Goal: Task Accomplishment & Management: Manage account settings

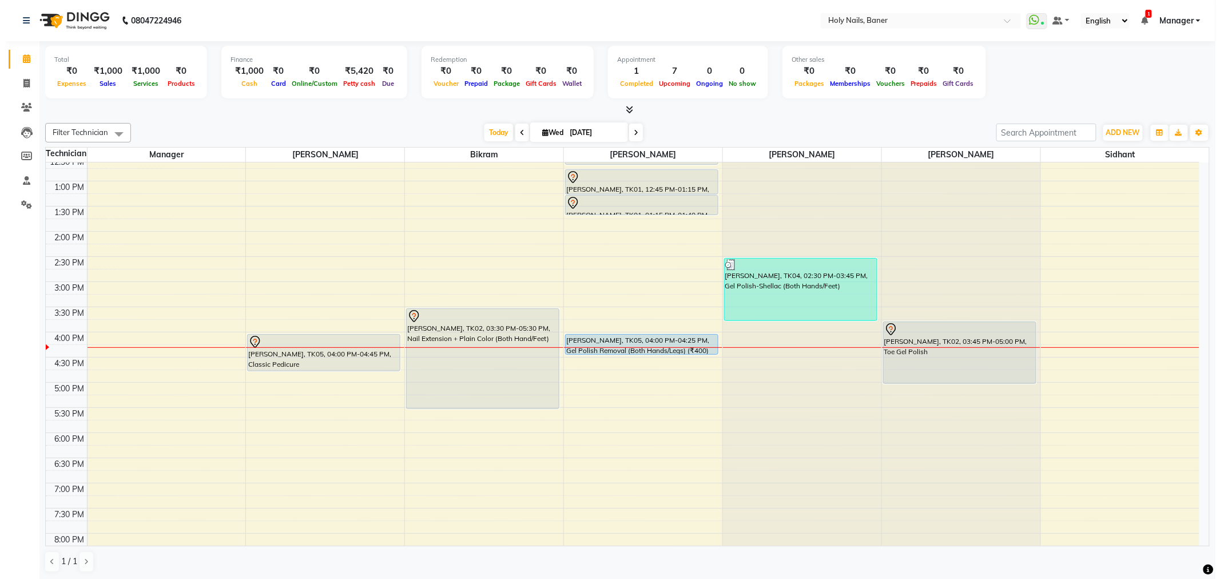
scroll to position [254, 0]
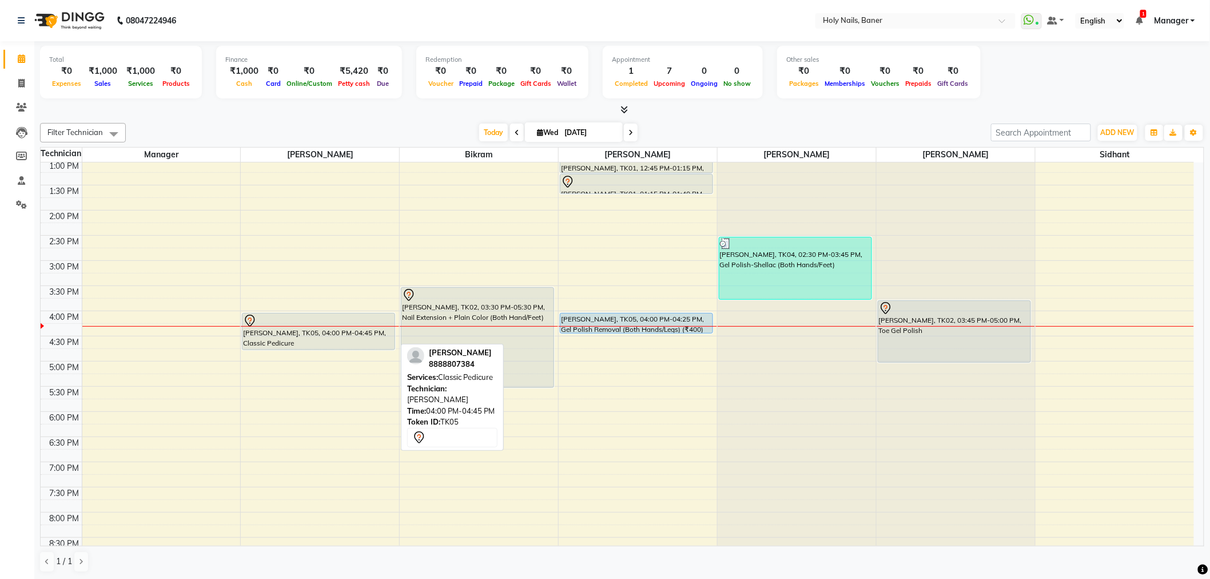
click at [283, 333] on div "Ashriya Mhalas, TK05, 04:00 PM-04:45 PM, Classic Pedicure" at bounding box center [319, 331] width 152 height 36
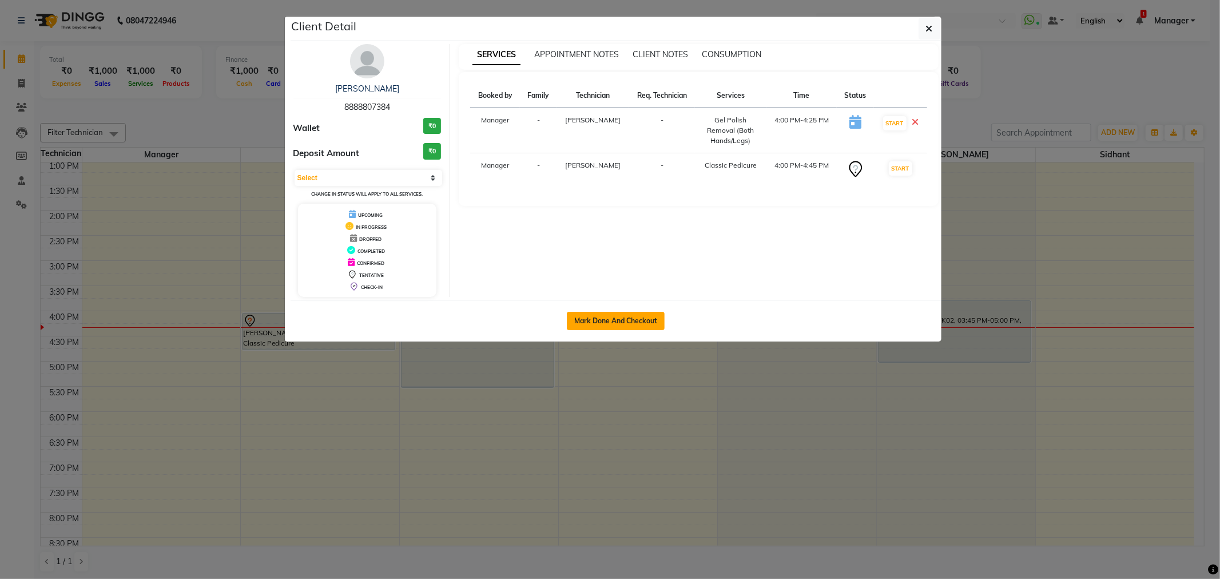
click at [635, 323] on button "Mark Done And Checkout" at bounding box center [616, 321] width 98 height 18
select select "5445"
select select "service"
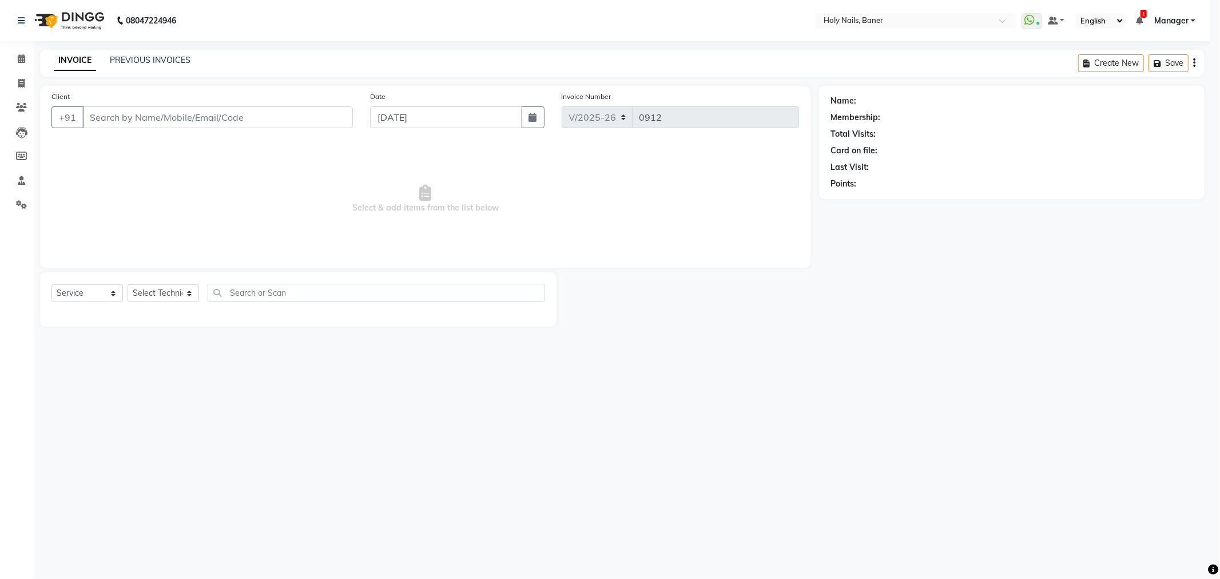
select select "3"
type input "88******84"
select select "36620"
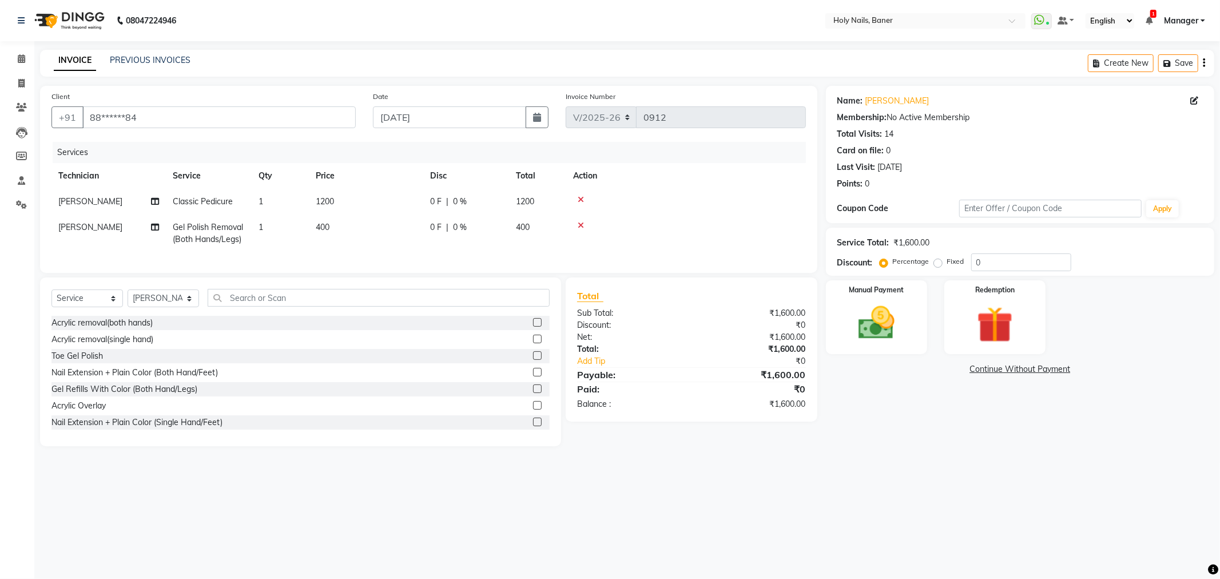
click at [462, 199] on span "0 %" at bounding box center [460, 202] width 14 height 12
select select "36616"
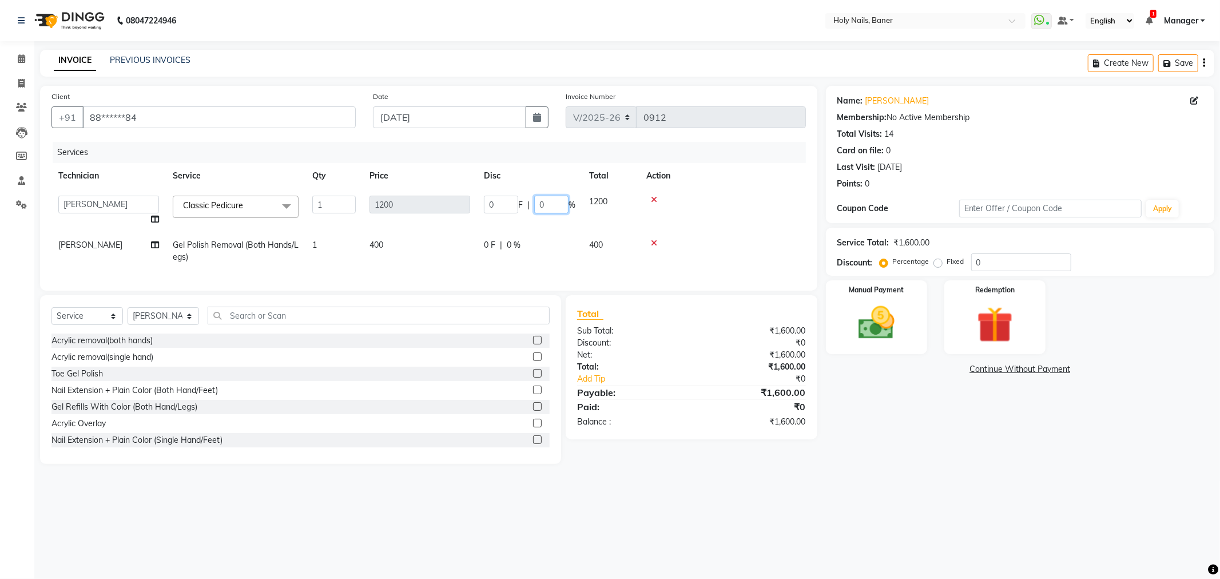
click at [548, 204] on input "0" at bounding box center [551, 205] width 34 height 18
type input "40"
click at [760, 215] on tbody "Bijoy Bikram Kamlesh Manager Sidhant Suchitra Vishwajeet Classic Pedicure x Toe…" at bounding box center [428, 229] width 754 height 81
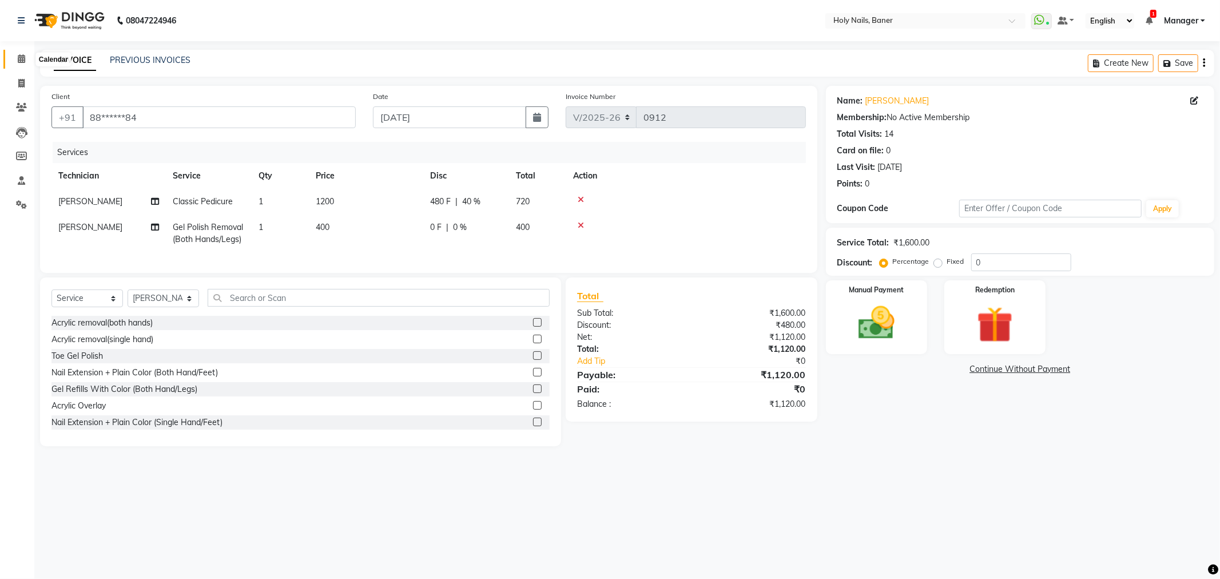
drag, startPoint x: 21, startPoint y: 58, endPoint x: 717, endPoint y: 65, distance: 696.7
click at [21, 58] on icon at bounding box center [21, 58] width 7 height 9
click at [883, 310] on img at bounding box center [876, 322] width 61 height 43
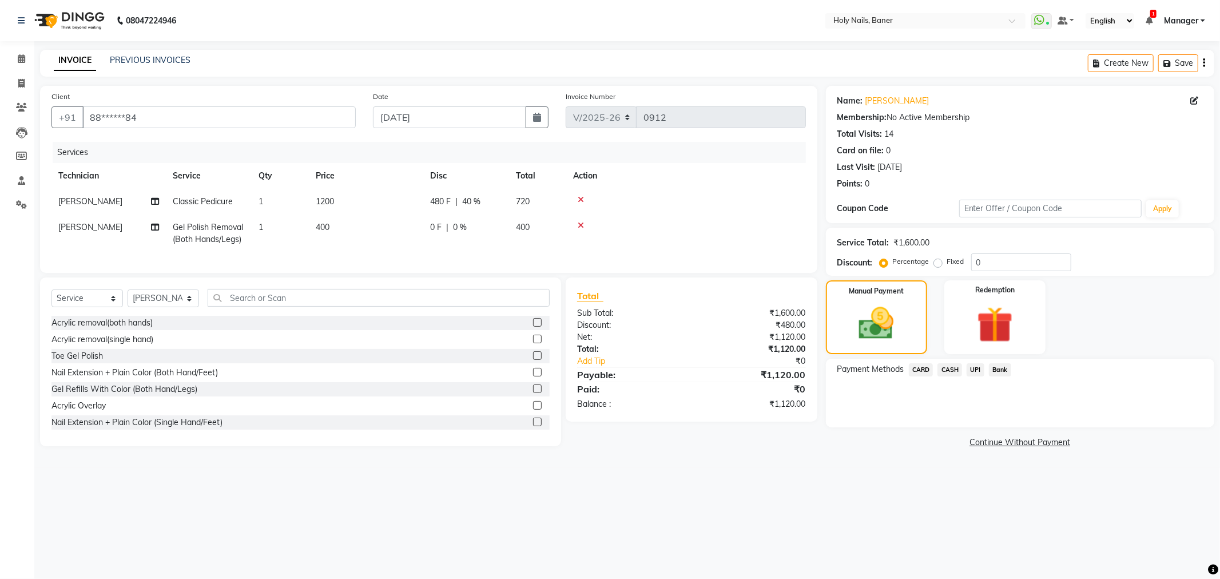
click at [974, 371] on span "UPI" at bounding box center [976, 369] width 18 height 13
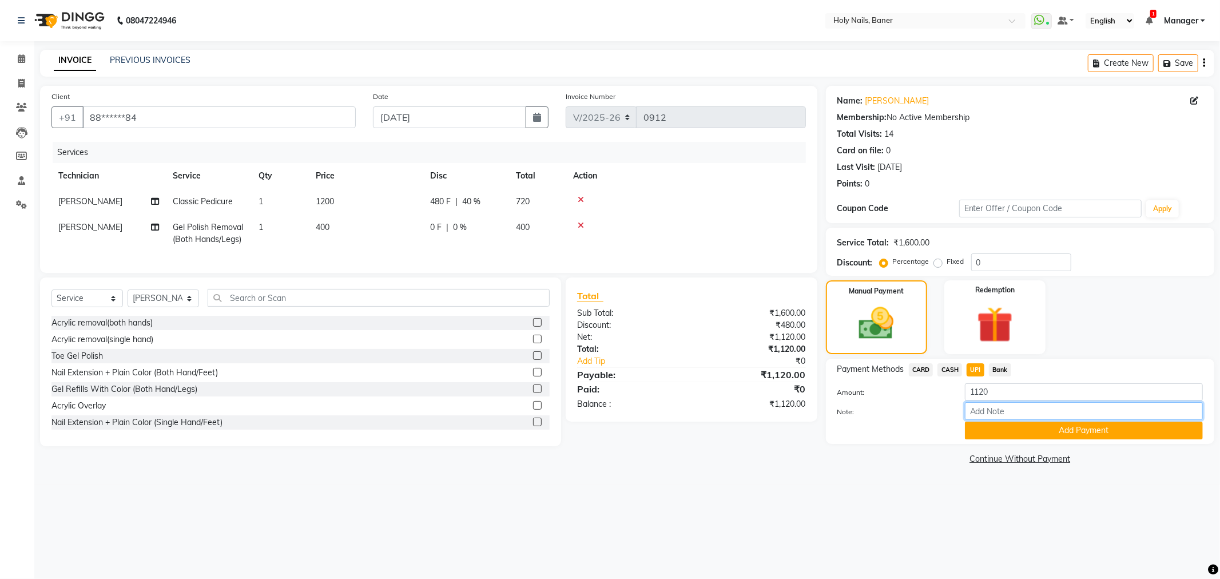
click at [986, 410] on input "Note:" at bounding box center [1084, 411] width 238 height 18
type input "40% OFF ON MANI PEDI MONSOON OFFER"
click at [1072, 439] on button "Add Payment" at bounding box center [1084, 431] width 238 height 18
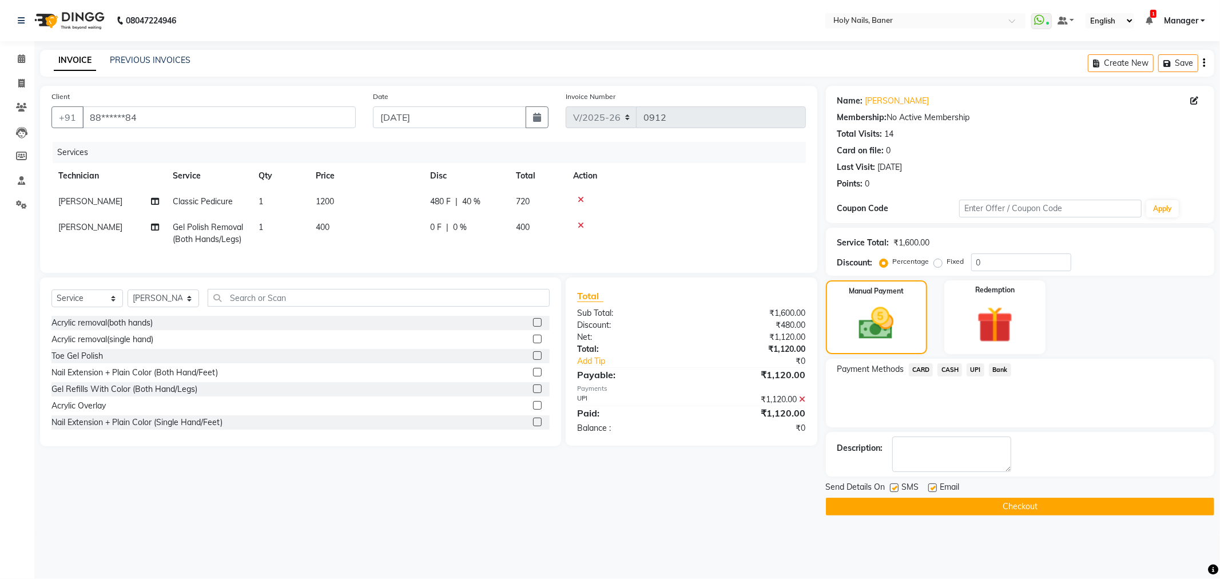
click at [972, 508] on button "Checkout" at bounding box center [1020, 507] width 388 height 18
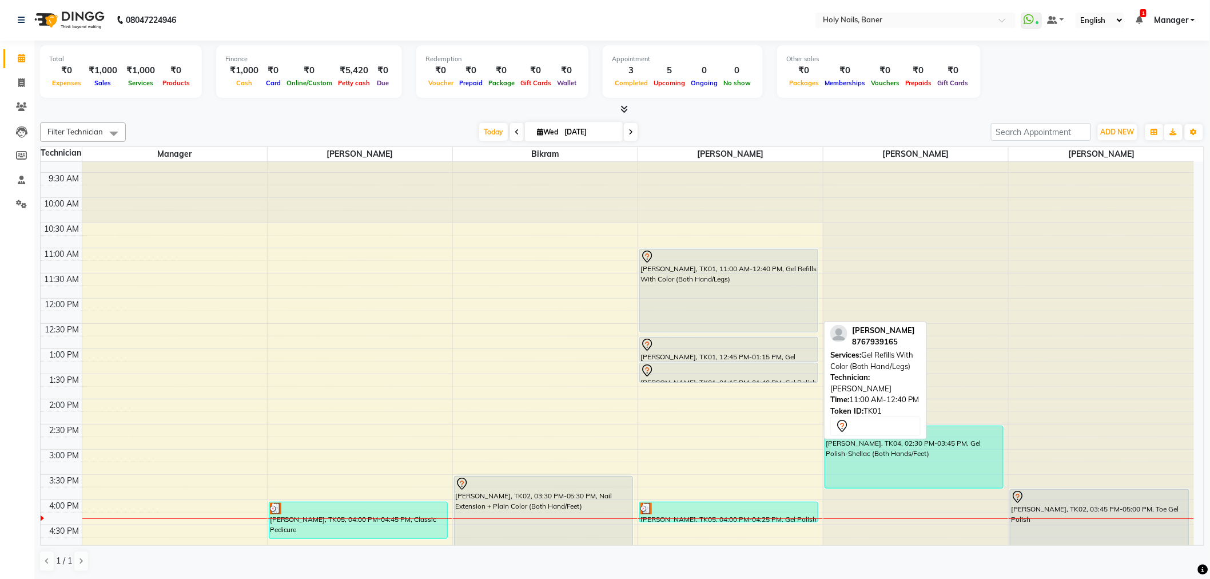
scroll to position [63, 0]
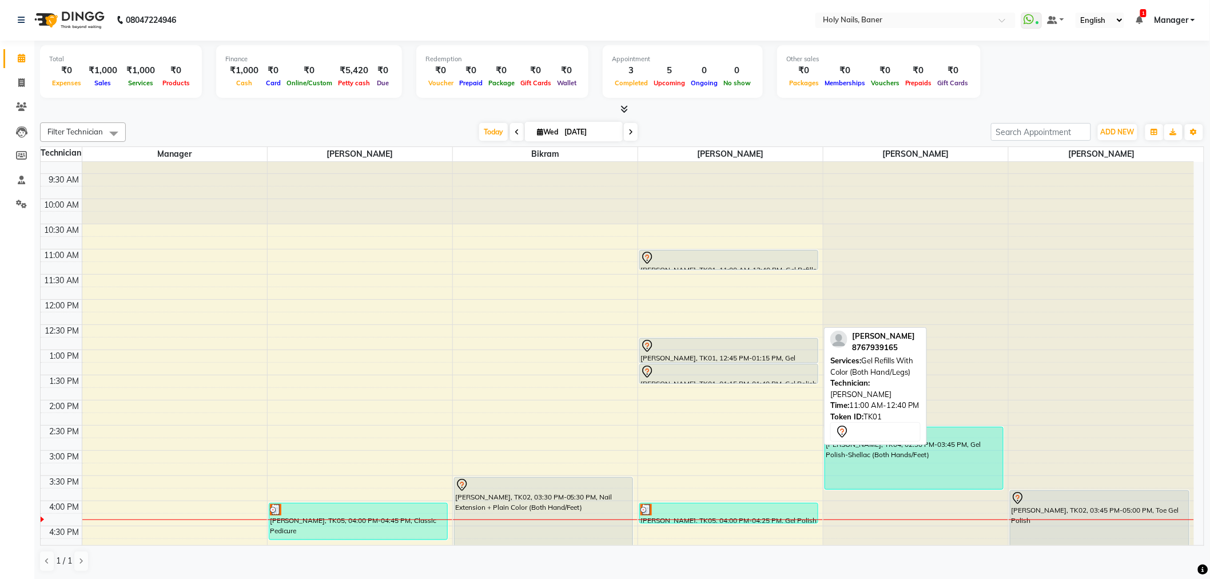
drag, startPoint x: 717, startPoint y: 333, endPoint x: 718, endPoint y: 273, distance: 59.5
click at [718, 273] on div "8:00 AM 8:30 AM 9:00 AM 9:30 AM 10:00 AM 10:30 AM 11:00 AM 11:30 AM 12:00 PM 12…" at bounding box center [618, 450] width 1154 height 704
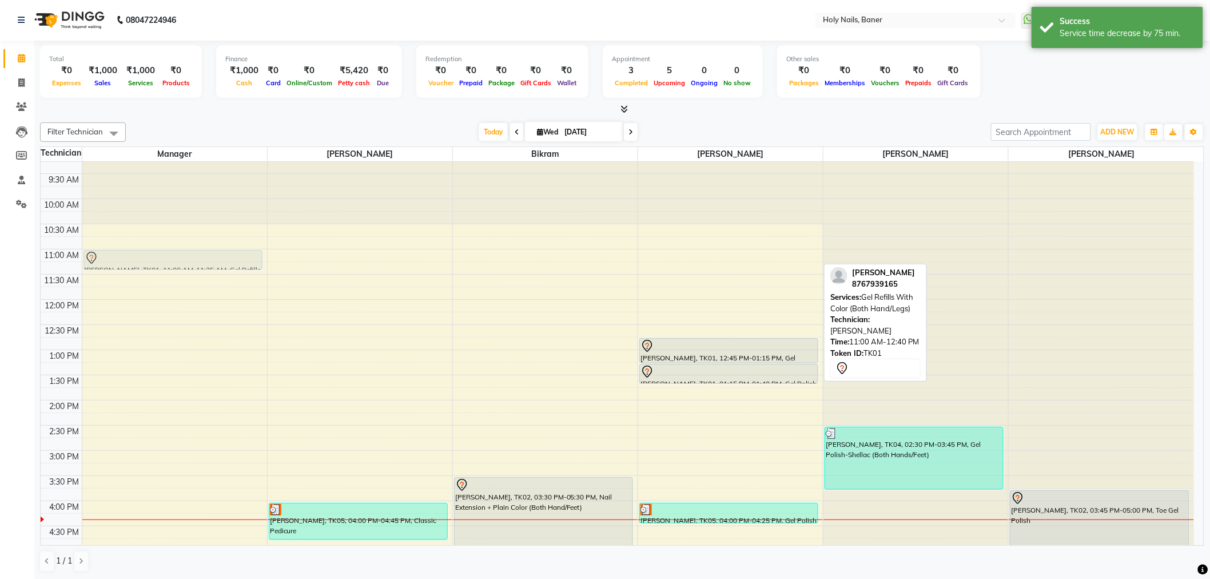
drag, startPoint x: 710, startPoint y: 258, endPoint x: 213, endPoint y: 254, distance: 497.1
click at [213, 254] on tr "Nidhi Mittal, TK01, 11:00 AM-11:25 AM, Gel Refills With Color (Both Hand/Legs) …" at bounding box center [618, 450] width 1154 height 704
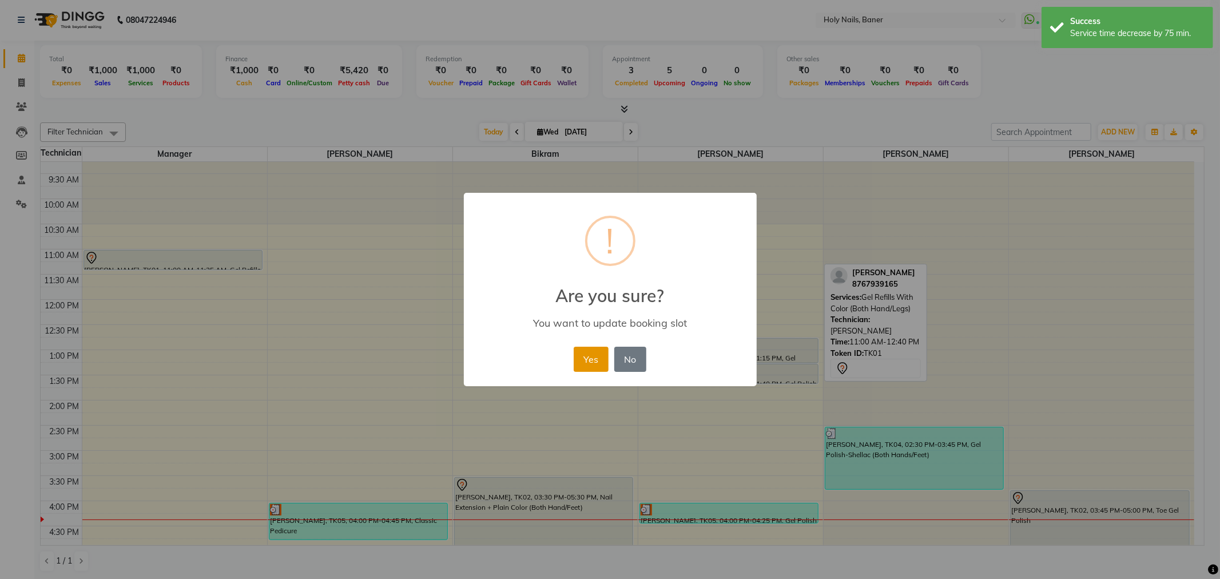
click at [591, 363] on button "Yes" at bounding box center [591, 359] width 35 height 25
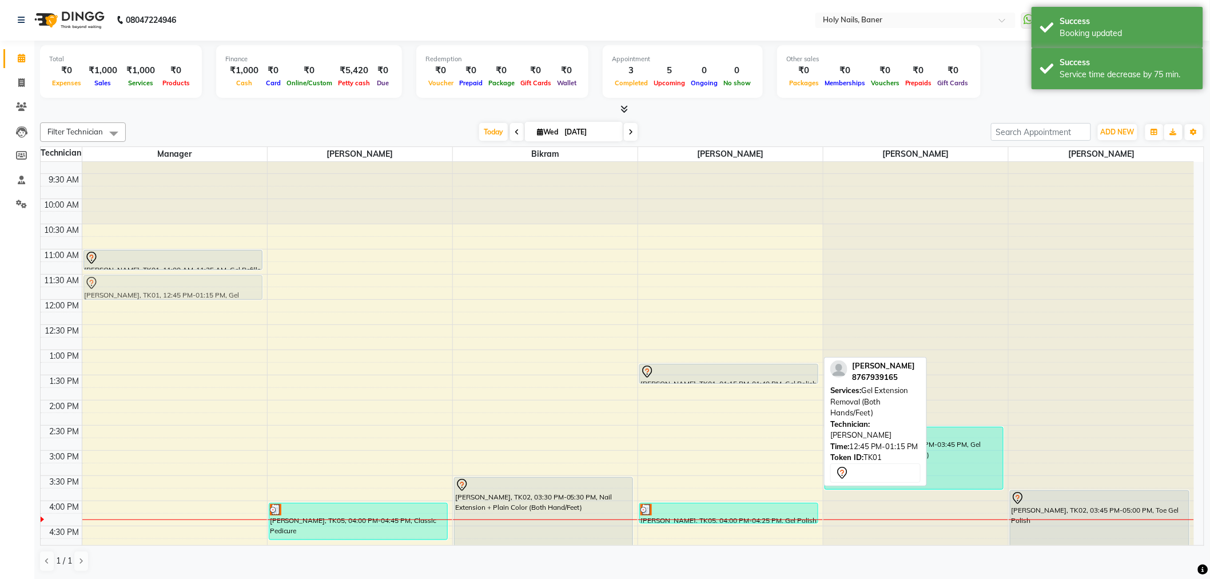
drag, startPoint x: 715, startPoint y: 350, endPoint x: 225, endPoint y: 283, distance: 494.2
click at [225, 283] on tr "Nidhi Mittal, TK01, 11:00 AM-11:25 AM, Gel Refills With Color (Both Hand/Legs) …" at bounding box center [618, 450] width 1154 height 704
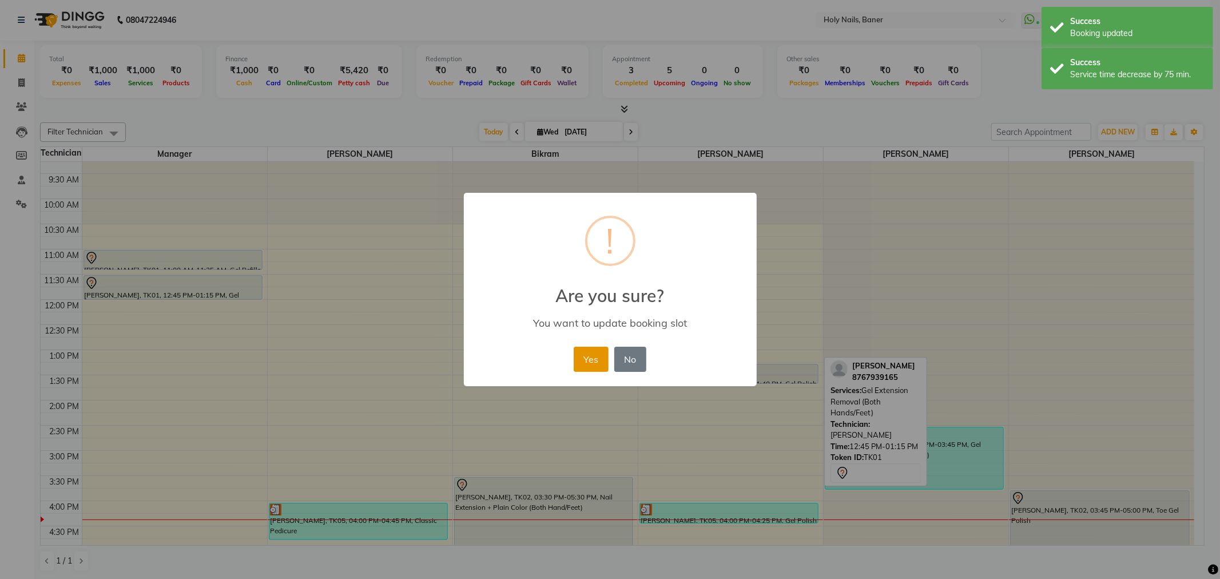
click at [589, 359] on button "Yes" at bounding box center [591, 359] width 35 height 25
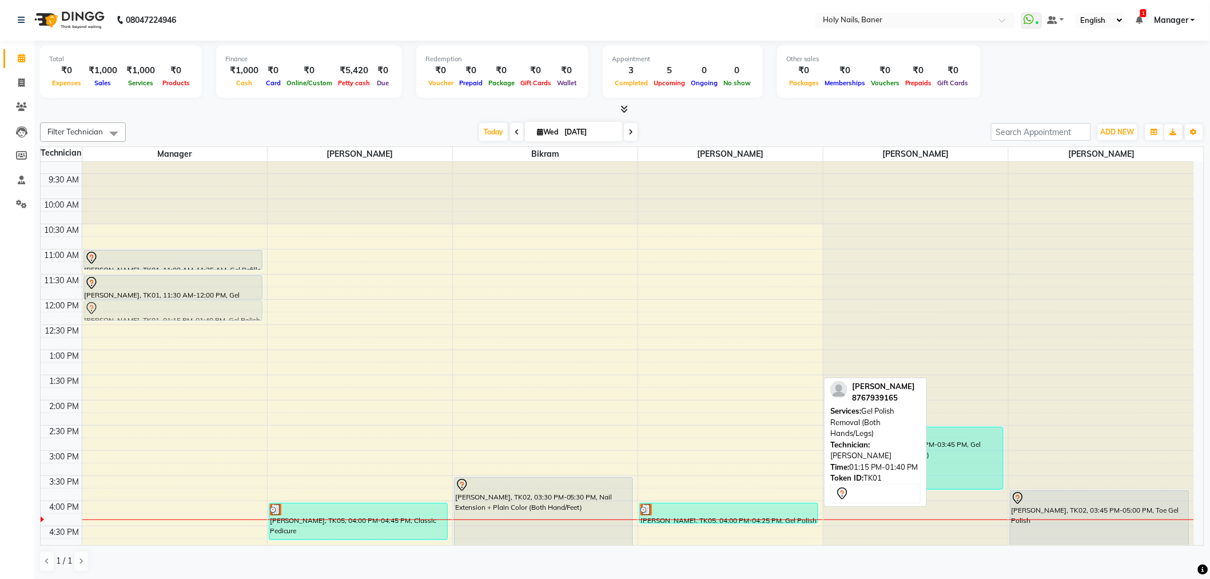
drag, startPoint x: 707, startPoint y: 375, endPoint x: 212, endPoint y: 313, distance: 498.6
click at [212, 313] on tr "Nidhi Mittal, TK01, 11:00 AM-11:25 AM, Gel Refills With Color (Both Hand/Legs) …" at bounding box center [618, 450] width 1154 height 704
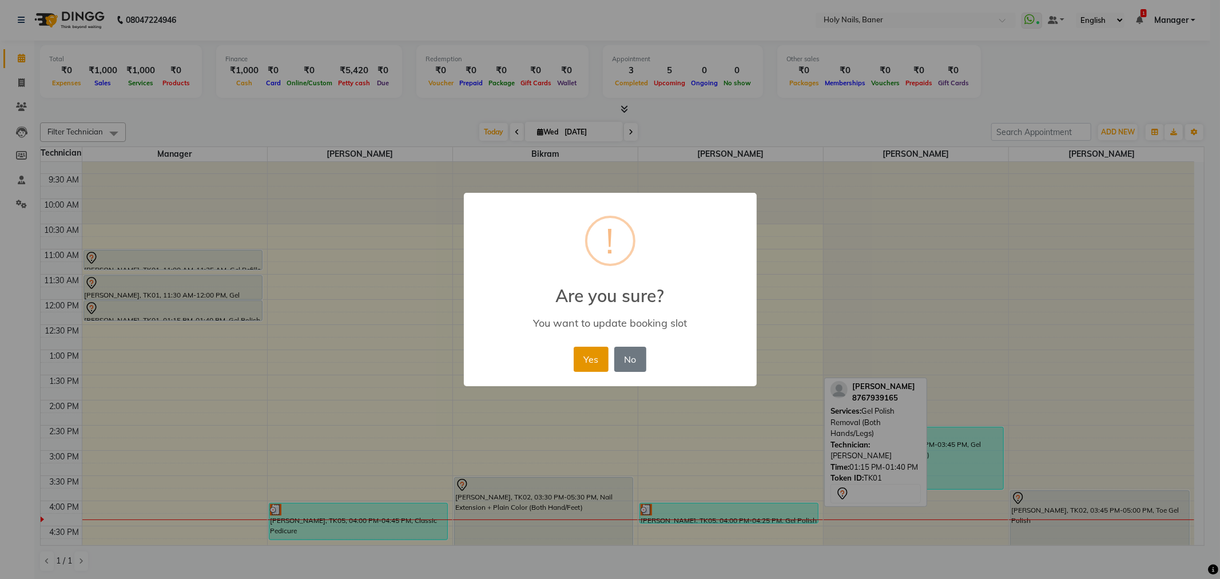
click at [595, 357] on button "Yes" at bounding box center [591, 359] width 35 height 25
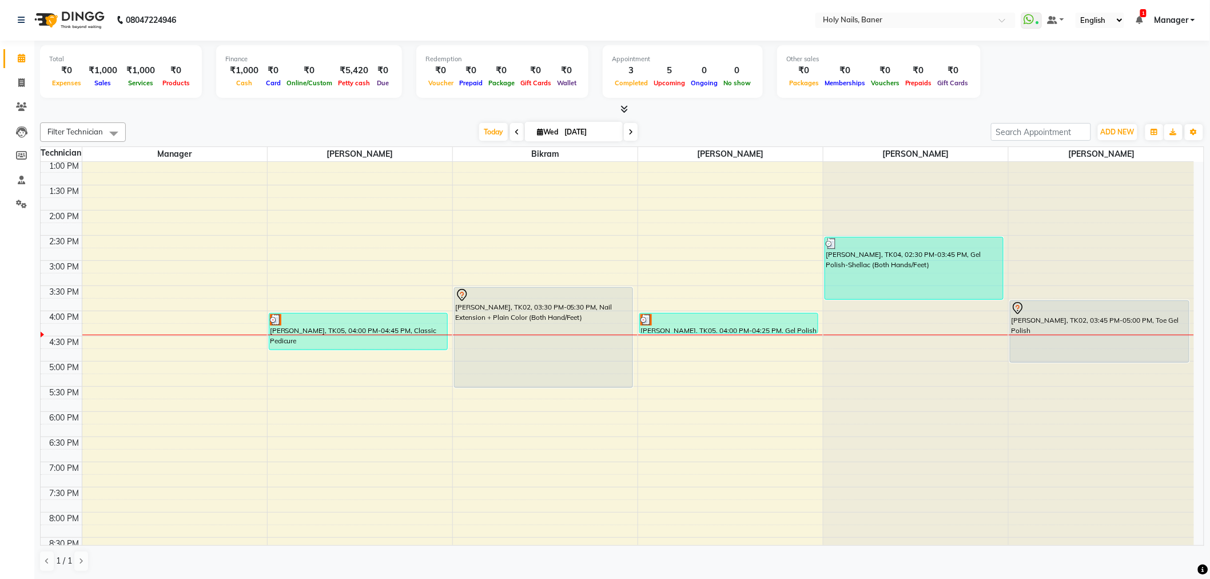
scroll to position [254, 0]
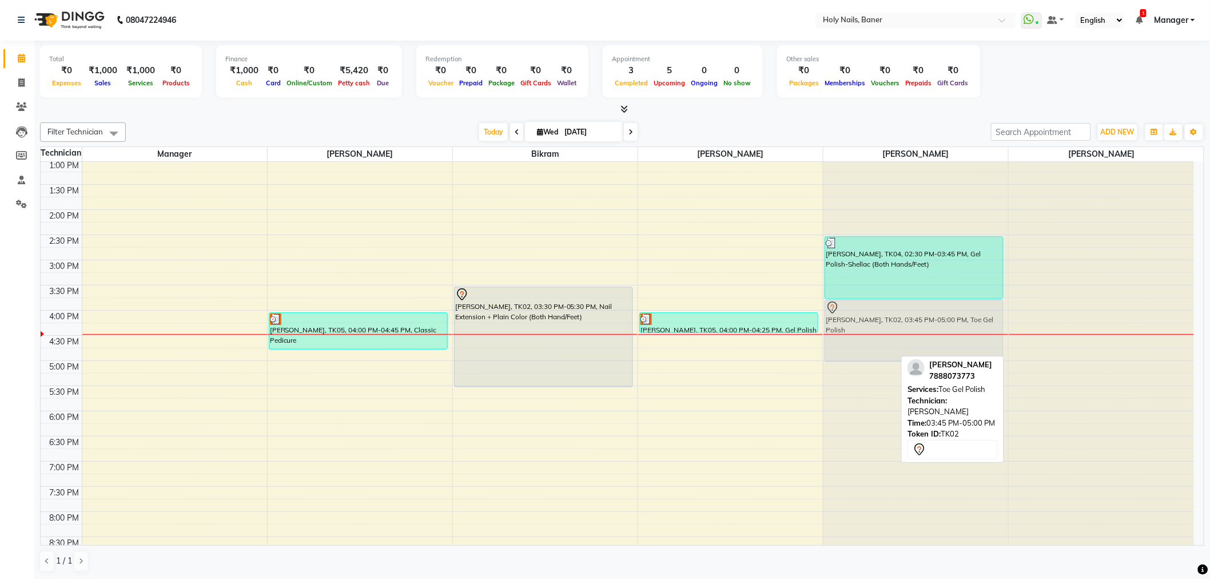
drag, startPoint x: 1079, startPoint y: 334, endPoint x: 937, endPoint y: 335, distance: 142.4
click at [937, 335] on tr "Nidhi Mittal, TK01, 11:00 AM-11:25 AM, Gel Refills With Color (Both Hand/Legs) …" at bounding box center [618, 260] width 1154 height 704
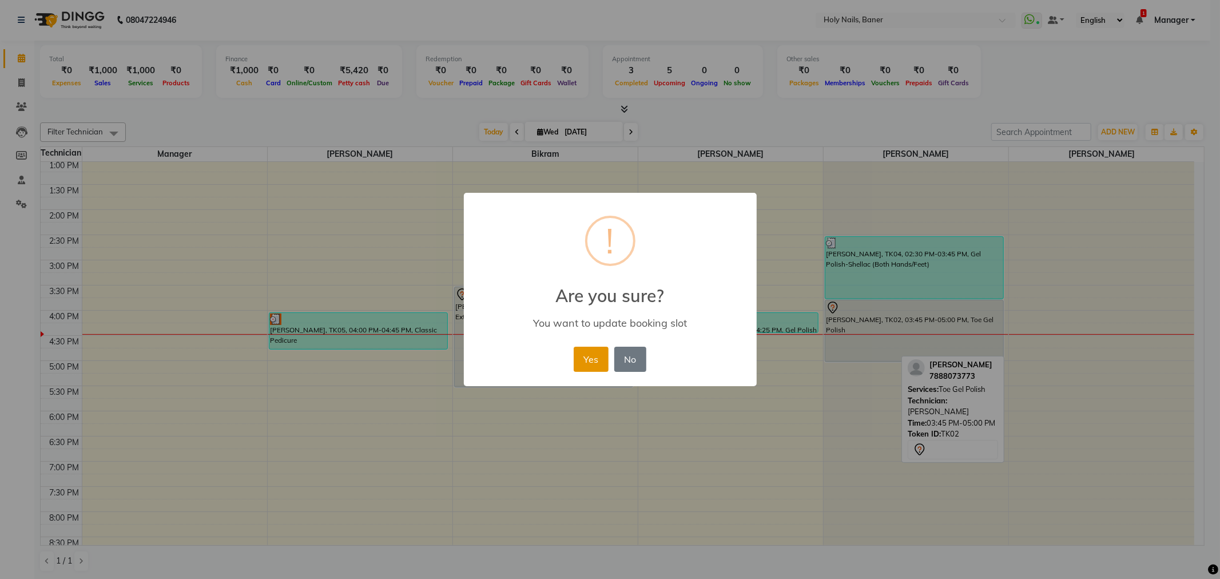
click at [597, 358] on button "Yes" at bounding box center [591, 359] width 35 height 25
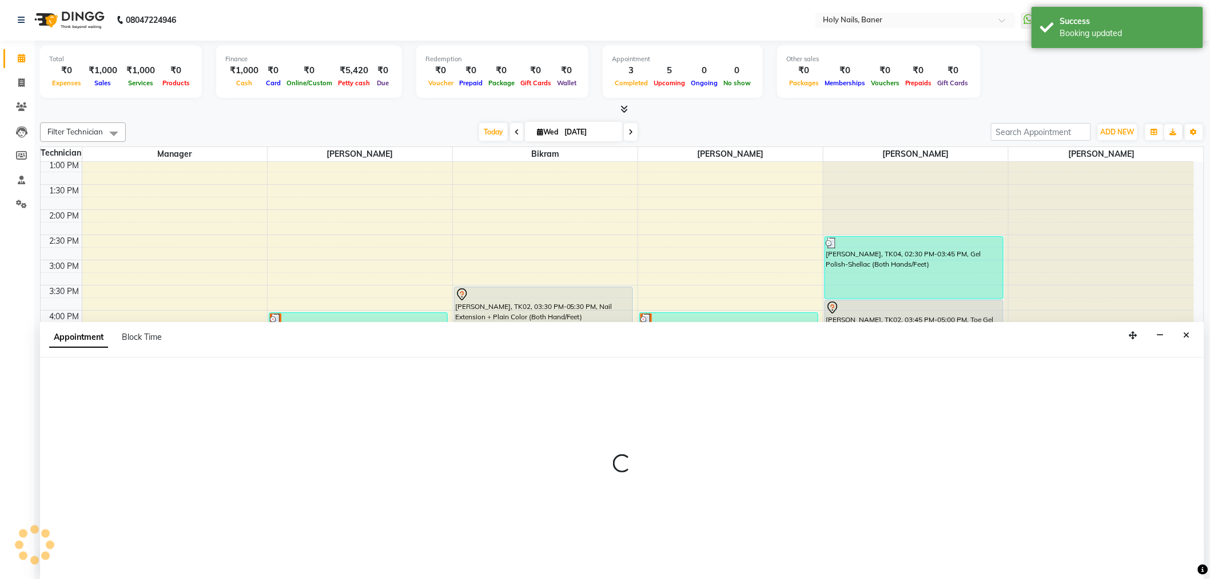
select select "66406"
select select "1050"
select select "tentative"
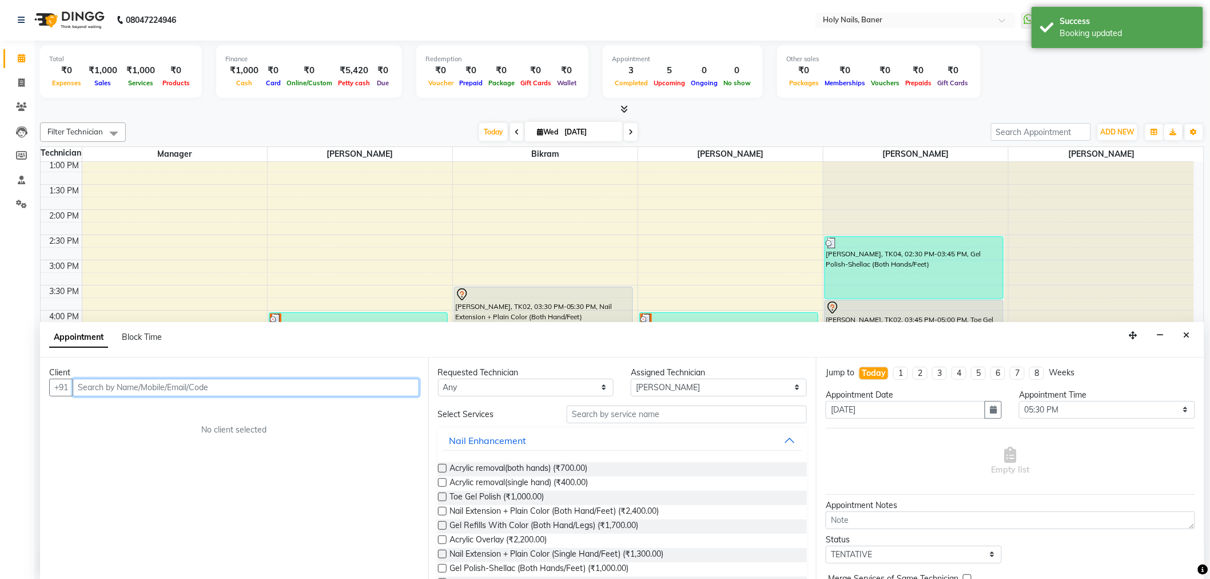
click at [241, 384] on input "text" at bounding box center [246, 388] width 347 height 18
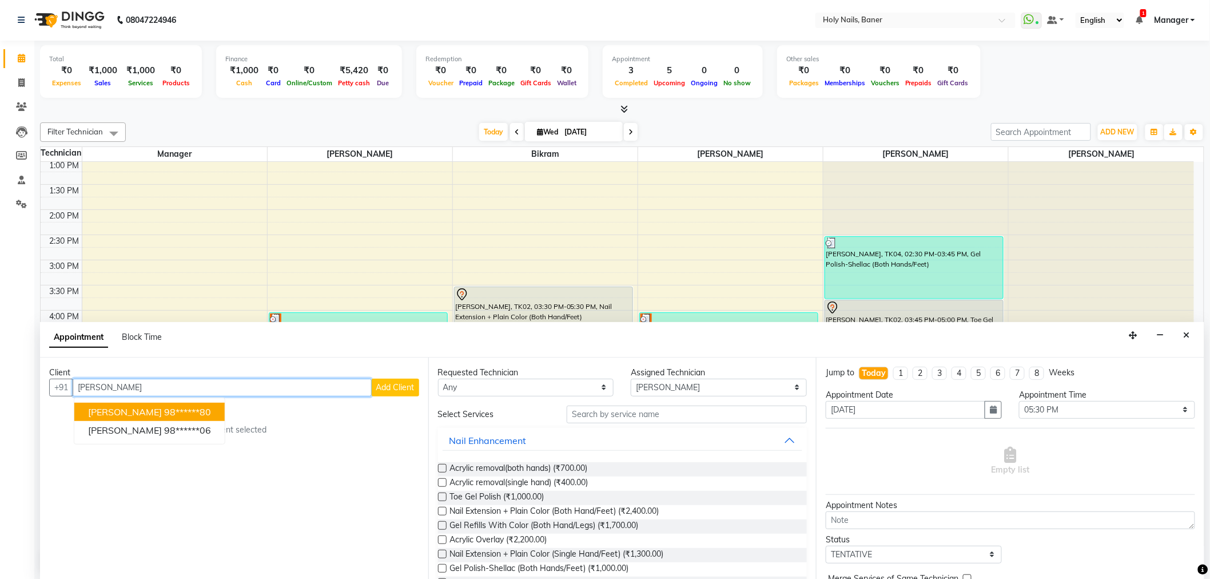
click at [195, 406] on ngb-highlight "98******80" at bounding box center [187, 411] width 47 height 11
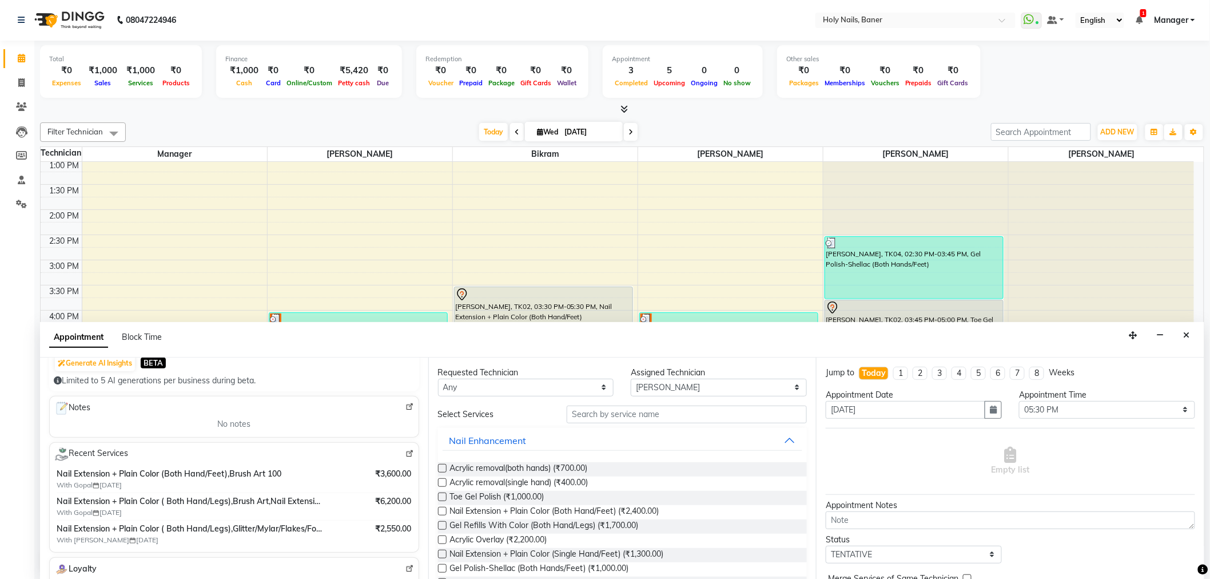
scroll to position [127, 0]
type input "98******80"
click at [644, 410] on input "text" at bounding box center [687, 415] width 240 height 18
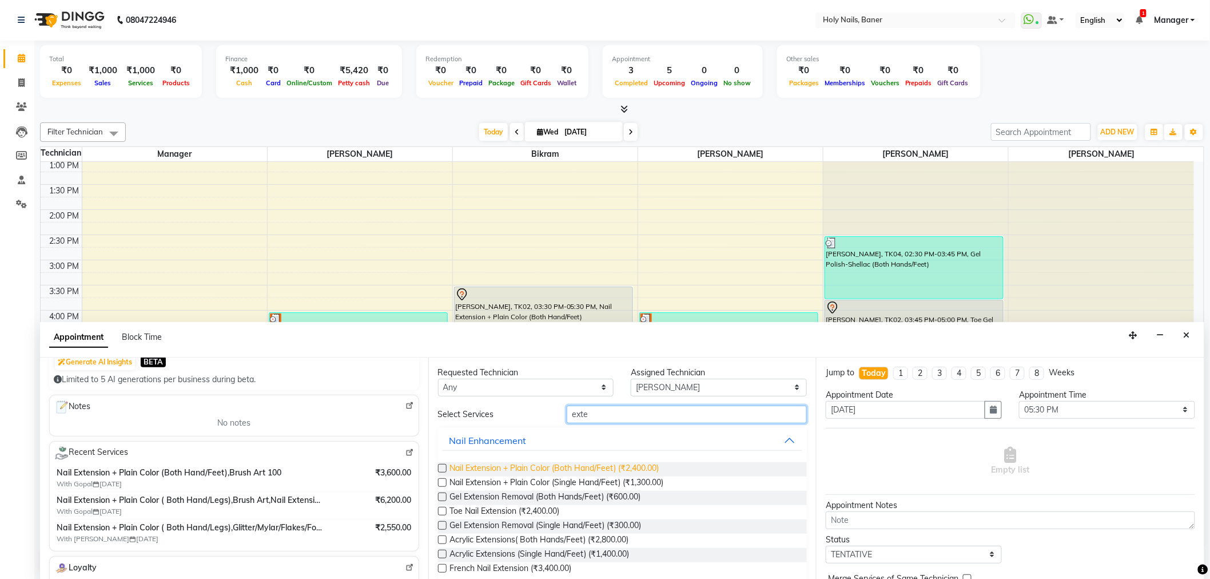
type input "exte"
click at [589, 464] on span "Nail Extension + Plain Color (Both Hand/Feet) (₹2,400.00)" at bounding box center [554, 469] width 209 height 14
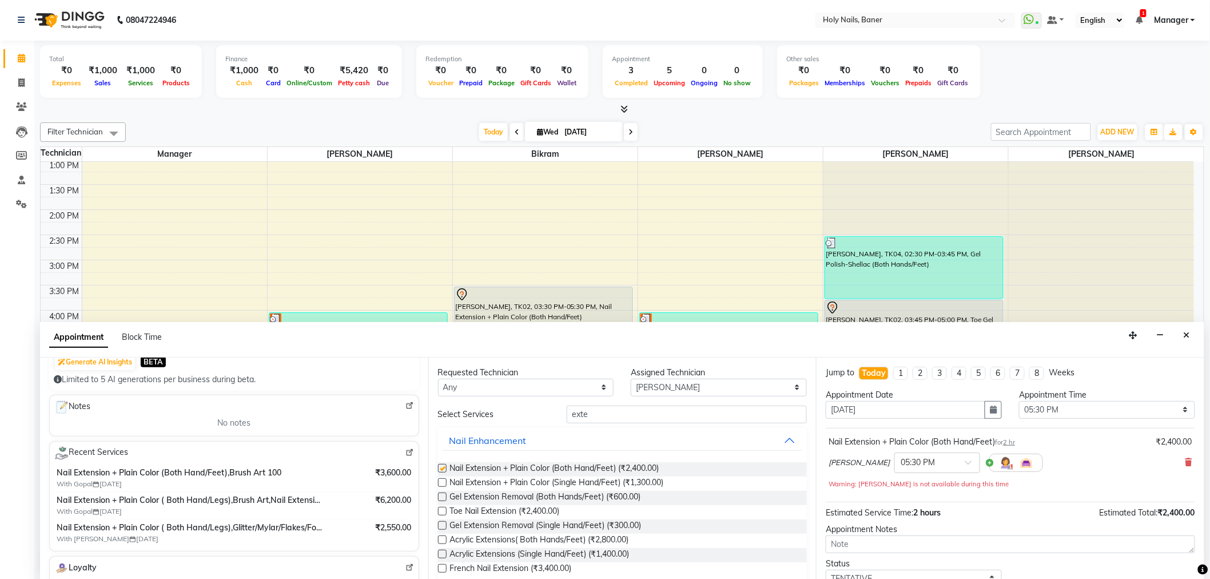
checkbox input "false"
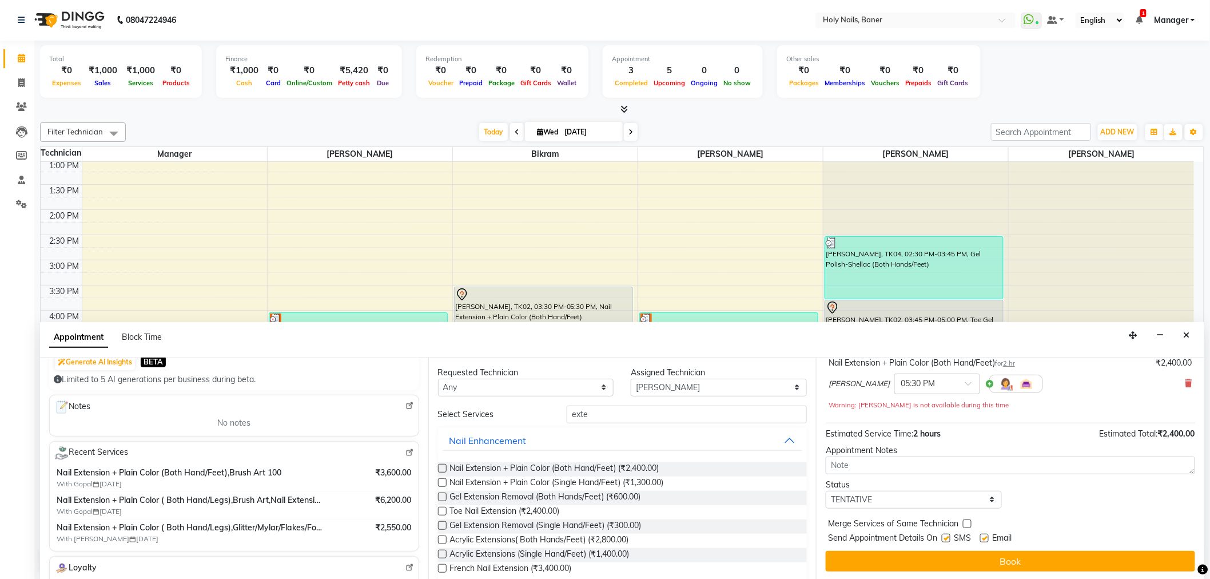
scroll to position [80, 0]
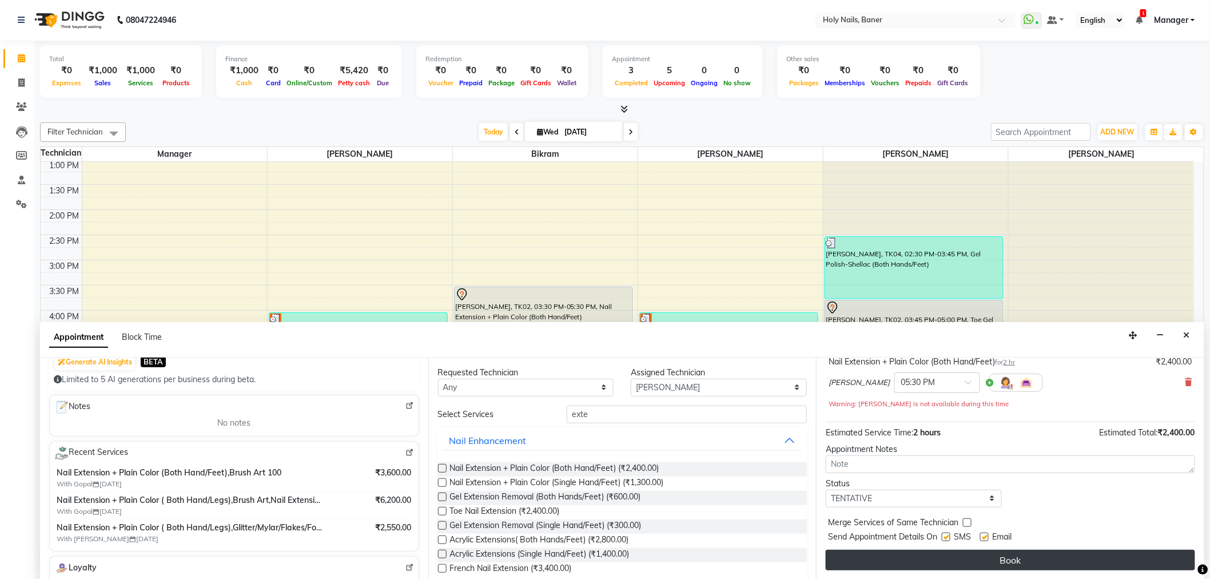
click at [967, 559] on button "Book" at bounding box center [1011, 560] width 370 height 21
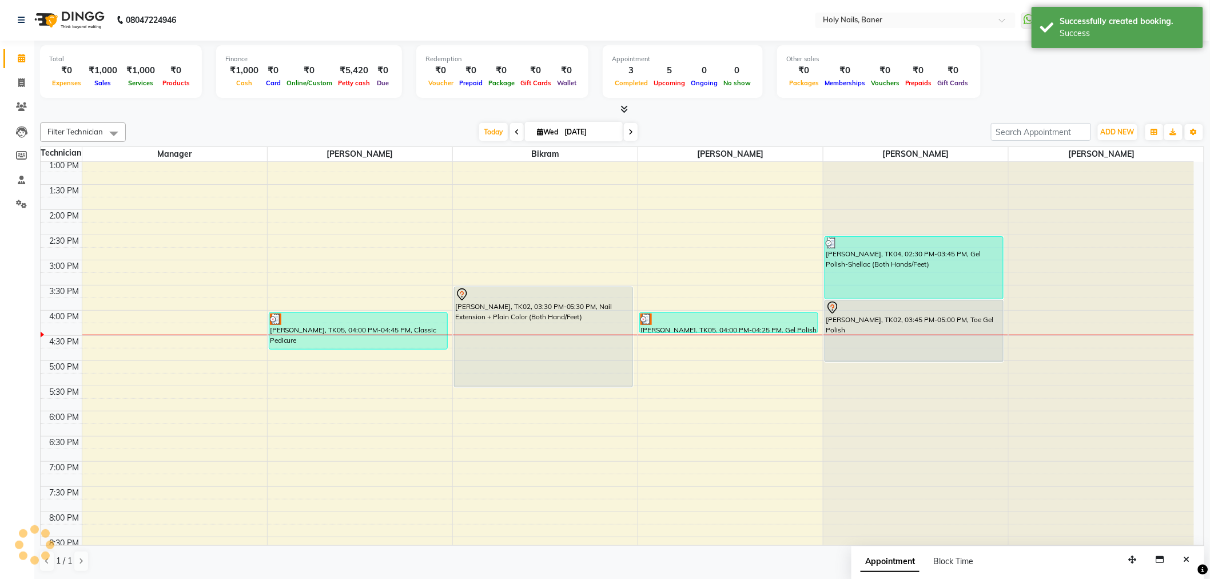
scroll to position [0, 0]
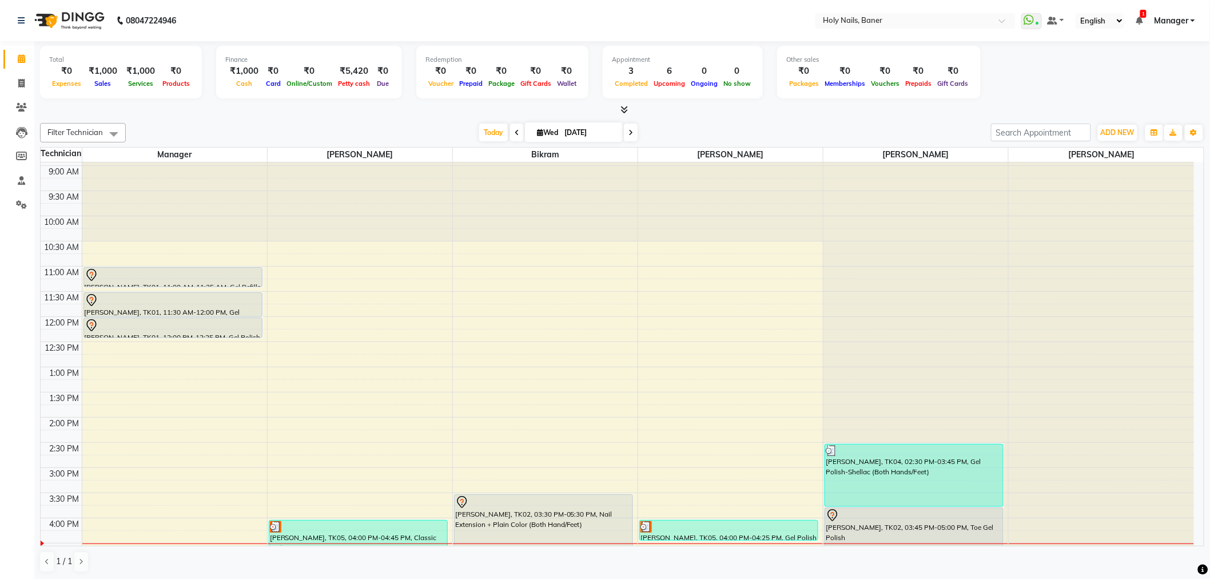
scroll to position [190, 0]
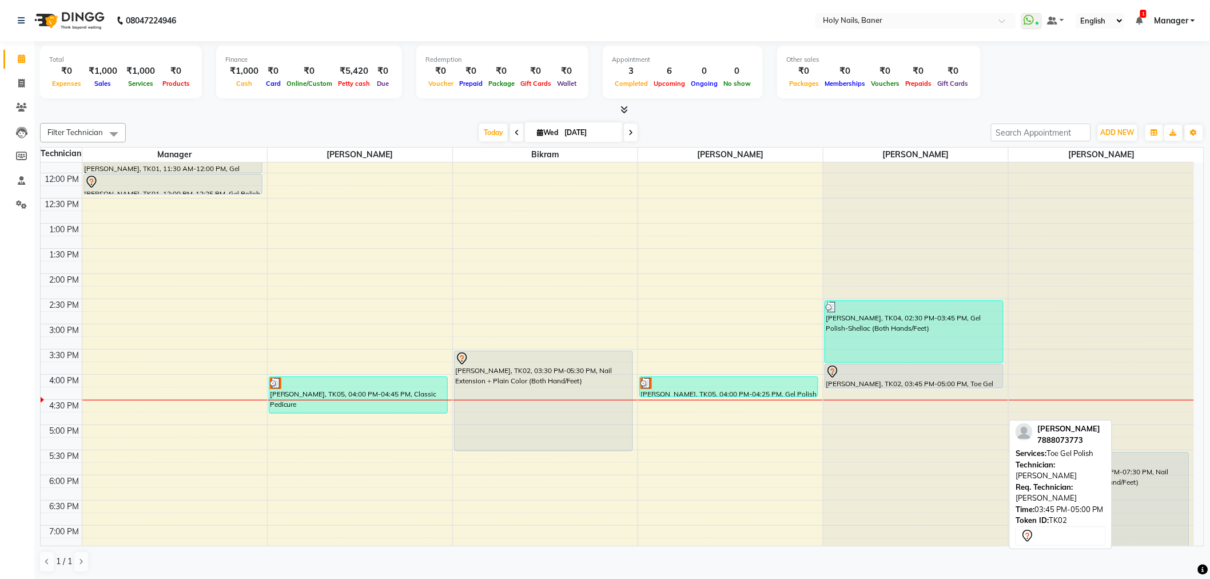
drag, startPoint x: 900, startPoint y: 425, endPoint x: 911, endPoint y: 388, distance: 38.9
click at [911, 388] on div "Ridhima Oberoi, TK04, 02:30 PM-03:45 PM, Gel Polish-Shellac (Both Hands/Feet) S…" at bounding box center [916, 324] width 185 height 704
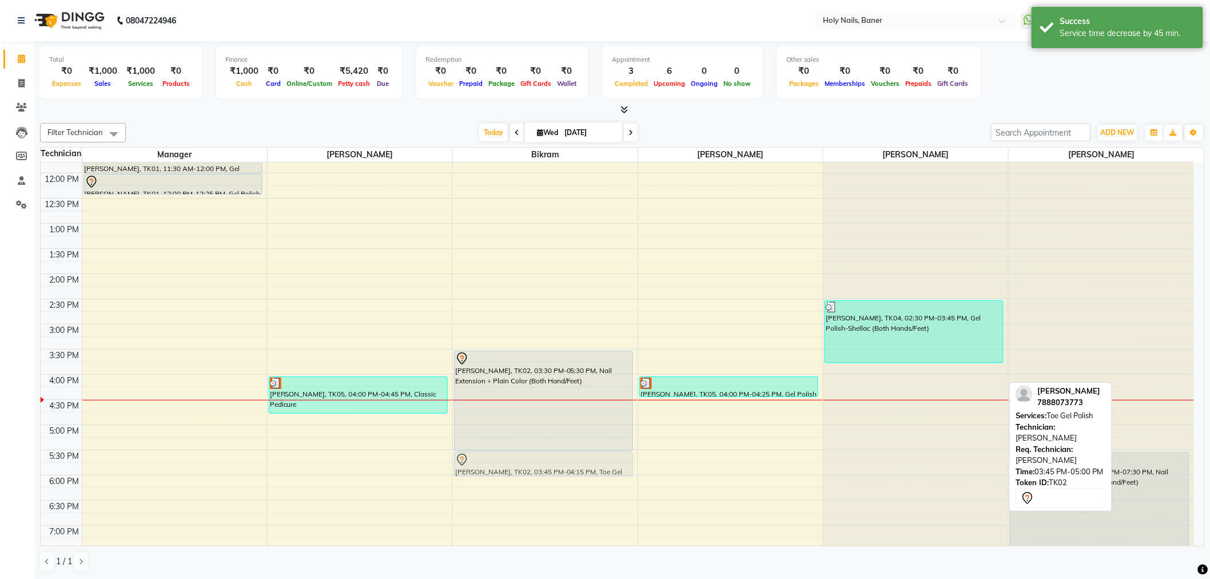
drag, startPoint x: 909, startPoint y: 374, endPoint x: 607, endPoint y: 463, distance: 315.6
click at [607, 463] on tr "Nidhi Mittal, TK01, 11:00 AM-11:25 AM, Gel Refills With Color (Both Hand/Legs) …" at bounding box center [618, 324] width 1154 height 704
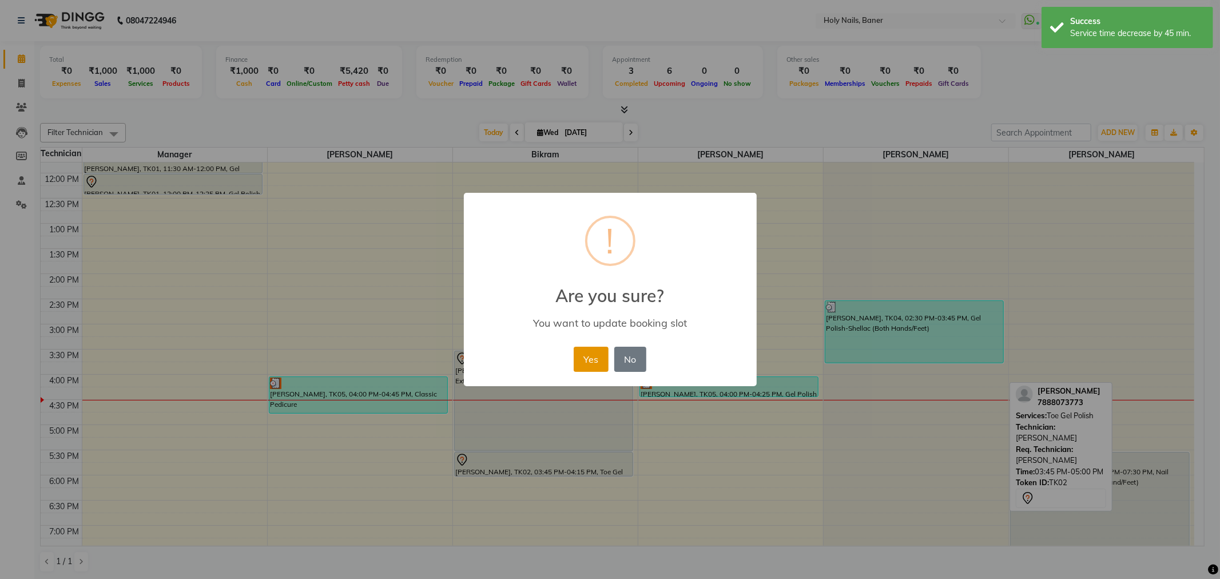
click at [593, 359] on button "Yes" at bounding box center [591, 359] width 35 height 25
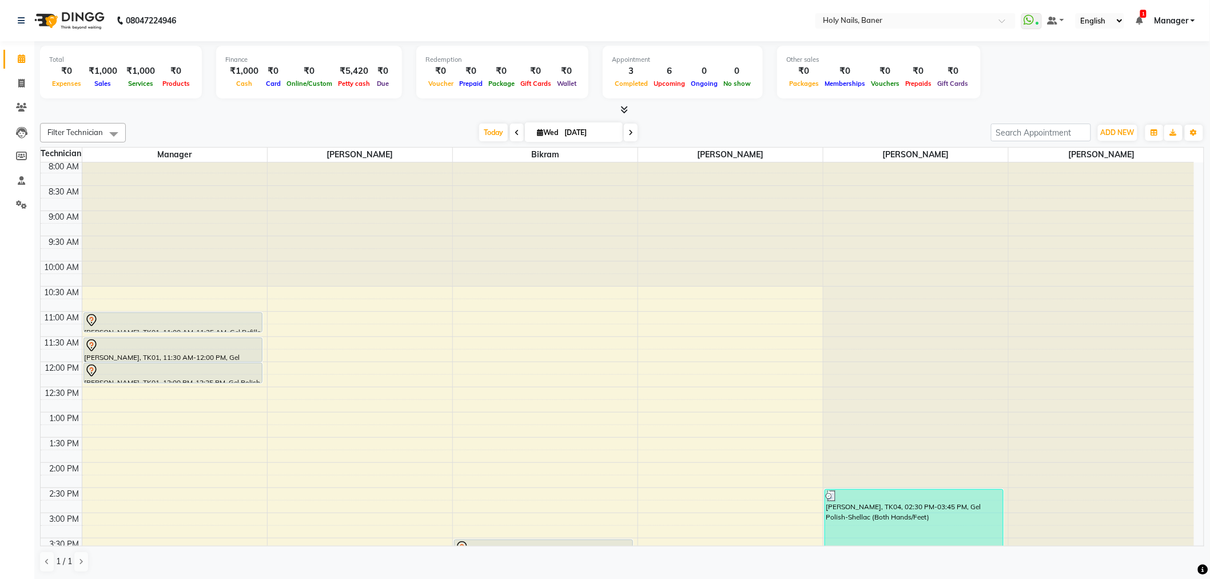
scroll to position [0, 0]
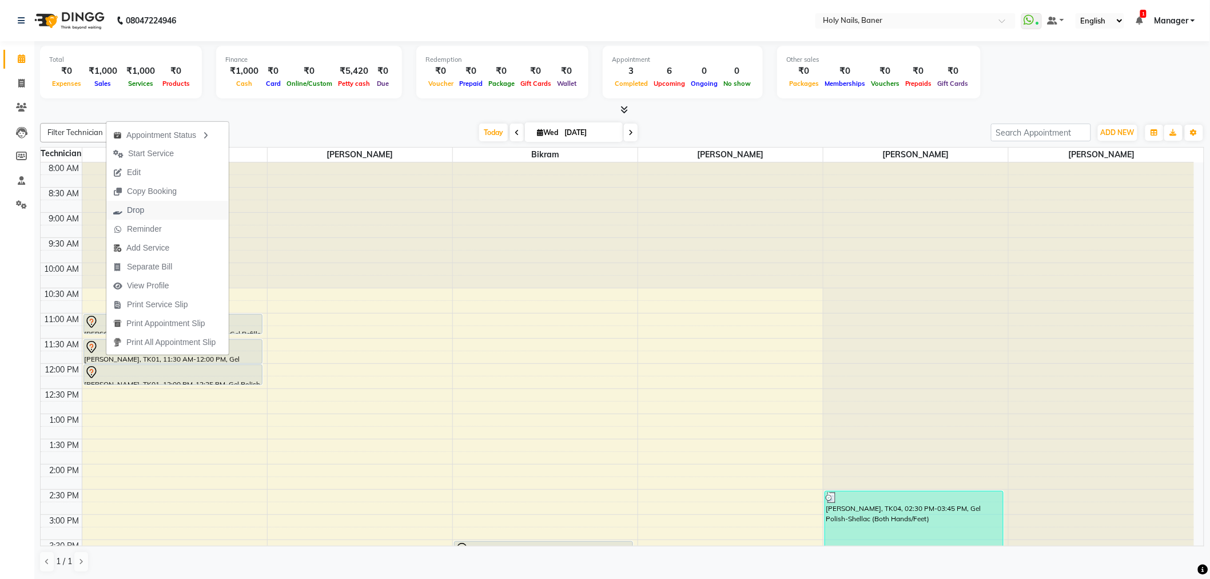
click at [155, 207] on button "Drop" at bounding box center [167, 210] width 122 height 19
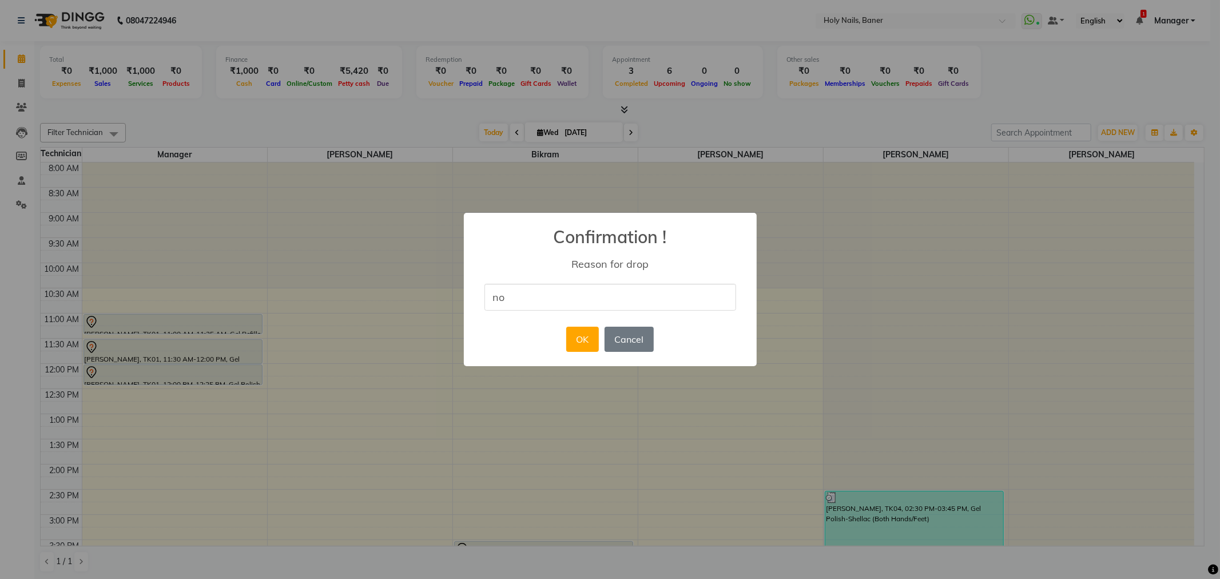
type input "NO Show"
click at [586, 337] on button "OK" at bounding box center [582, 339] width 33 height 25
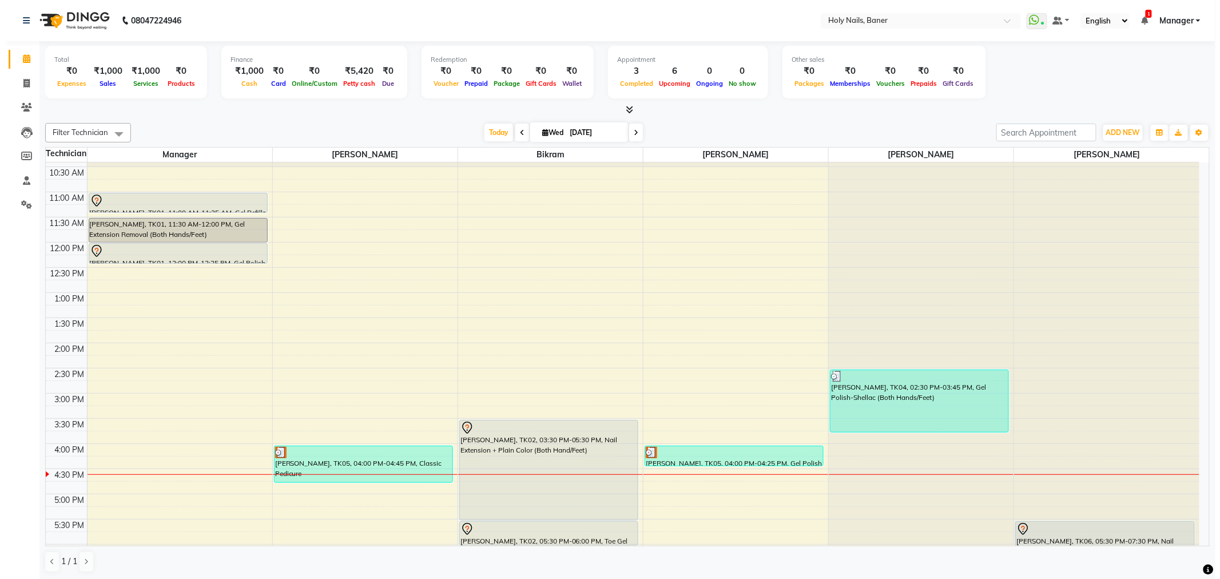
scroll to position [127, 0]
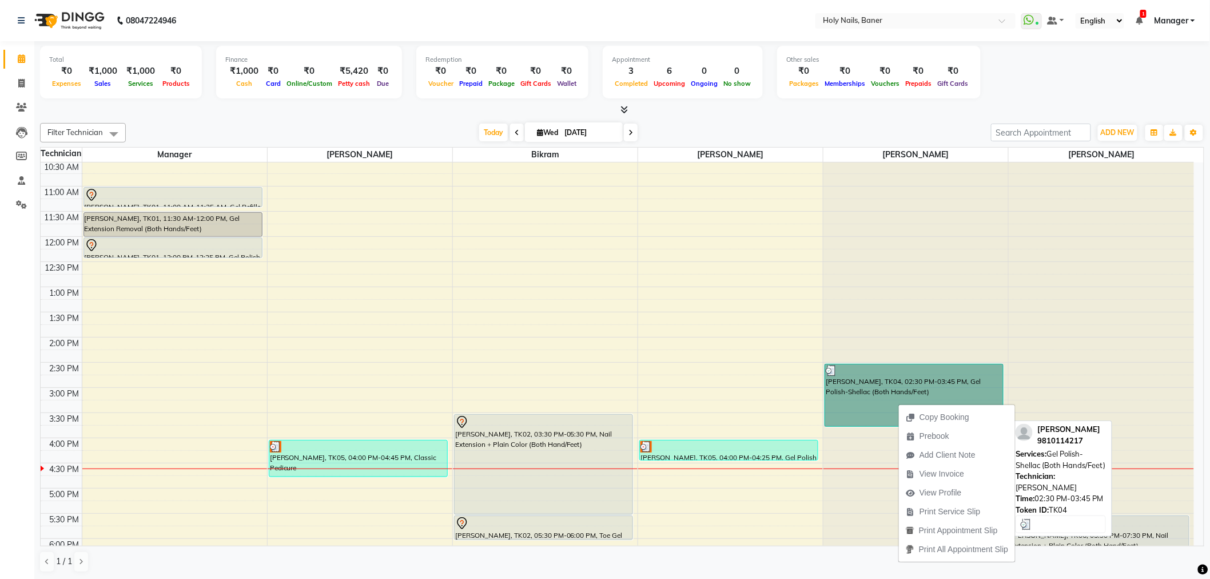
click at [873, 386] on link "[PERSON_NAME], TK04, 02:30 PM-03:45 PM, Gel Polish-Shellac (Both Hands/Feet)" at bounding box center [914, 395] width 179 height 63
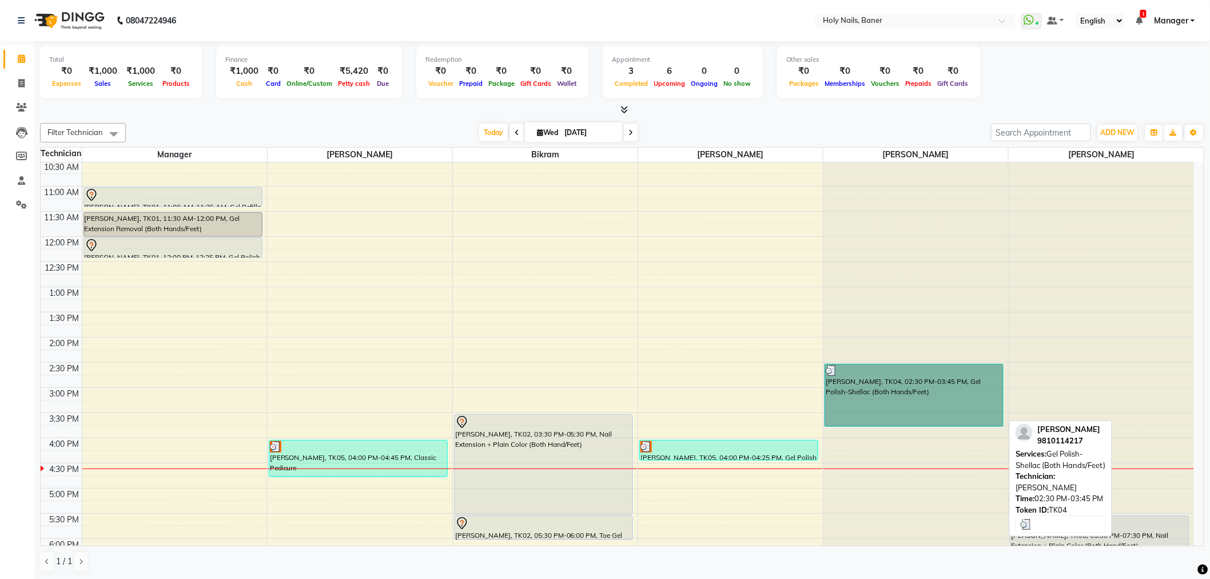
click at [874, 390] on link "[PERSON_NAME], TK04, 02:30 PM-03:45 PM, Gel Polish-Shellac (Both Hands/Feet)" at bounding box center [914, 395] width 179 height 63
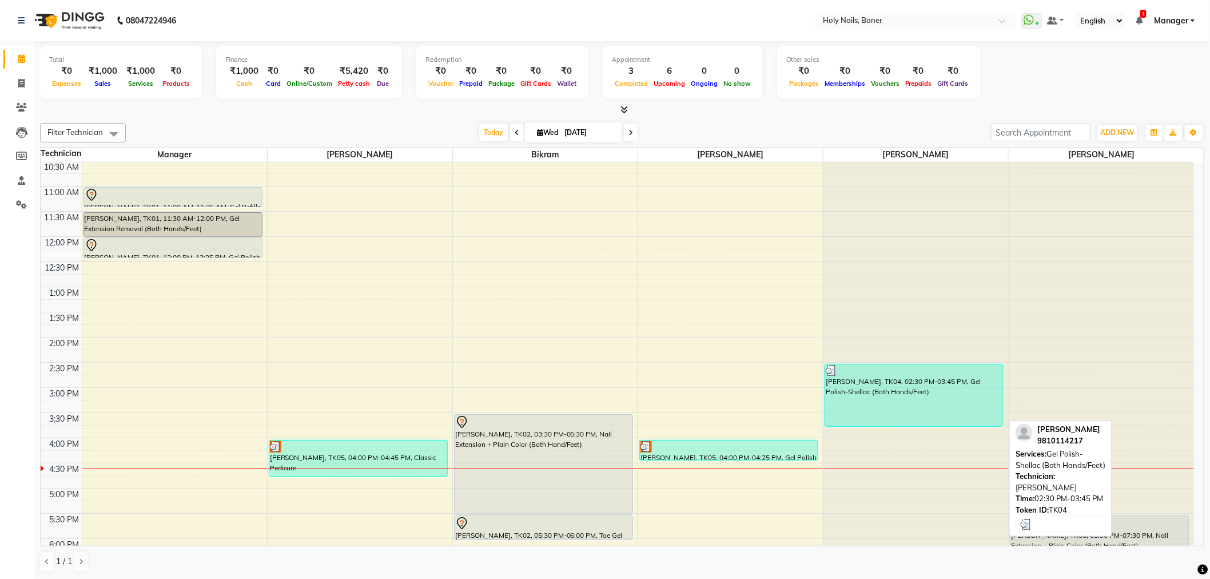
select select "3"
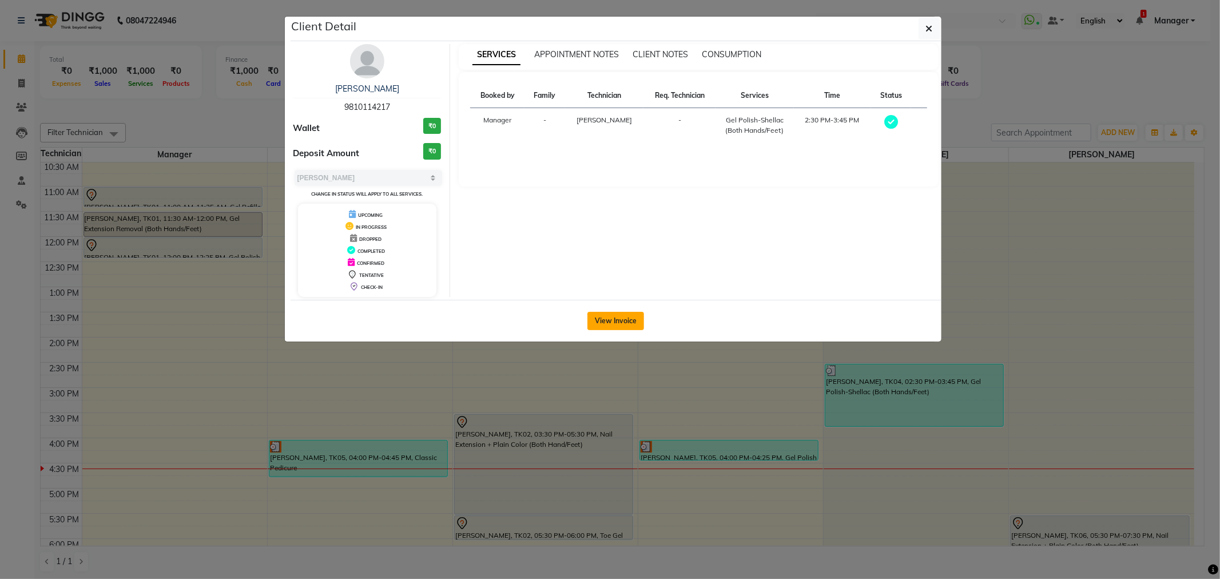
click at [626, 327] on button "View Invoice" at bounding box center [615, 321] width 57 height 18
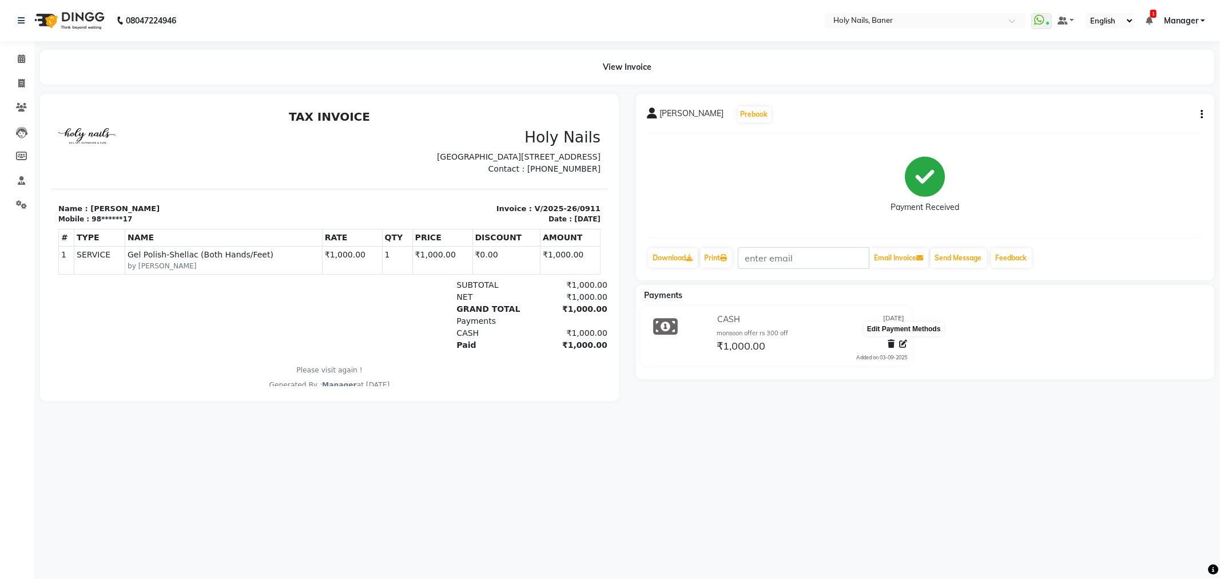
click at [901, 344] on icon at bounding box center [903, 344] width 8 height 8
select select "1"
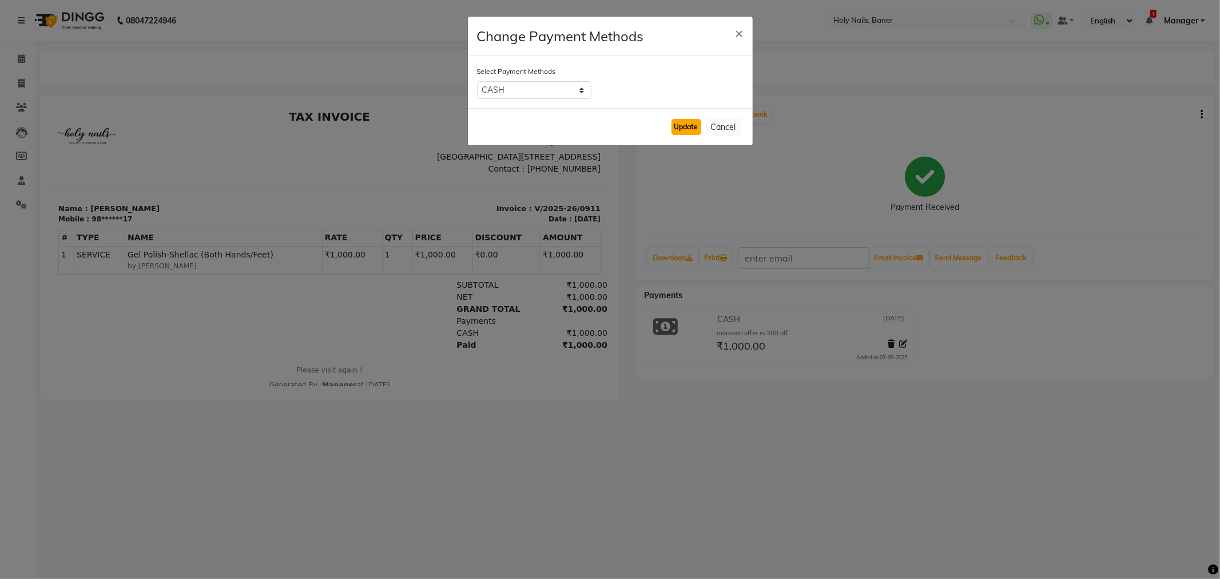
click at [695, 130] on button "Update" at bounding box center [687, 127] width 30 height 16
click at [582, 90] on div "Select Payment Methods CARD CASH UPI Bank" at bounding box center [610, 82] width 285 height 52
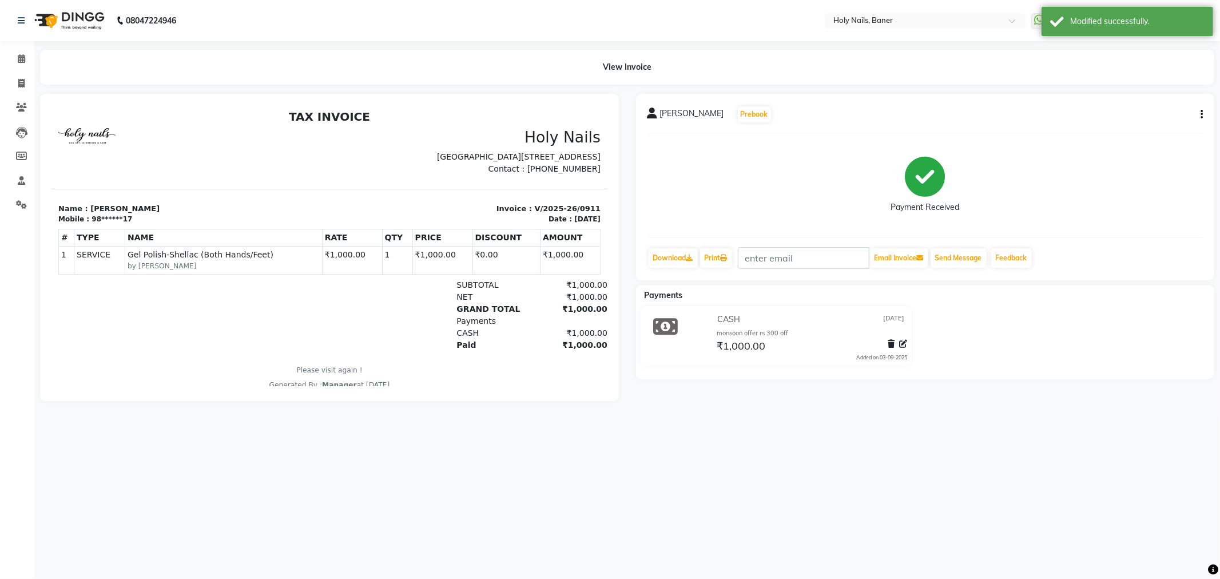
click at [766, 349] on div "₹1,000.00" at bounding box center [811, 345] width 193 height 15
click at [758, 344] on span "₹1,000.00" at bounding box center [741, 347] width 49 height 16
click at [748, 345] on span "₹1,000.00" at bounding box center [741, 347] width 49 height 16
click at [1198, 116] on button "button" at bounding box center [1199, 115] width 7 height 12
click at [1154, 129] on div "Edit Invoice" at bounding box center [1145, 128] width 78 height 14
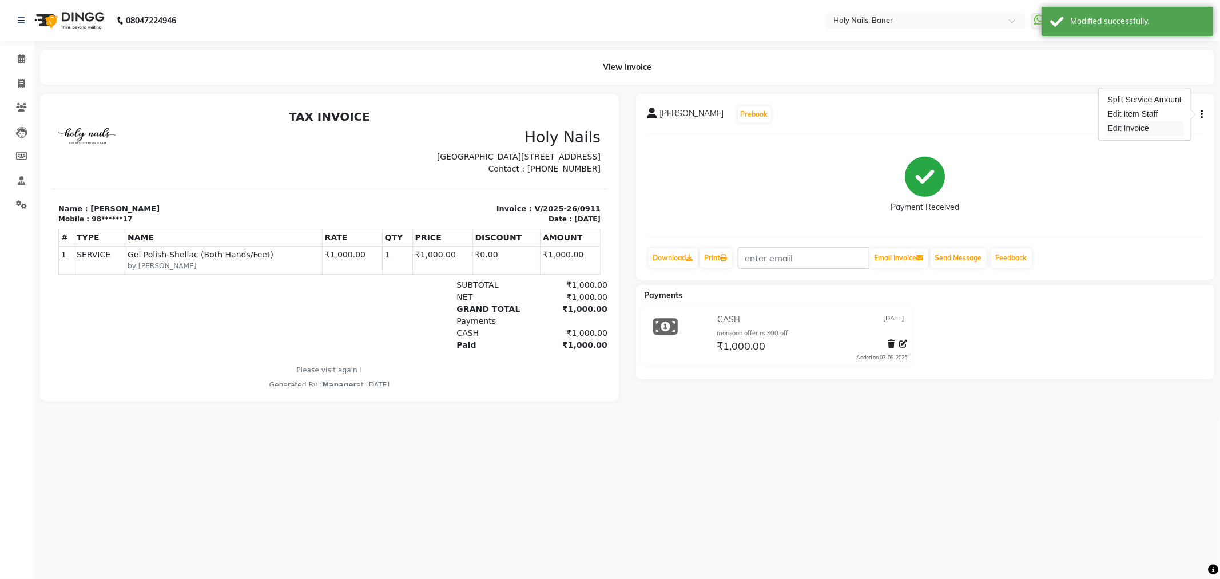
select select "service"
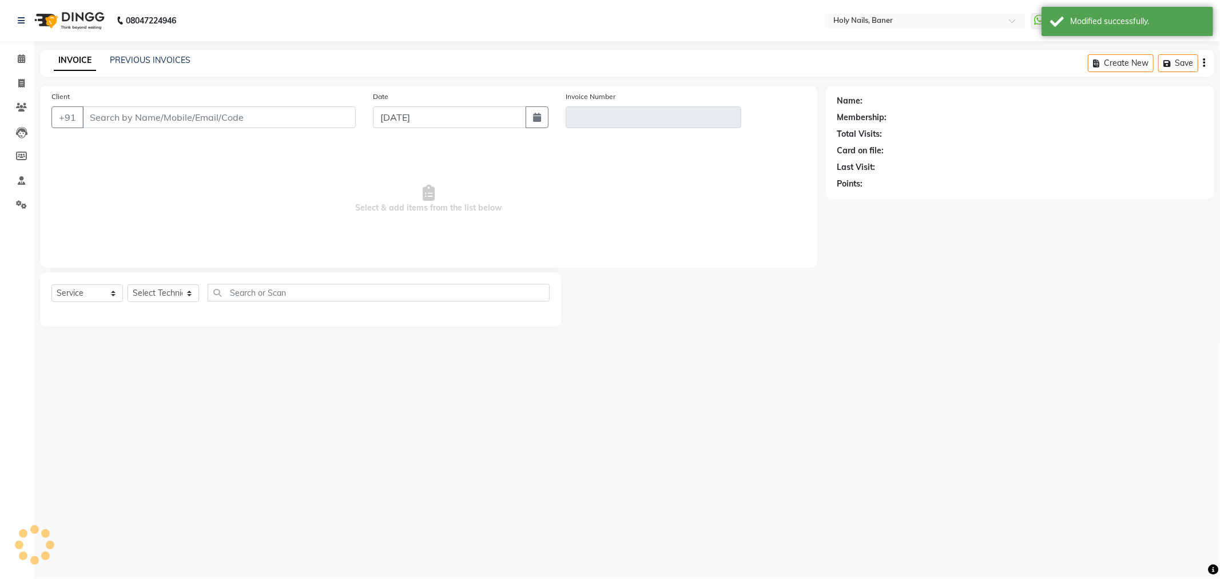
type input "98******17"
type input "V/2025-26/0911"
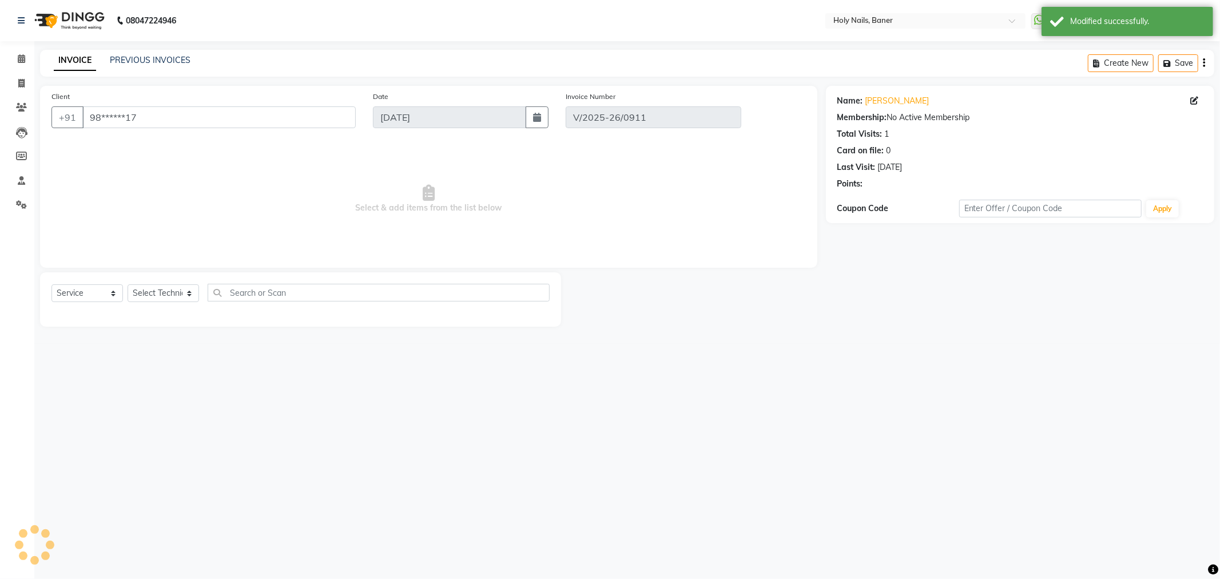
select select "select"
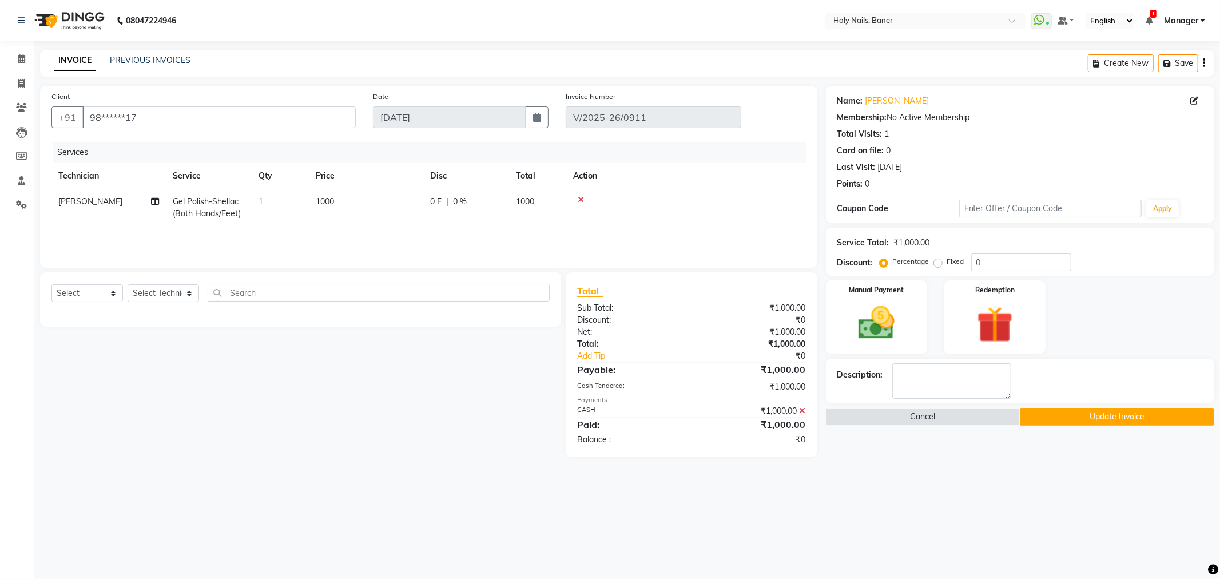
click at [431, 202] on span "0 F" at bounding box center [435, 202] width 11 height 12
click at [505, 197] on input "0" at bounding box center [501, 205] width 34 height 18
type input "300"
click at [741, 201] on div at bounding box center [686, 200] width 226 height 8
click at [1053, 416] on button "Update Invoice" at bounding box center [1117, 417] width 194 height 18
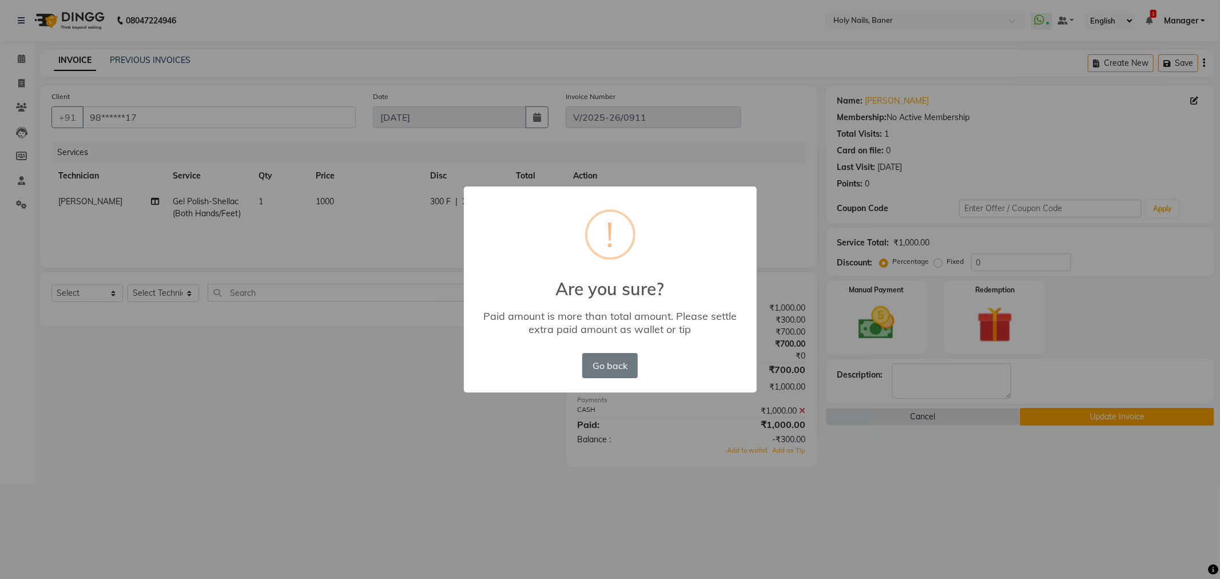
click at [504, 430] on div "× ! Are you sure? Paid amount is more than total amount. Please settle extra pa…" at bounding box center [610, 289] width 1220 height 579
click at [615, 362] on button "Go back" at bounding box center [609, 365] width 55 height 25
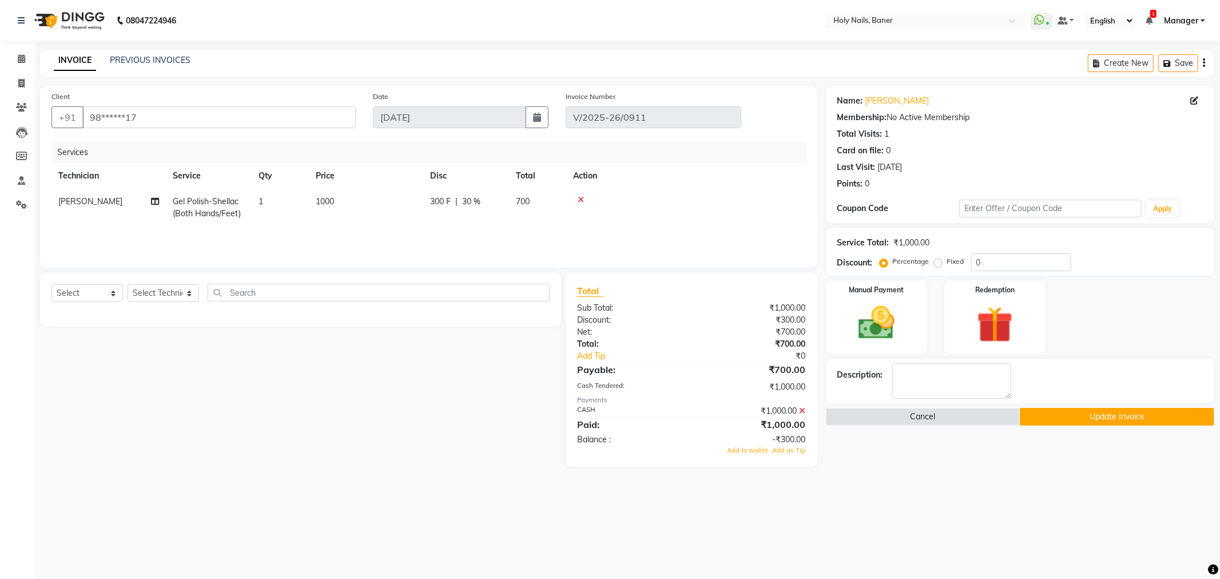
click at [803, 410] on icon at bounding box center [803, 411] width 6 height 8
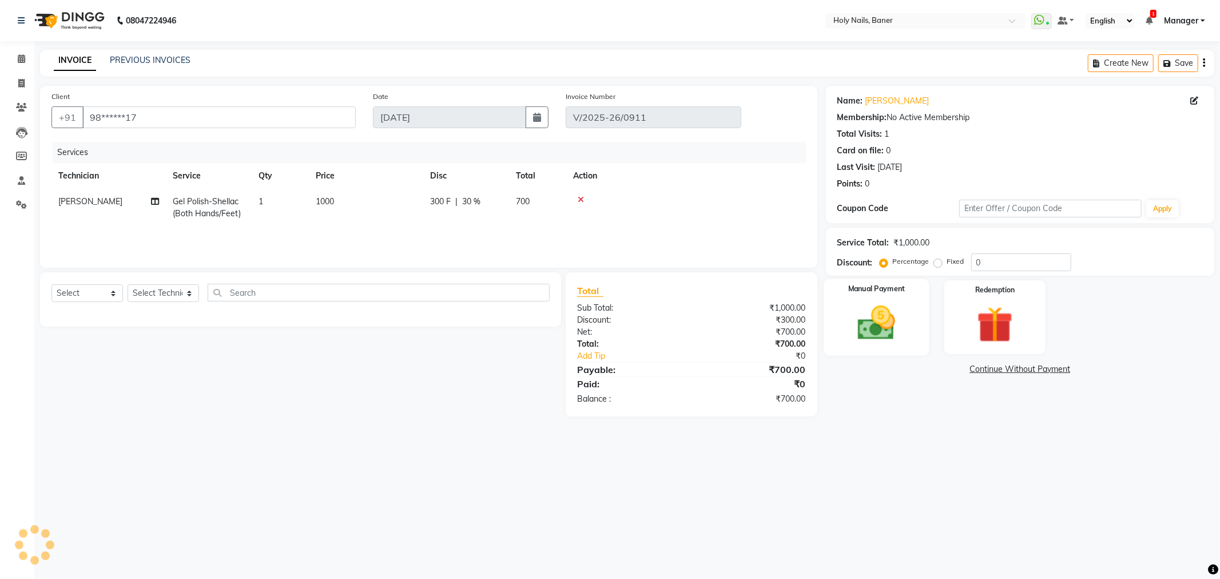
click at [891, 322] on img at bounding box center [876, 322] width 61 height 43
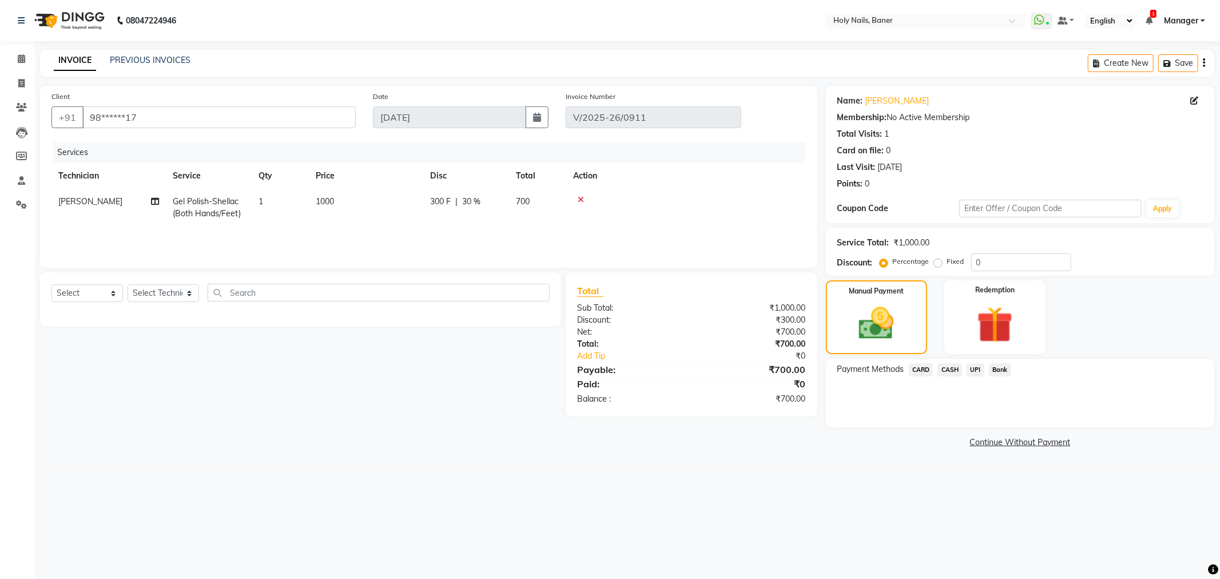
click at [948, 368] on span "CASH" at bounding box center [950, 369] width 25 height 13
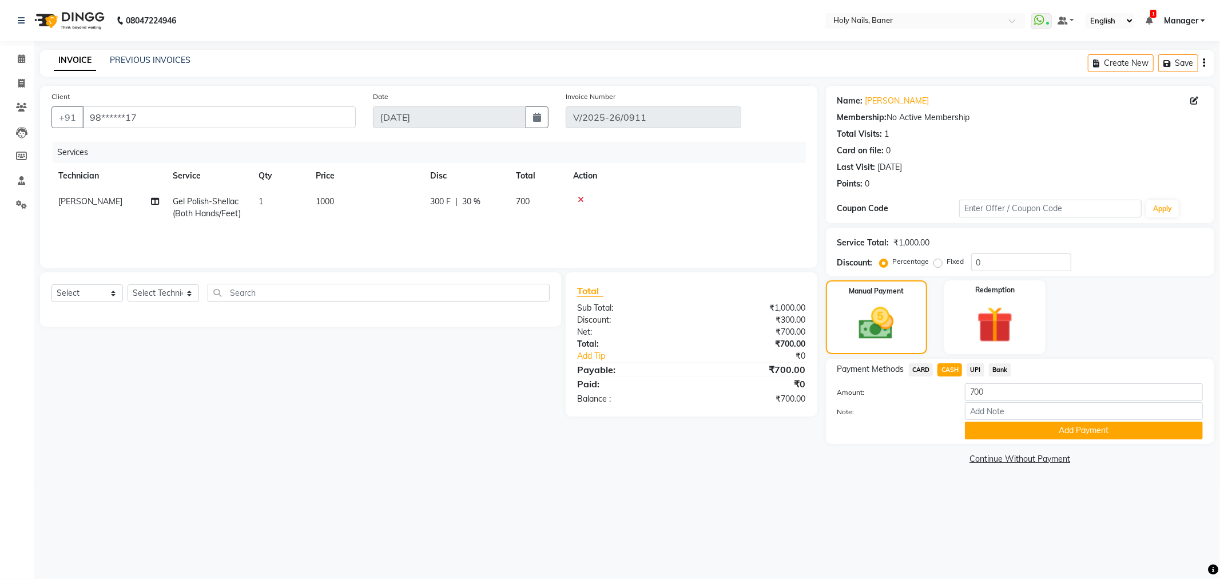
click at [1000, 401] on div "Amount: 700" at bounding box center [1020, 392] width 383 height 19
click at [1002, 407] on input "Note:" at bounding box center [1084, 411] width 238 height 18
type input "monsoon offer rs 300 off"
click at [1010, 427] on button "Add Payment" at bounding box center [1084, 431] width 238 height 18
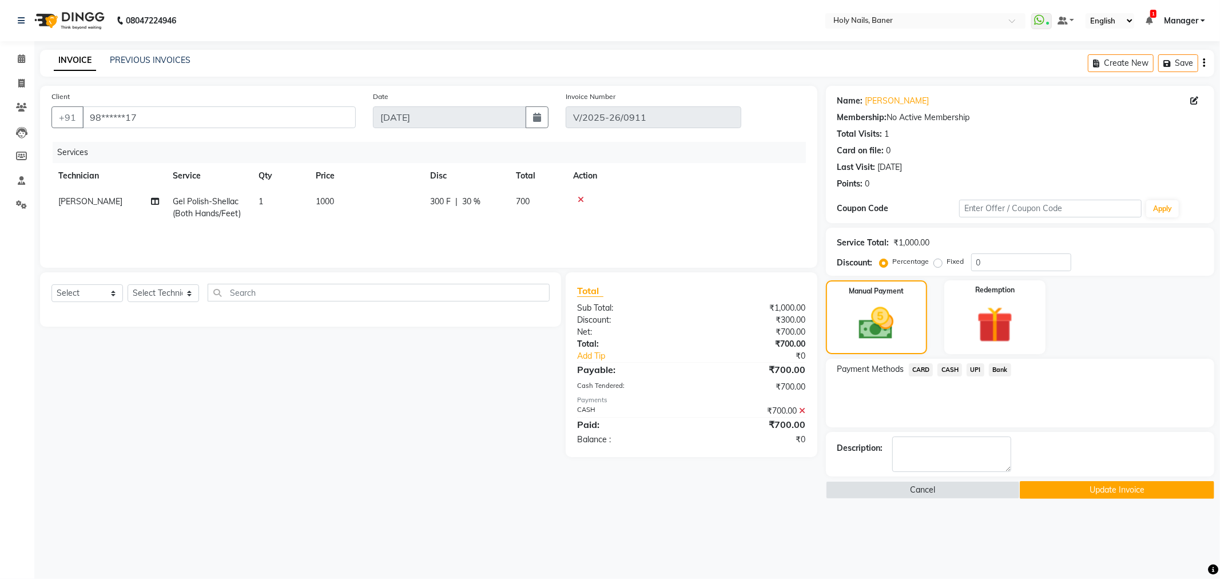
click at [1066, 490] on button "Update Invoice" at bounding box center [1117, 490] width 194 height 18
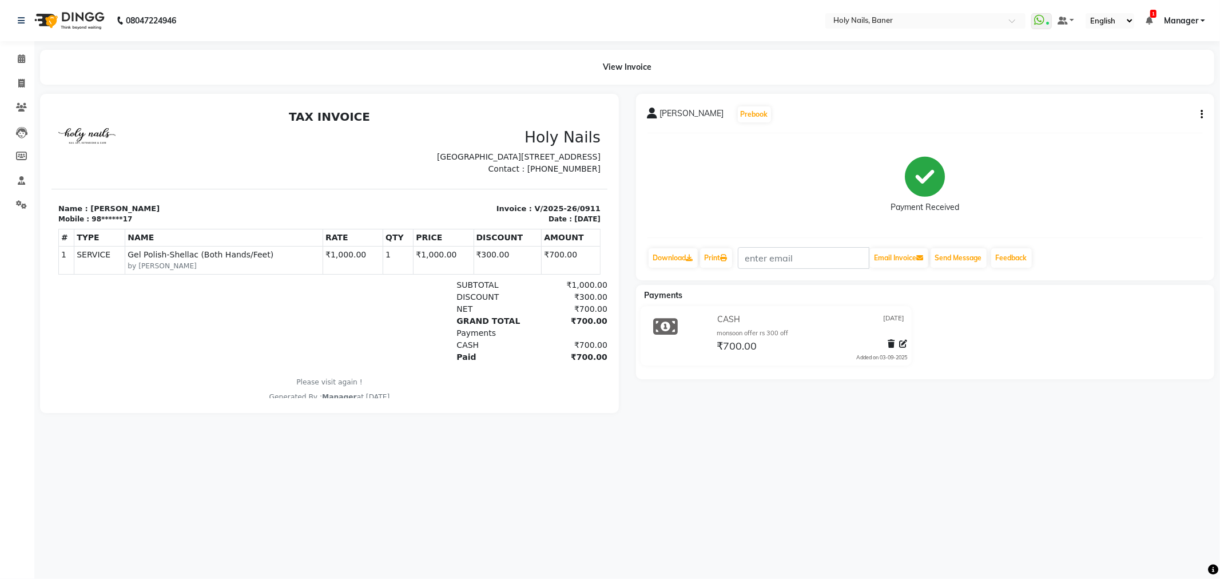
click at [1207, 116] on div "Ridhima Oberoi Prebook Payment Received Download Print Email Invoice Send Messa…" at bounding box center [925, 187] width 579 height 186
click at [1203, 116] on div "Ridhima Oberoi Prebook Payment Received Download Print Email Invoice Send Messa…" at bounding box center [925, 187] width 579 height 186
click at [1196, 114] on button "button" at bounding box center [1199, 115] width 7 height 12
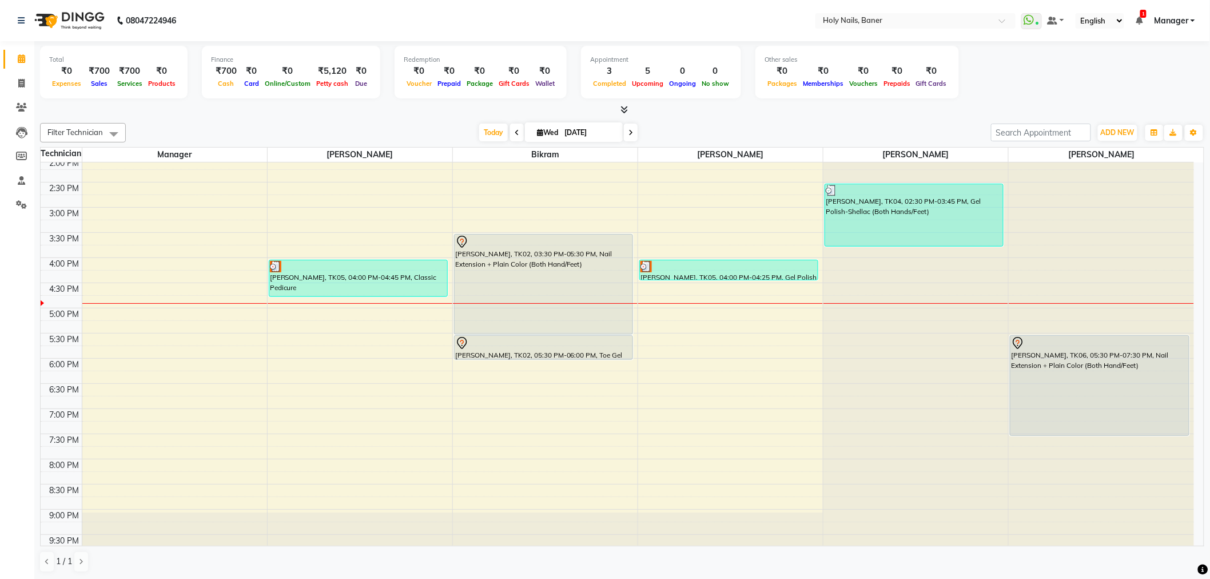
scroll to position [317, 0]
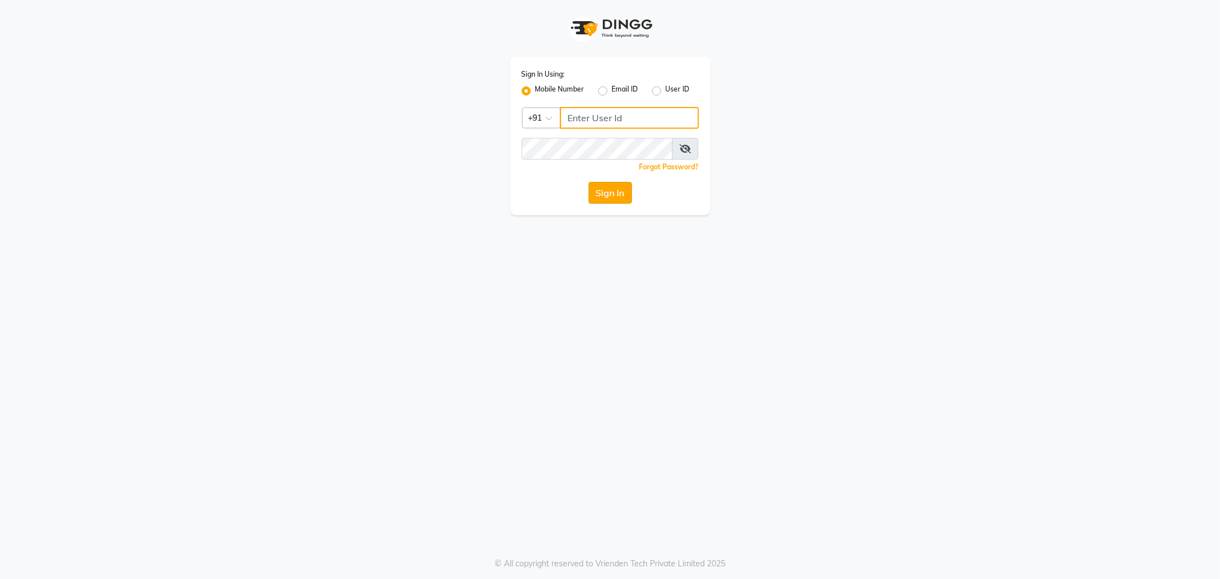
type input "9764841717"
click at [609, 197] on button "Sign In" at bounding box center [610, 193] width 43 height 22
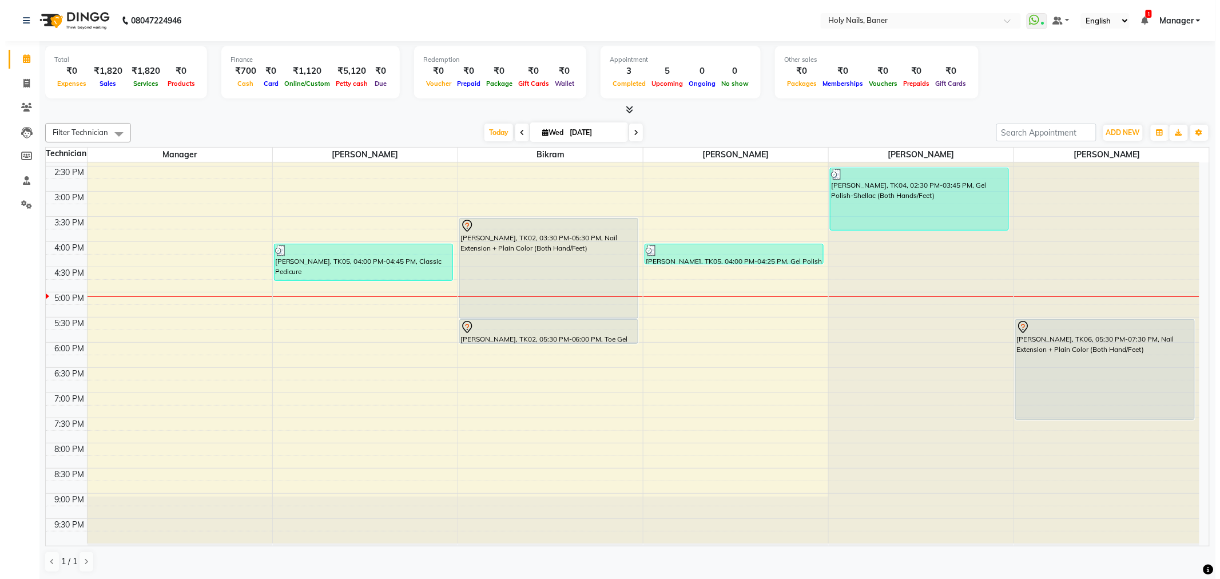
scroll to position [324, 0]
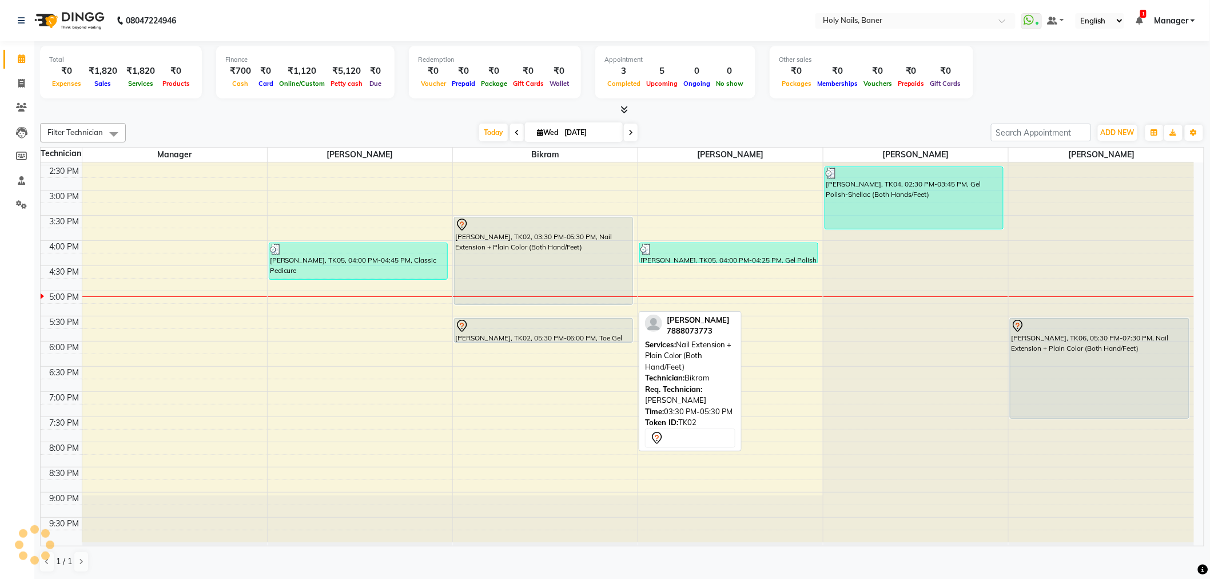
drag, startPoint x: 545, startPoint y: 313, endPoint x: 542, endPoint y: 301, distance: 11.8
click at [542, 301] on div "Sonali Kalokhe, TK02, 03:30 PM-05:30 PM, Nail Extension + Plain Color (Both Han…" at bounding box center [545, 190] width 185 height 704
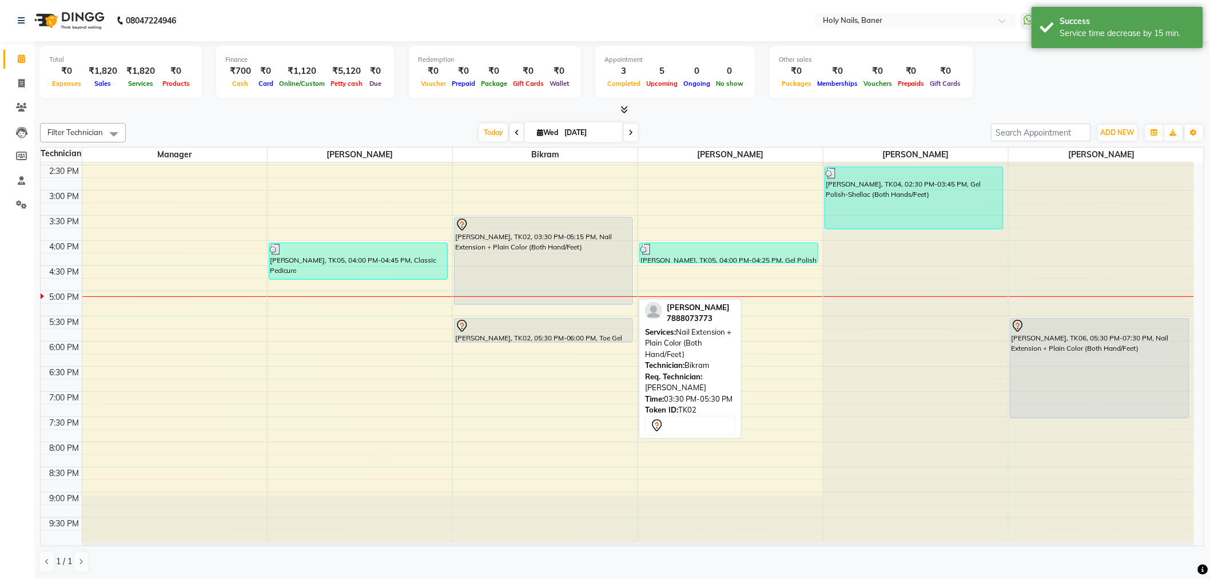
click at [572, 247] on div "Sonali Kalokhe, TK02, 03:30 PM-05:15 PM, Nail Extension + Plain Color (Both Han…" at bounding box center [544, 260] width 178 height 87
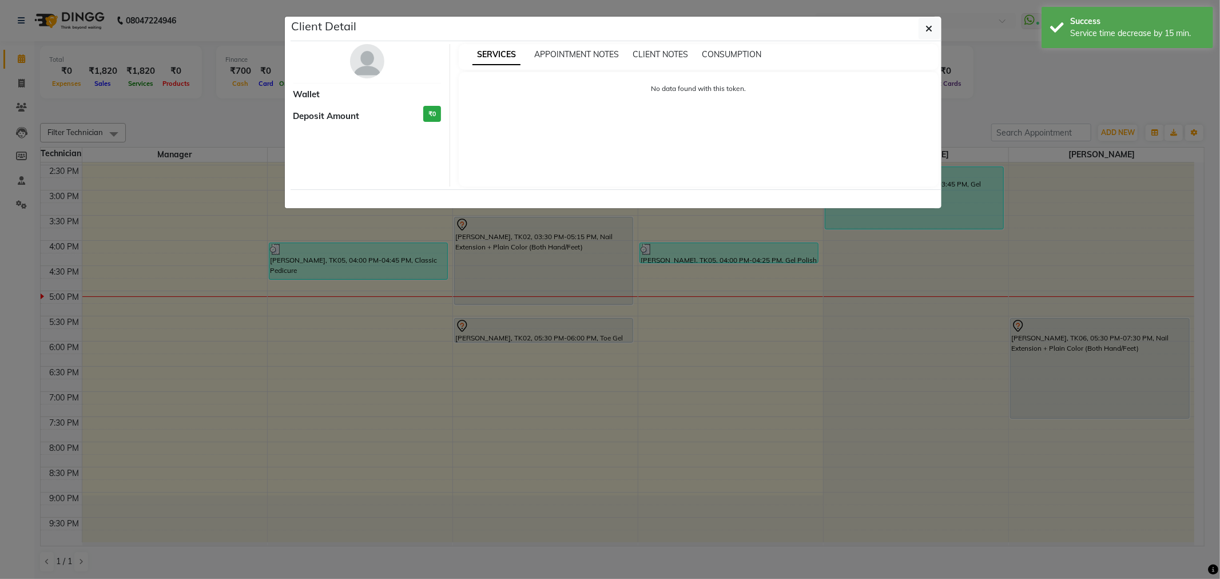
select select "7"
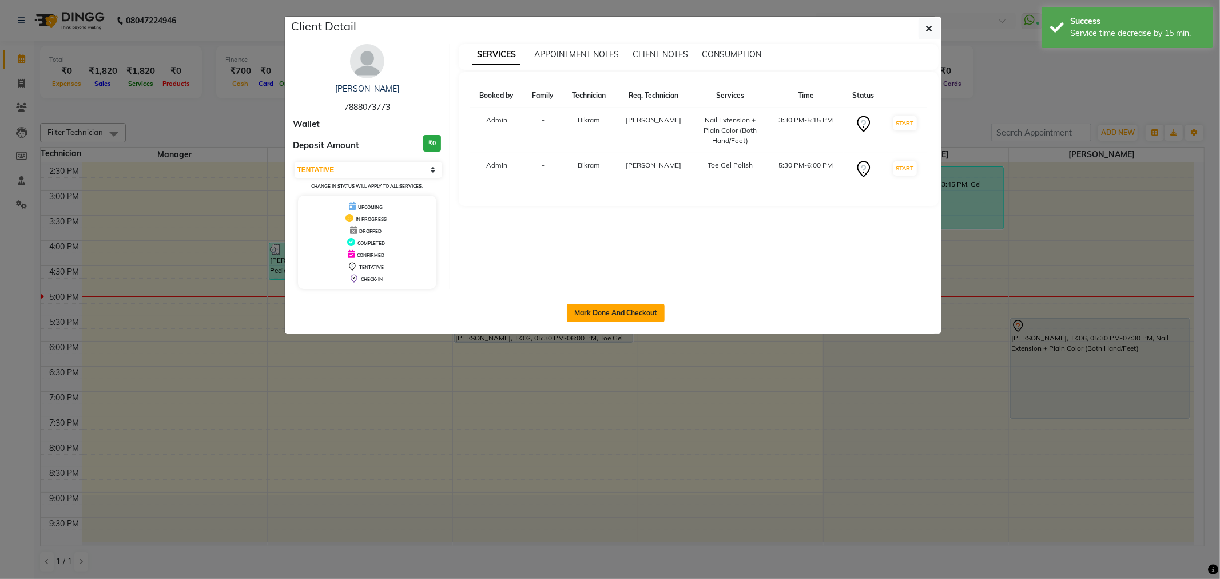
click at [613, 313] on button "Mark Done And Checkout" at bounding box center [616, 313] width 98 height 18
select select "service"
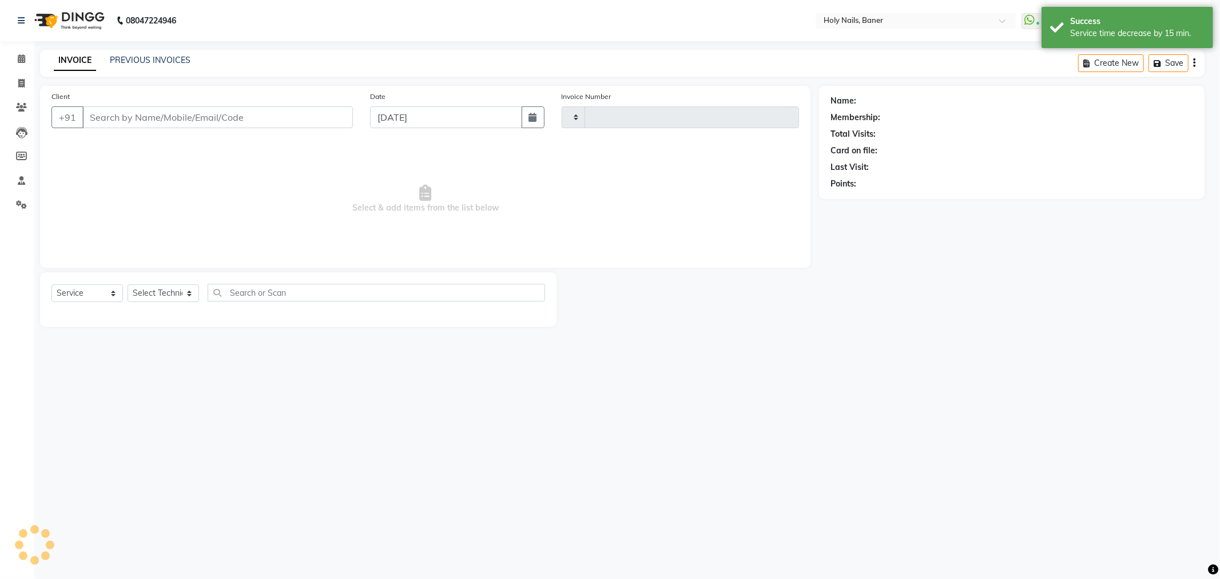
type input "0913"
select select "5445"
type input "78******73"
select select "58118"
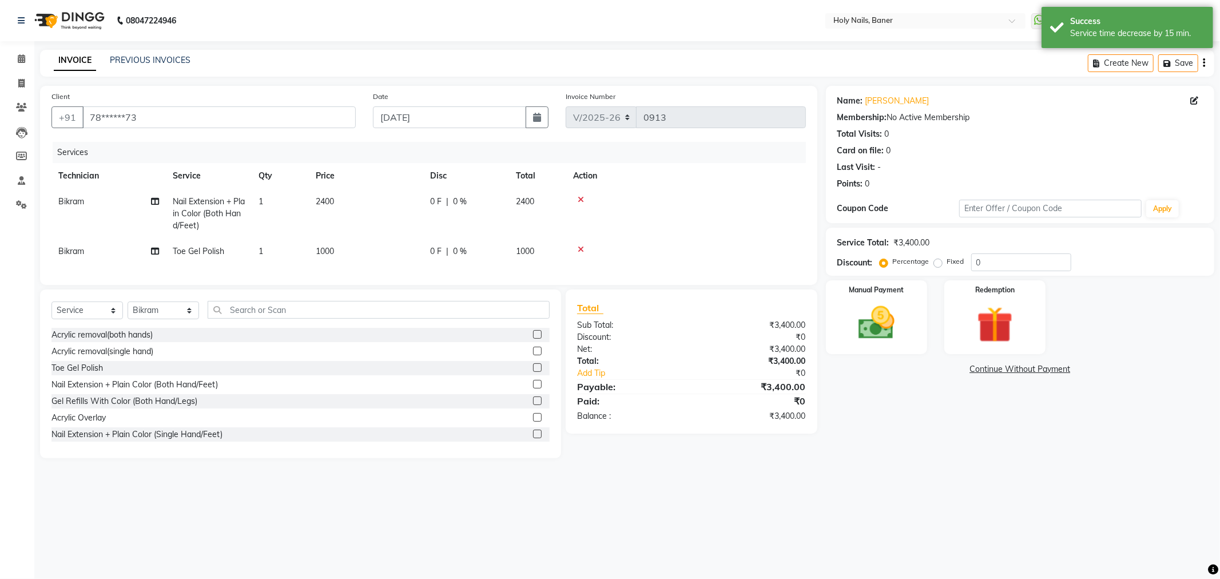
click at [580, 249] on icon at bounding box center [581, 249] width 6 height 8
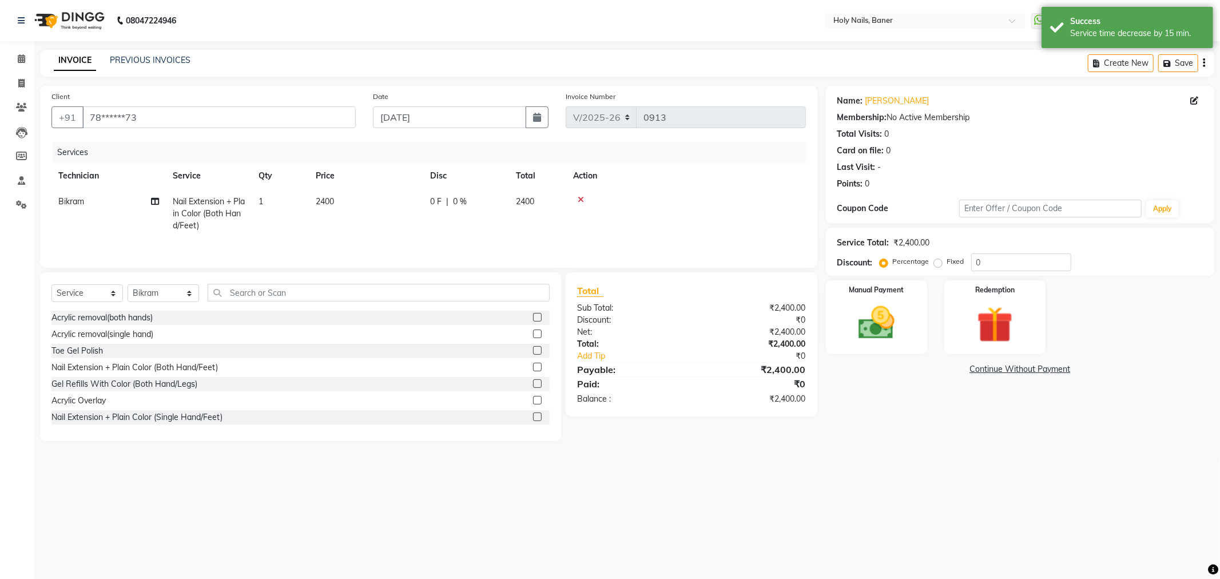
click at [431, 198] on span "0 F" at bounding box center [435, 202] width 11 height 12
select select "58118"
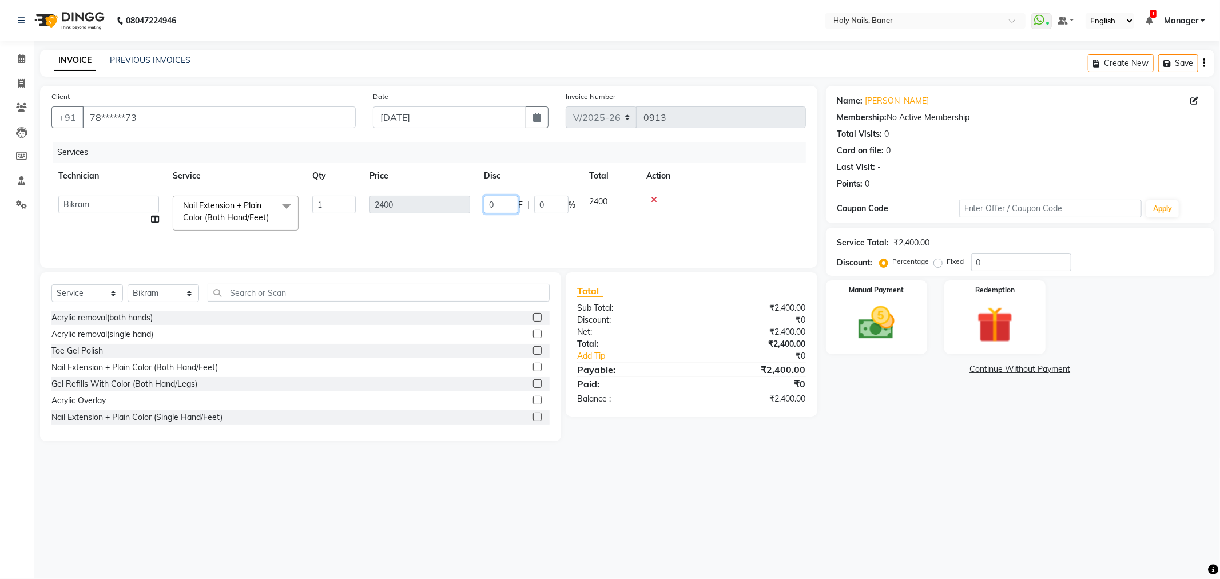
click at [507, 198] on input "0" at bounding box center [501, 205] width 34 height 18
type input "500"
click at [733, 204] on td at bounding box center [722, 213] width 166 height 49
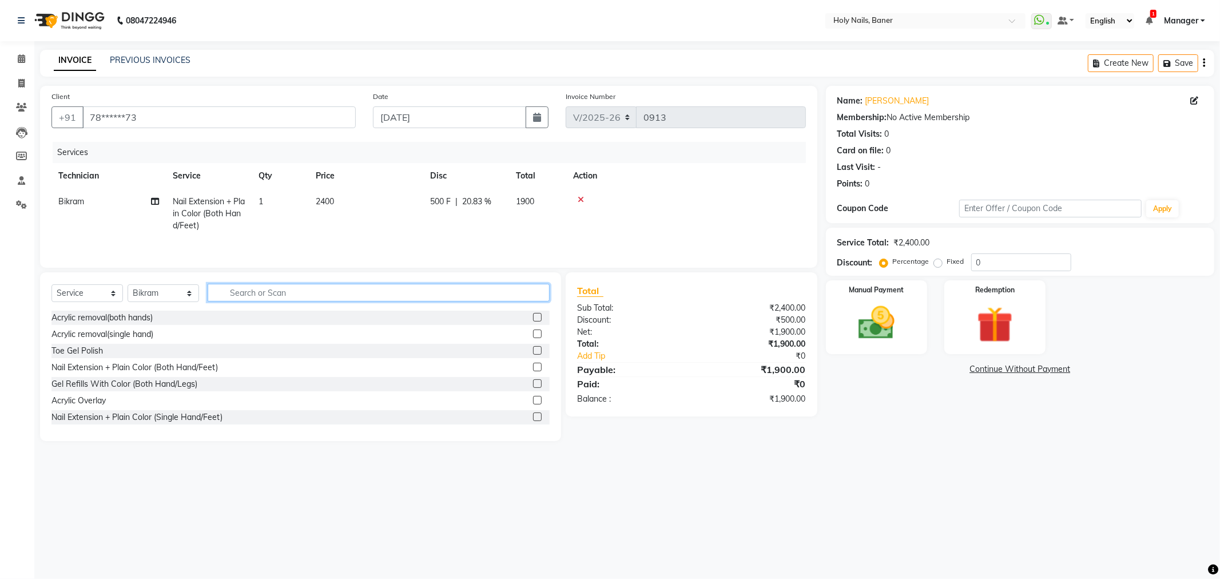
click at [464, 296] on input "text" at bounding box center [379, 293] width 342 height 18
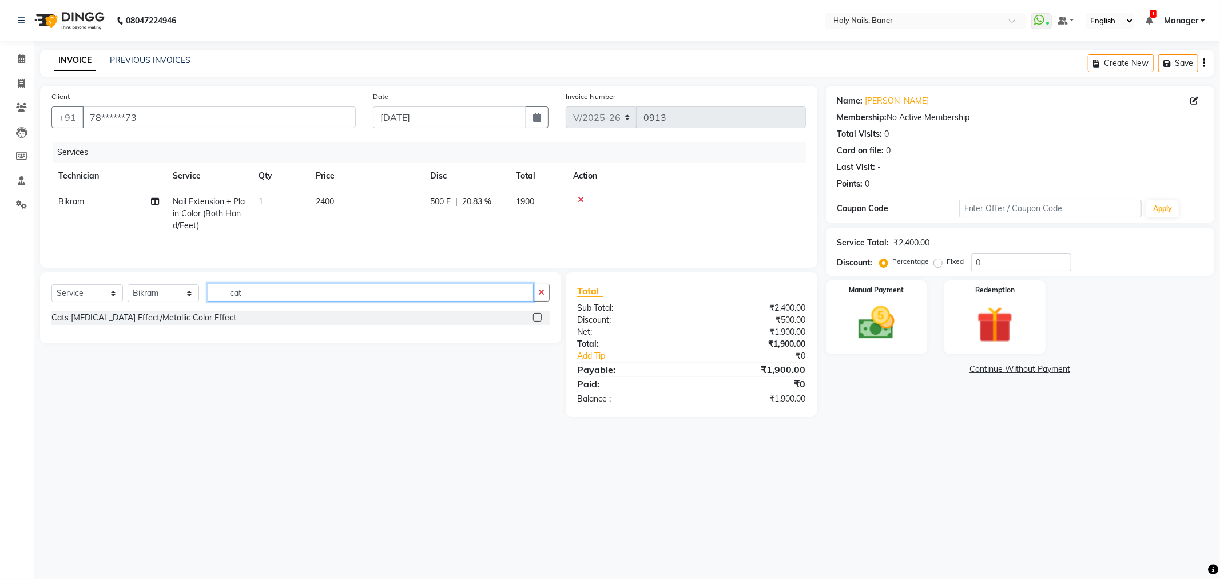
type input "cat"
click at [537, 321] on label at bounding box center [537, 317] width 9 height 9
click at [537, 321] on input "checkbox" at bounding box center [536, 317] width 7 height 7
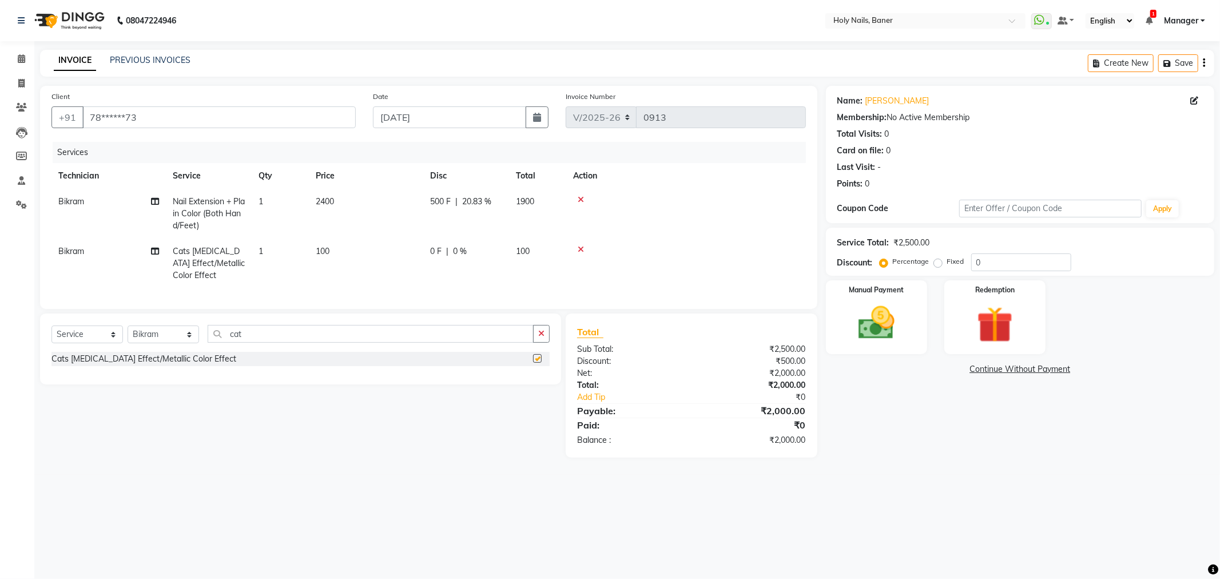
checkbox input "false"
click at [307, 255] on td "1" at bounding box center [280, 264] width 57 height 50
select select "58118"
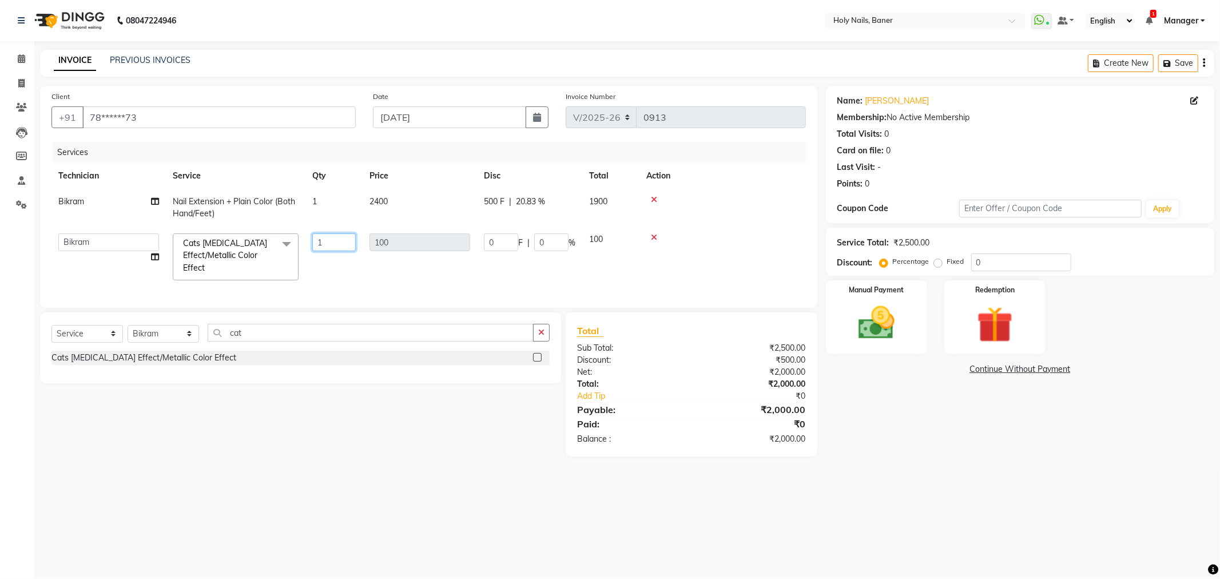
click at [344, 241] on input "1" at bounding box center [333, 242] width 43 height 18
type input "10"
click at [748, 247] on td at bounding box center [722, 257] width 166 height 61
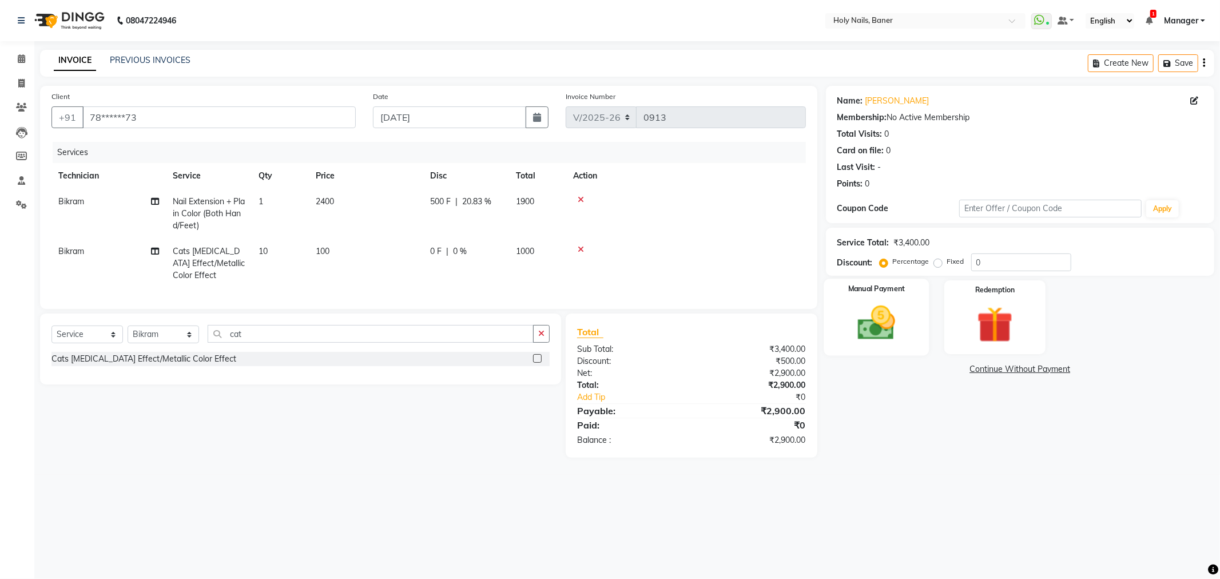
click at [869, 312] on img at bounding box center [876, 322] width 61 height 43
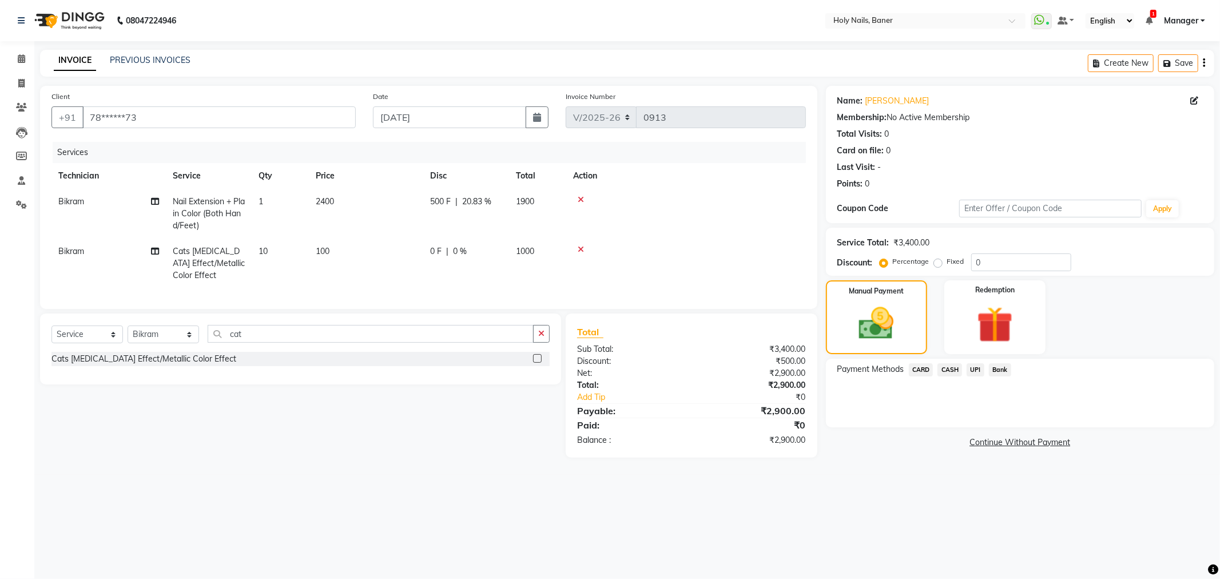
click at [950, 370] on span "CASH" at bounding box center [950, 369] width 25 height 13
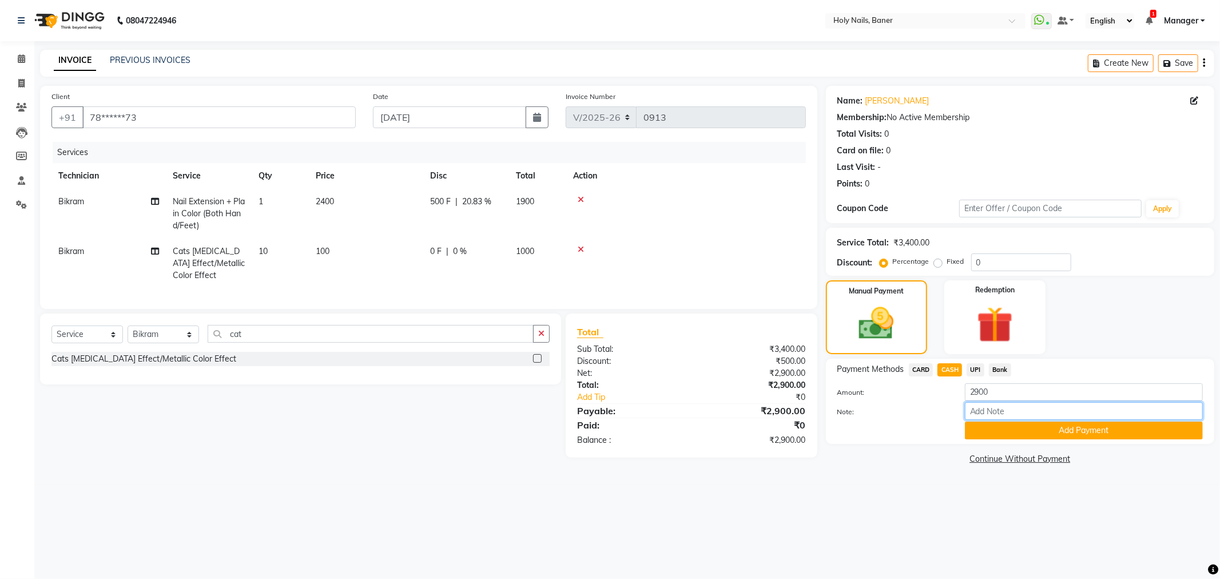
click at [990, 414] on input "Note:" at bounding box center [1084, 411] width 238 height 18
type input "monsoon offer rs 500 off"
click at [1060, 431] on button "Add Payment" at bounding box center [1084, 431] width 238 height 18
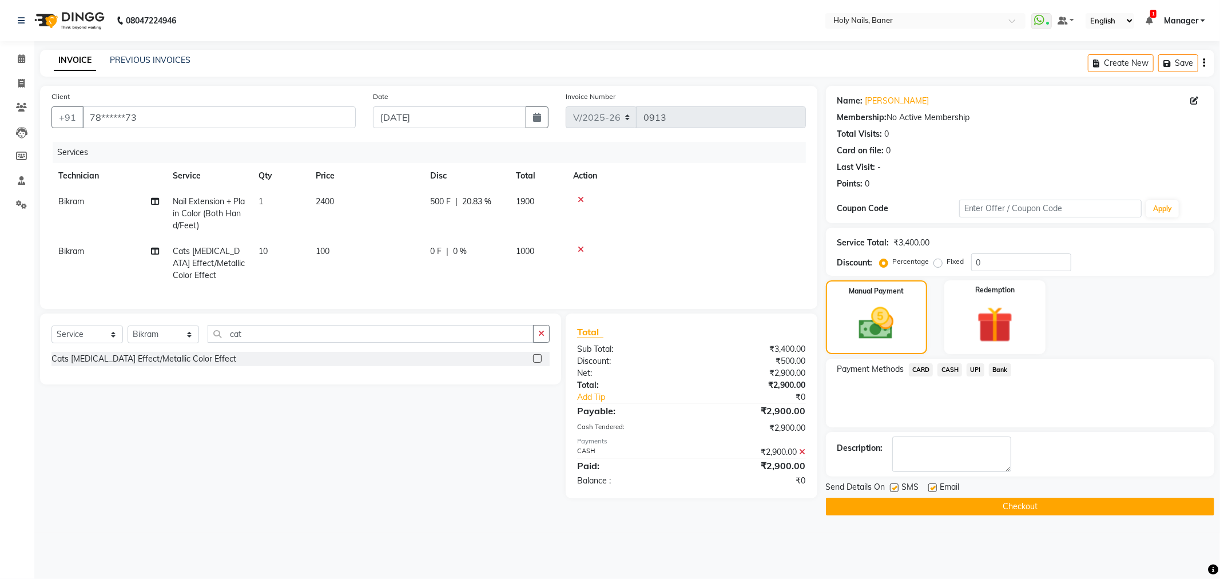
click at [940, 510] on button "Checkout" at bounding box center [1020, 507] width 388 height 18
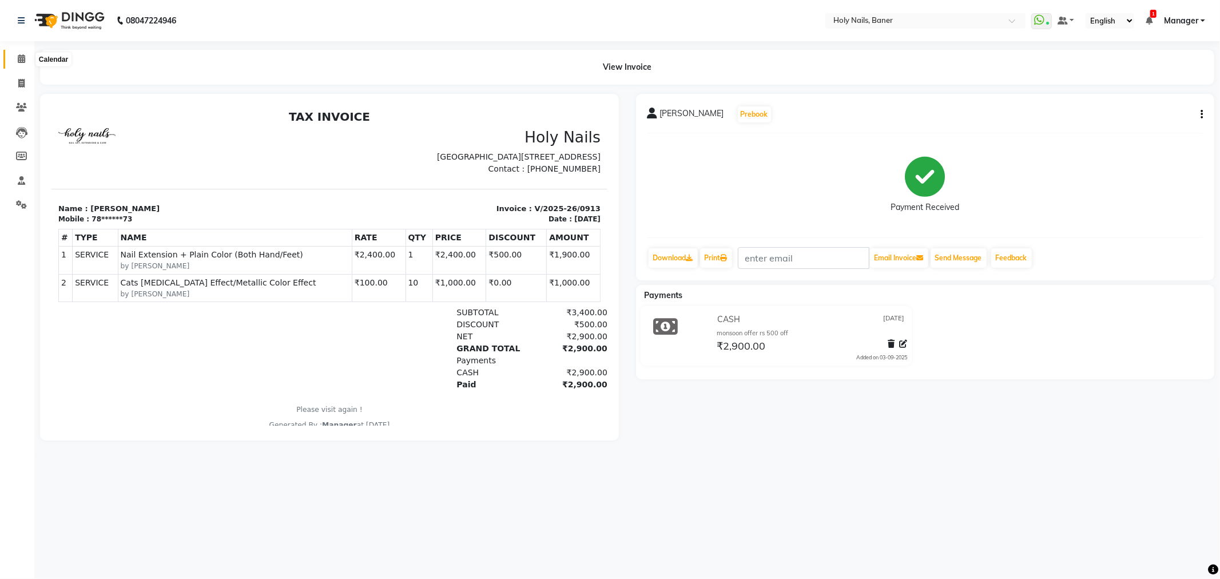
click at [23, 60] on icon at bounding box center [21, 58] width 7 height 9
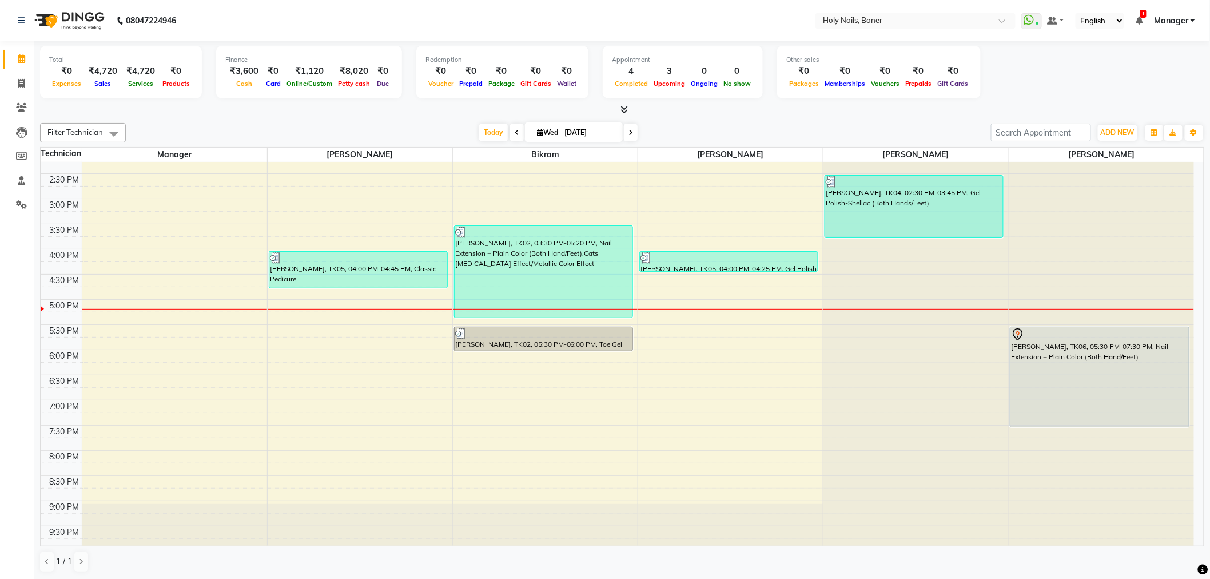
scroll to position [317, 0]
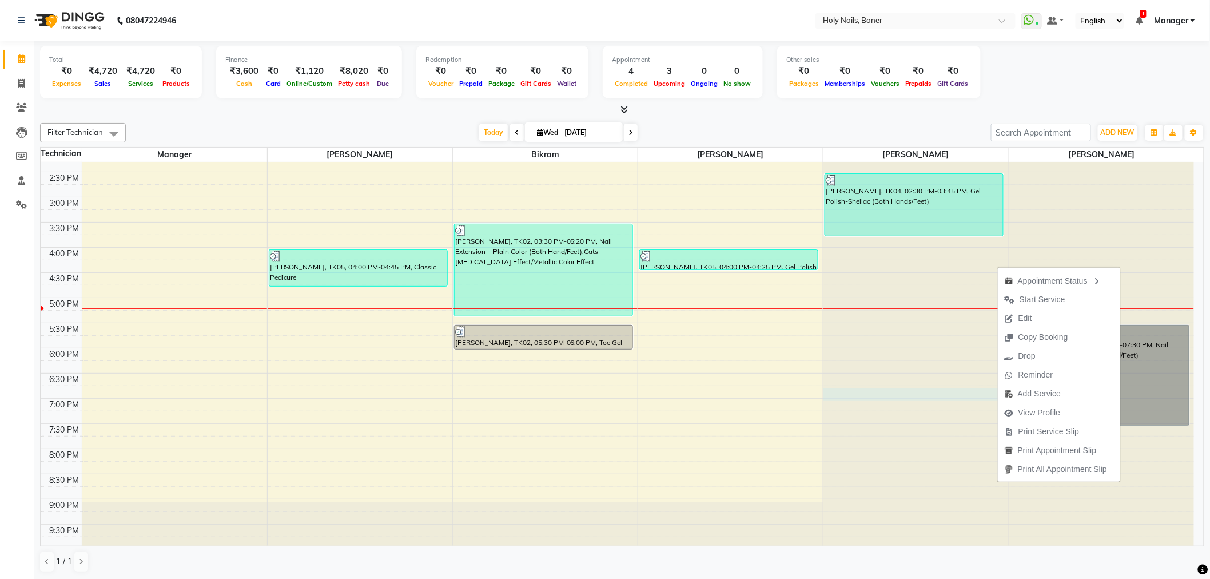
select select "66405"
select select "tentative"
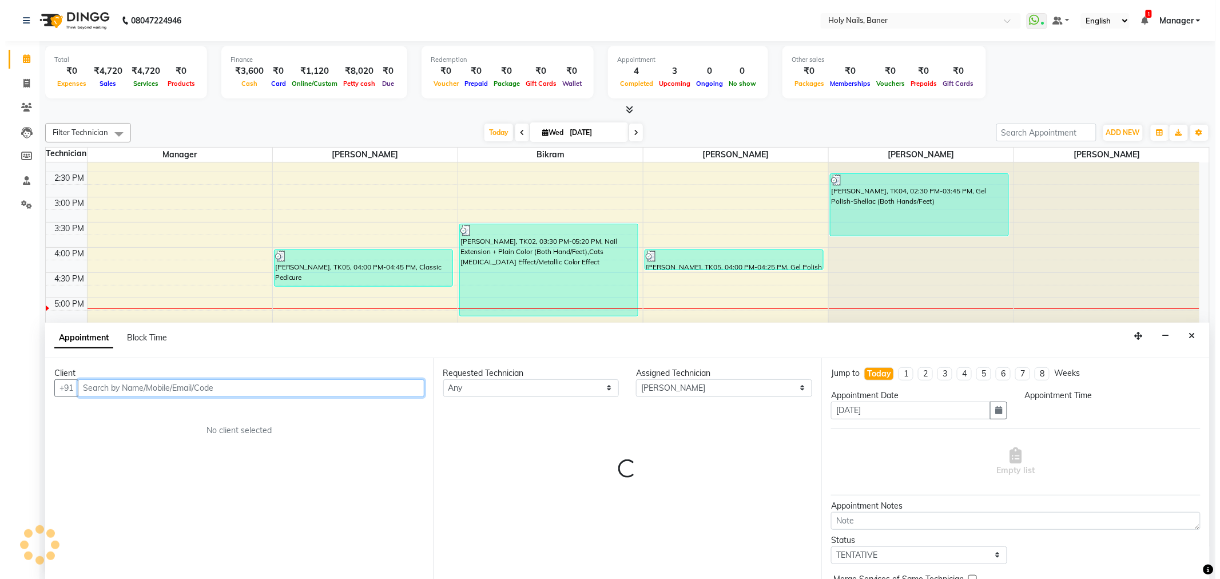
scroll to position [1, 0]
select select "1125"
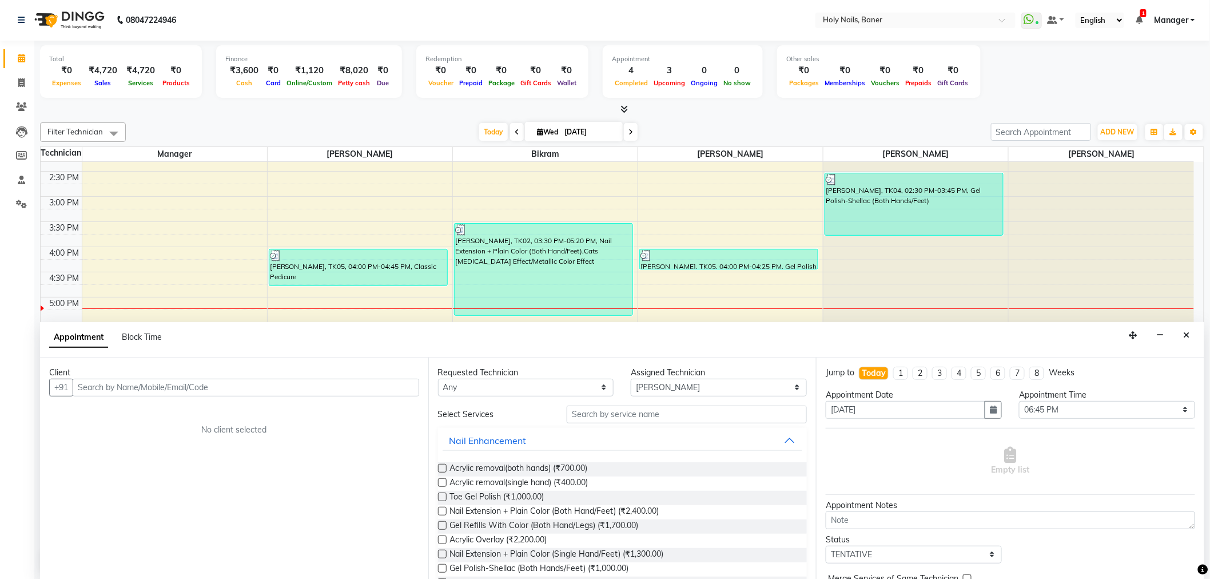
drag, startPoint x: 1188, startPoint y: 332, endPoint x: 1170, endPoint y: 341, distance: 20.2
click at [1189, 333] on icon "Close" at bounding box center [1187, 335] width 6 height 8
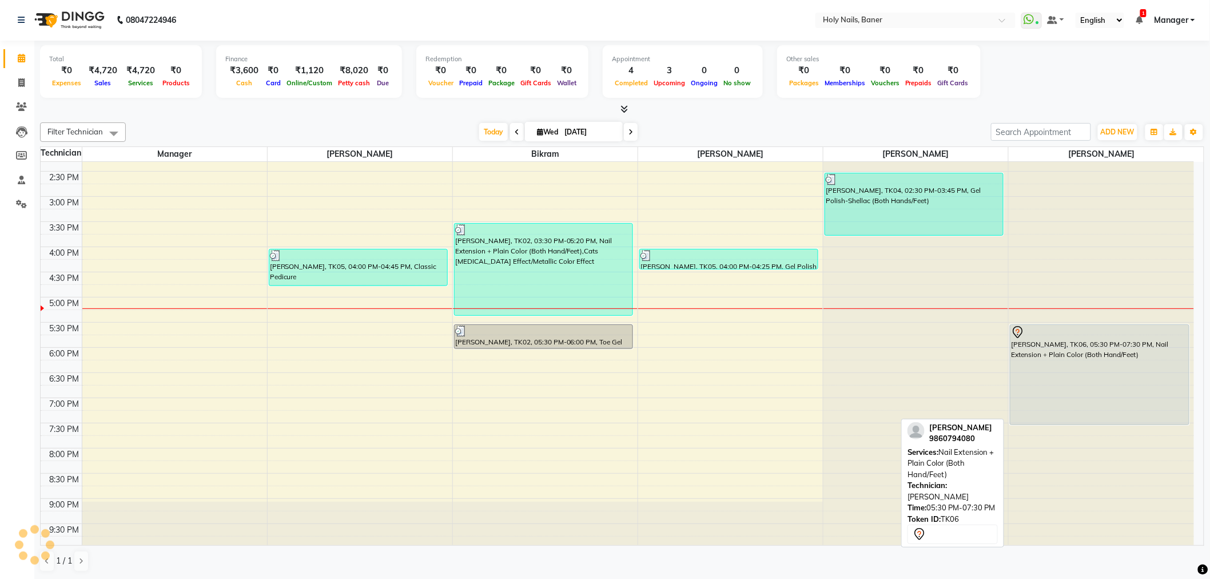
click at [1034, 401] on div "Surekha Tajne, TK06, 05:30 PM-07:30 PM, Nail Extension + Plain Color (Both Hand…" at bounding box center [1100, 375] width 178 height 100
select select "7"
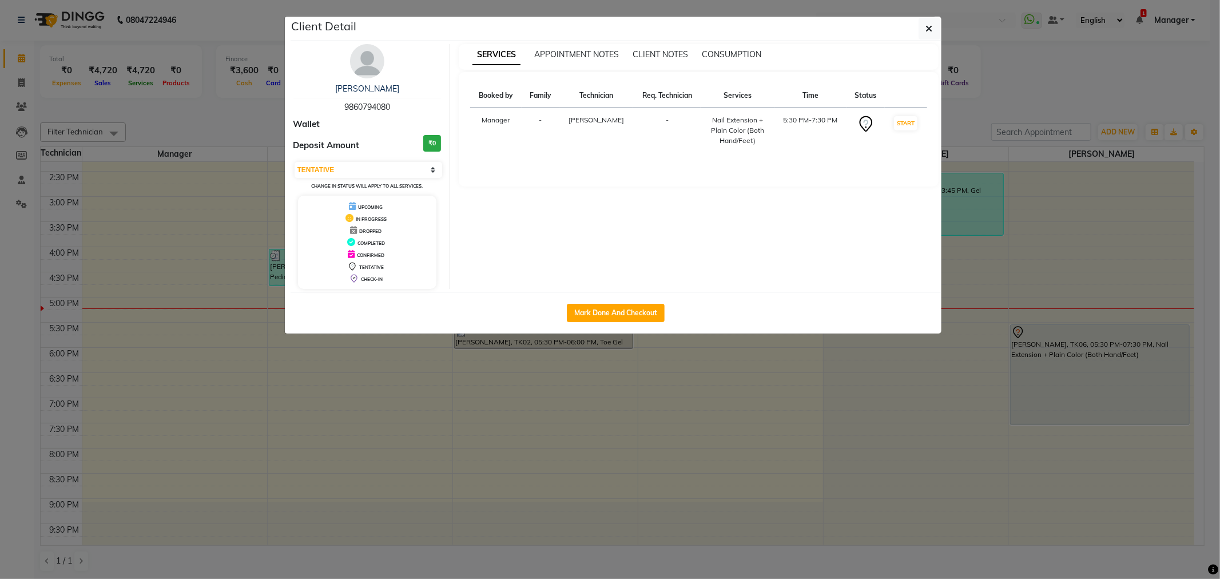
click at [353, 66] on img at bounding box center [367, 61] width 34 height 34
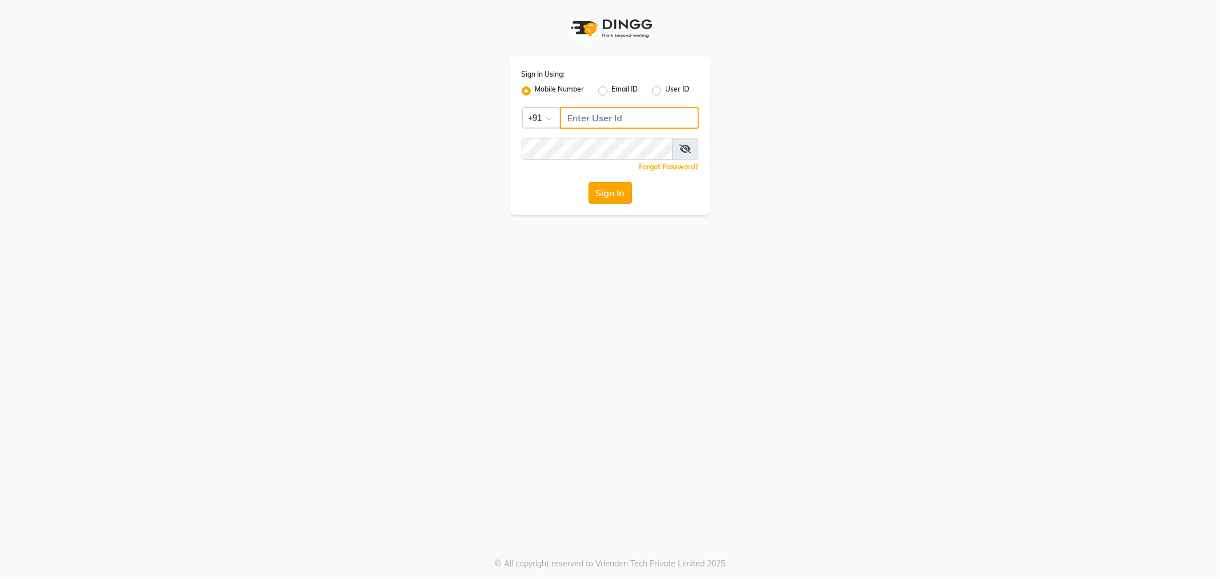
type input "9764841717"
click at [612, 197] on button "Sign In" at bounding box center [610, 193] width 43 height 22
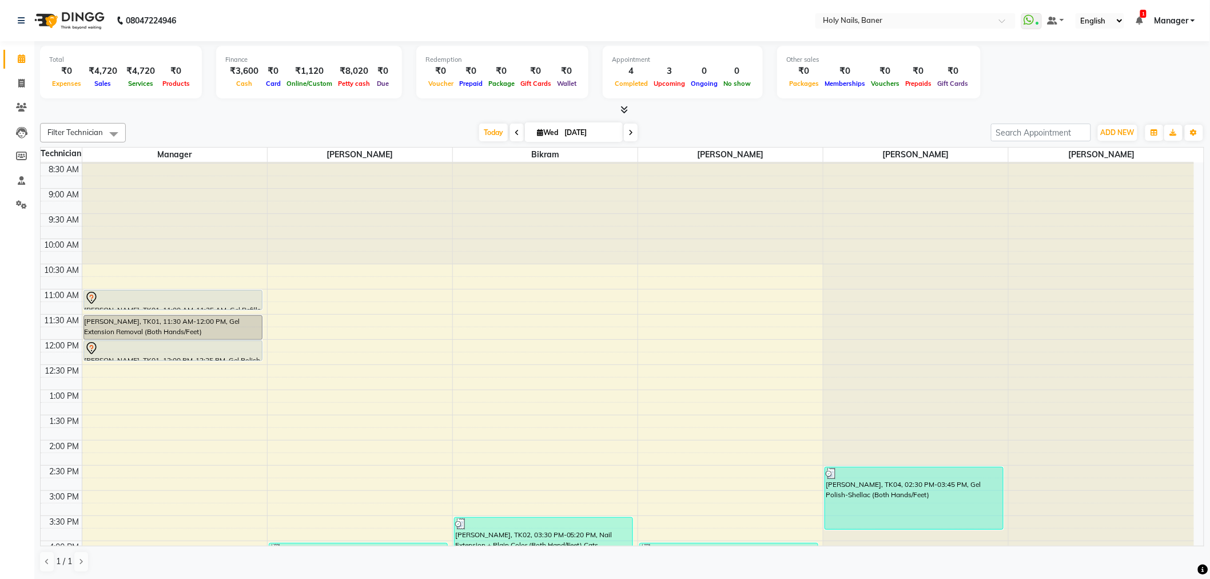
scroll to position [7, 0]
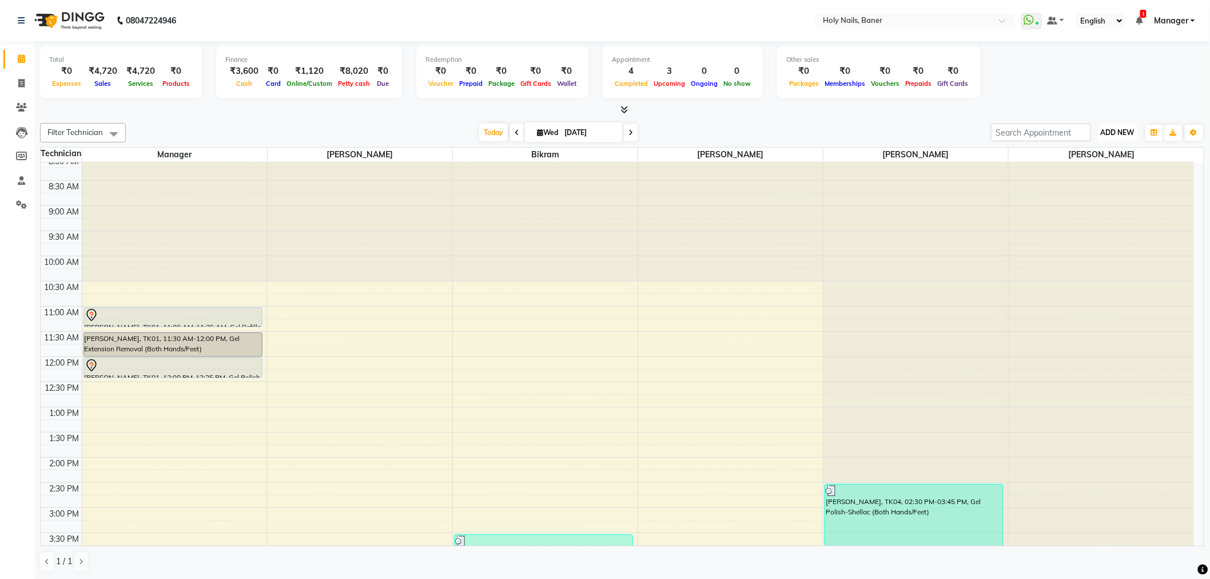
click at [1120, 136] on span "ADD NEW" at bounding box center [1118, 132] width 34 height 9
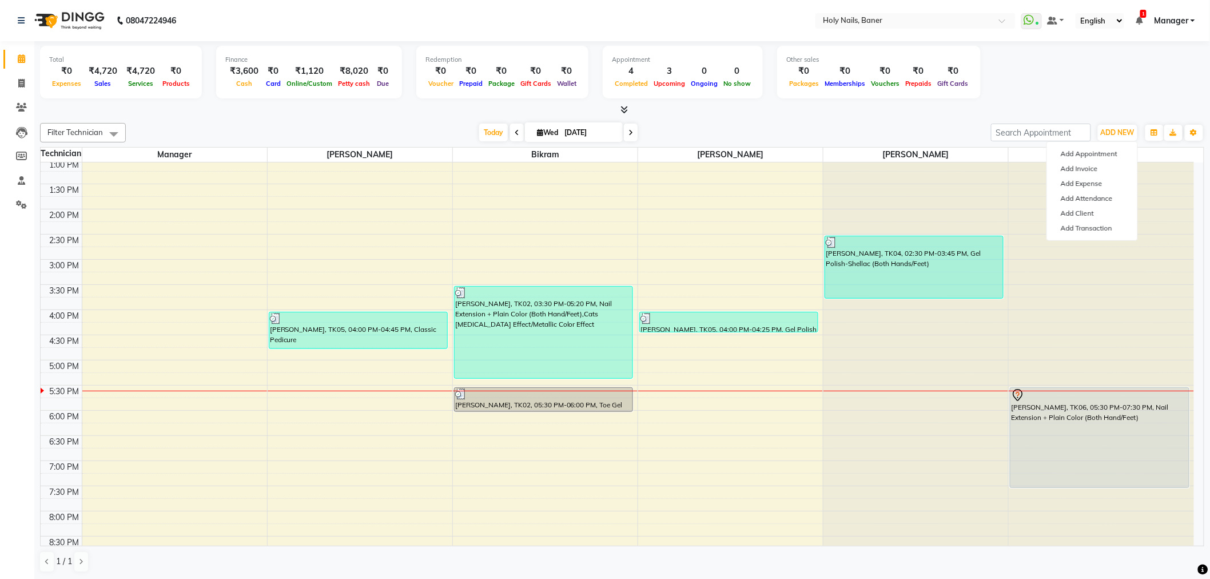
scroll to position [261, 0]
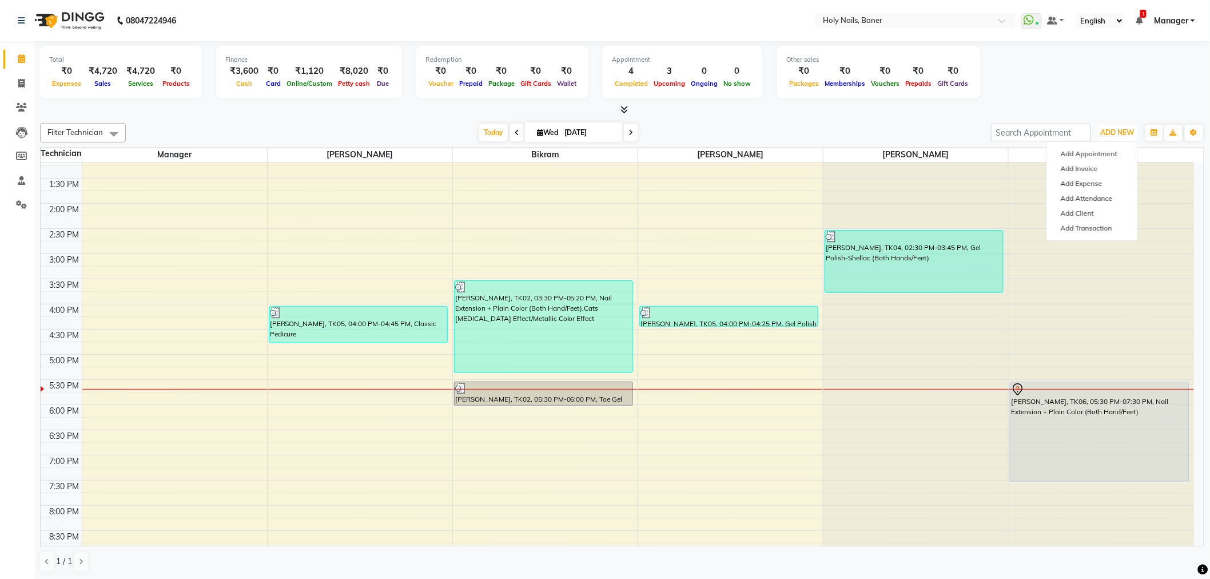
drag, startPoint x: 705, startPoint y: 350, endPoint x: 716, endPoint y: 375, distance: 27.4
click at [716, 374] on div "8:00 AM 8:30 AM 9:00 AM 9:30 AM 10:00 AM 10:30 AM 11:00 AM 11:30 AM 12:00 PM 12…" at bounding box center [618, 254] width 1154 height 704
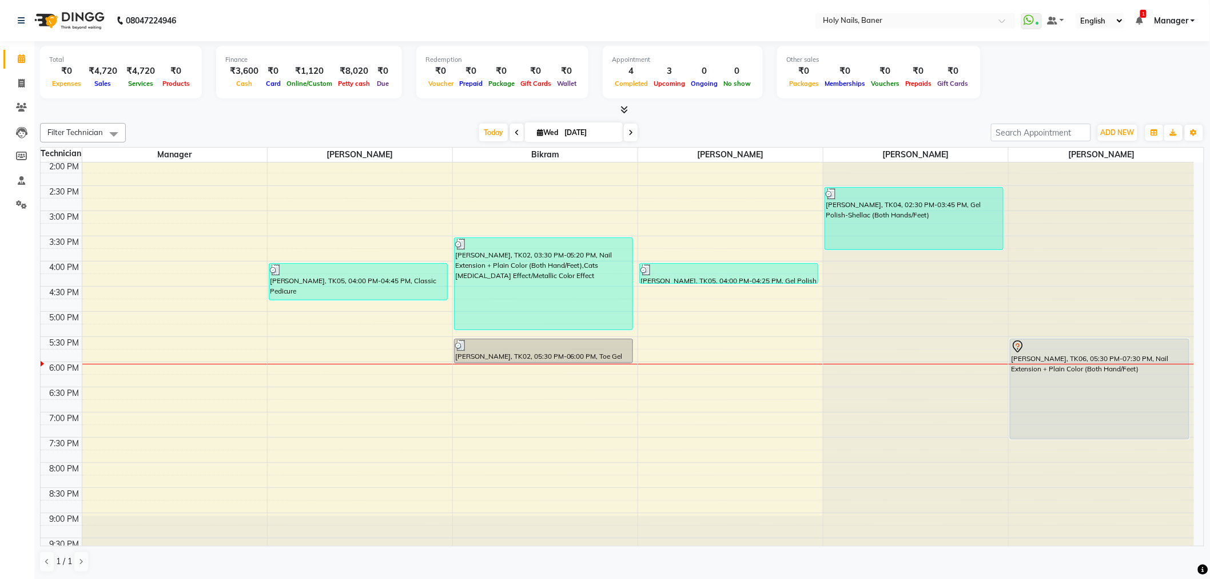
scroll to position [324, 0]
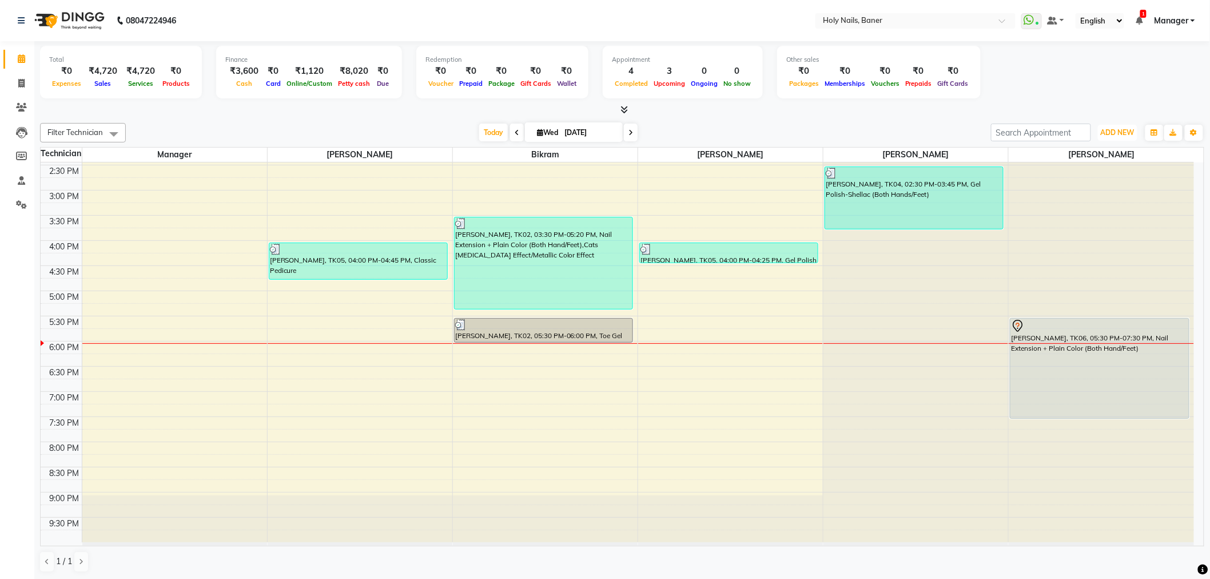
click at [140, 380] on div "8:00 AM 8:30 AM 9:00 AM 9:30 AM 10:00 AM 10:30 AM 11:00 AM 11:30 AM 12:00 PM 12…" at bounding box center [618, 190] width 1154 height 704
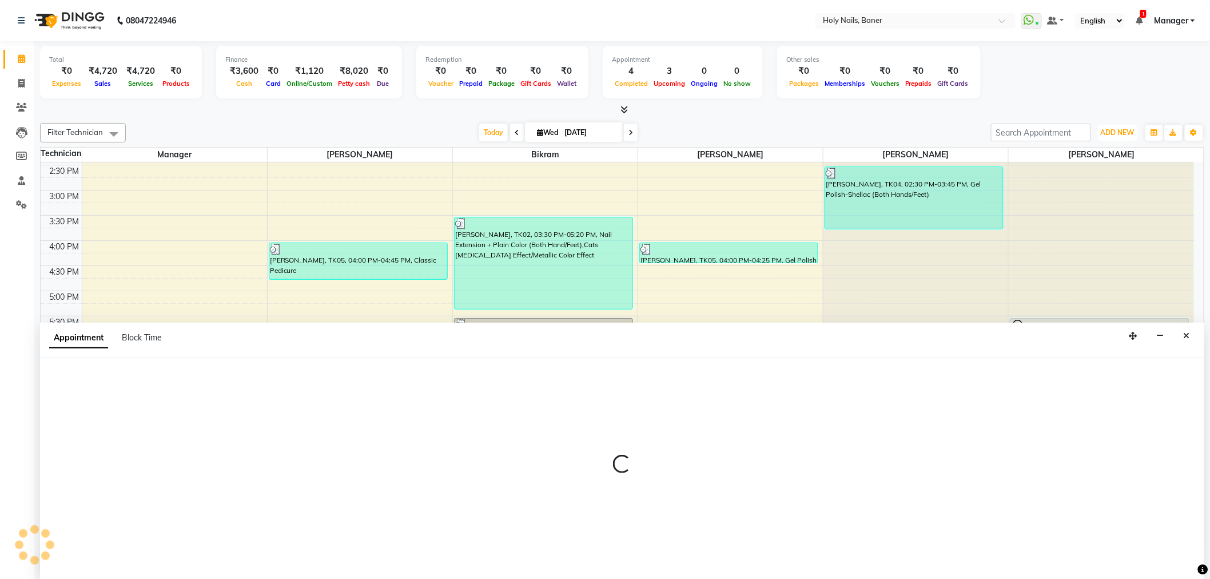
scroll to position [1, 0]
select select "36621"
select select "tentative"
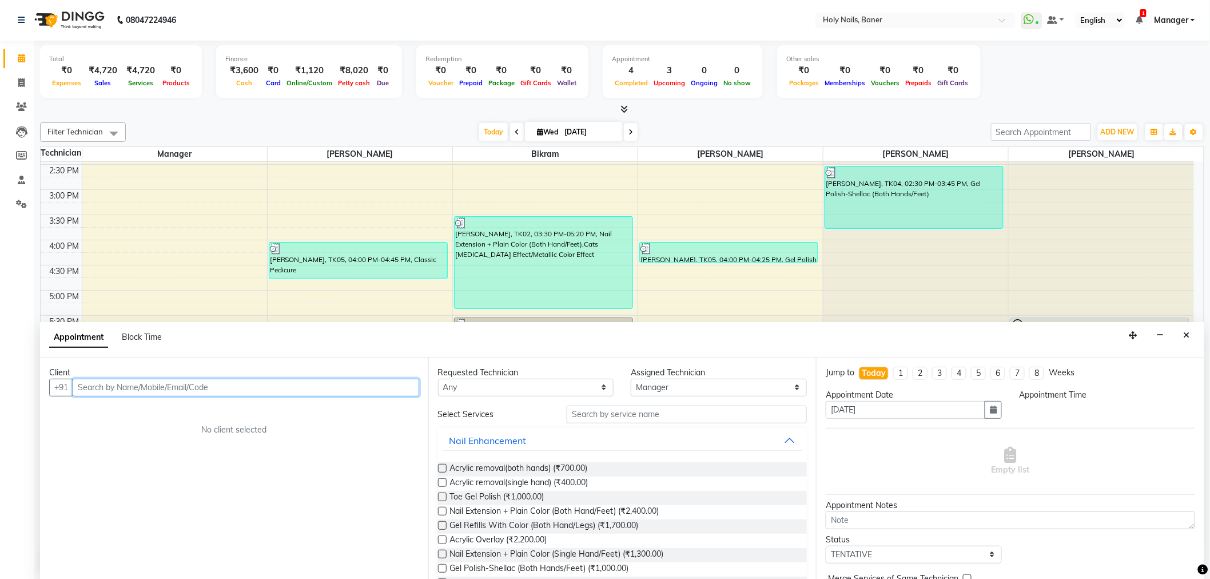
select select "1110"
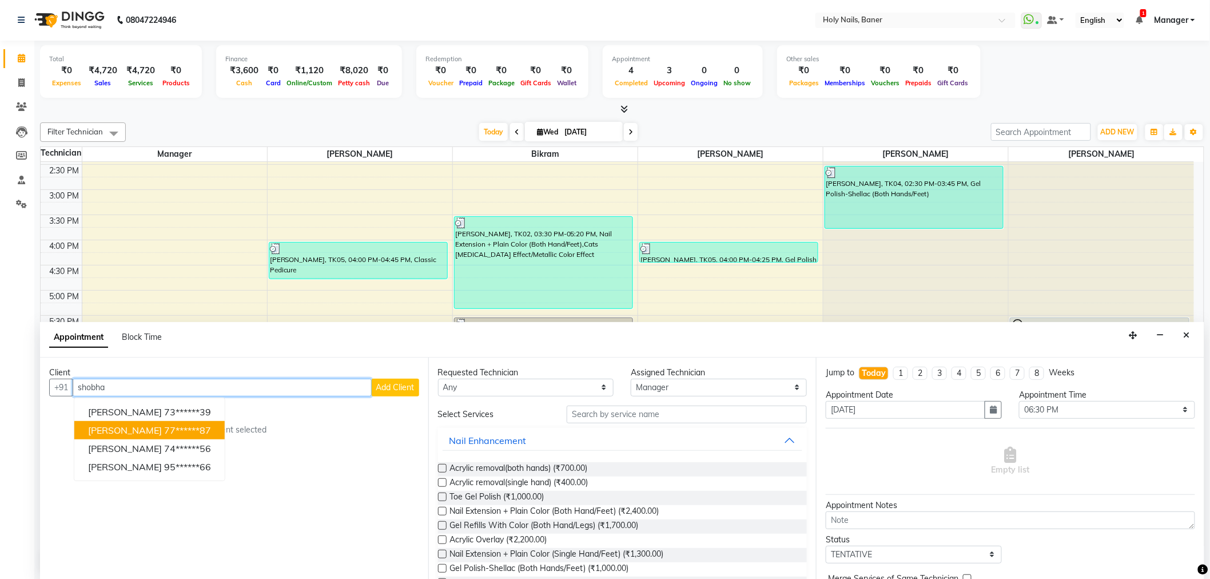
click at [178, 430] on ngb-highlight "77******87" at bounding box center [187, 429] width 47 height 11
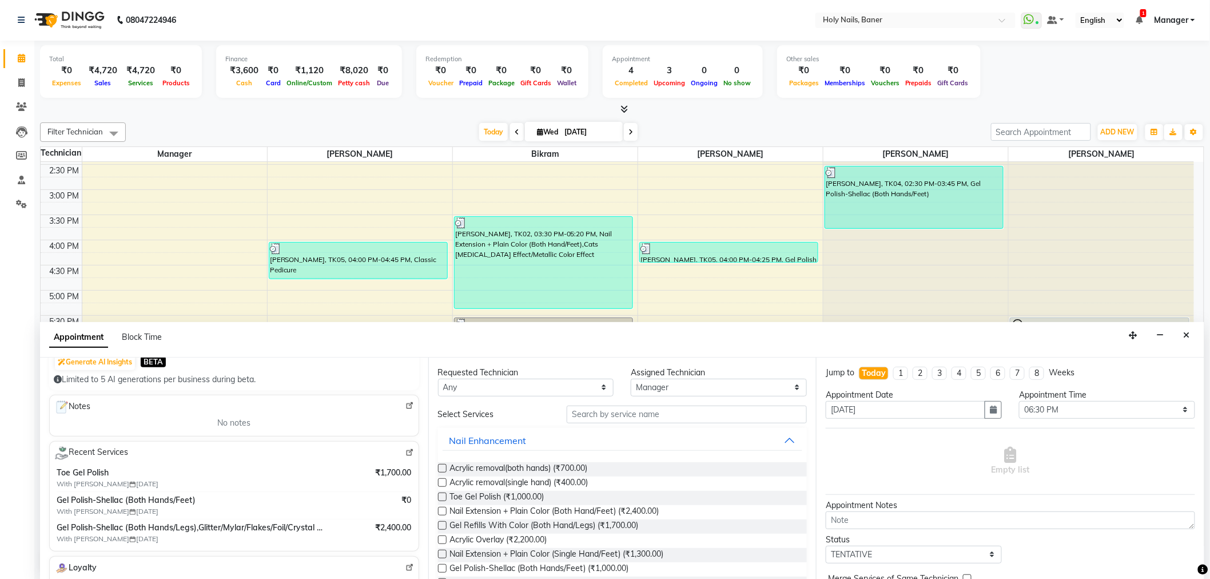
scroll to position [0, 0]
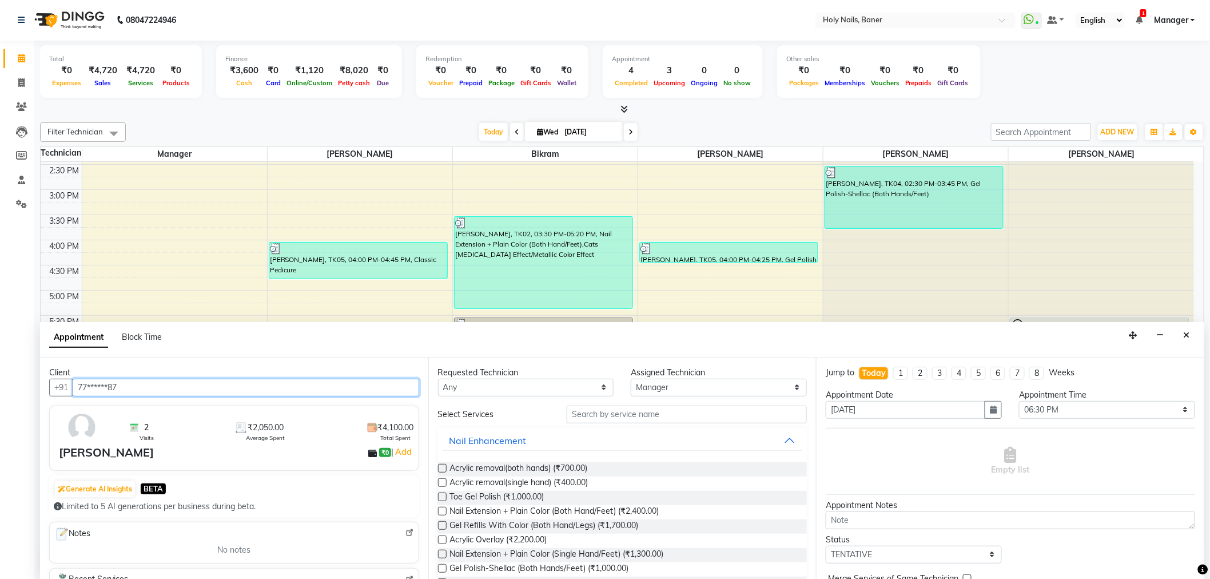
type input "77******87"
click at [85, 430] on img at bounding box center [81, 427] width 33 height 33
click at [406, 531] on img at bounding box center [410, 533] width 9 height 9
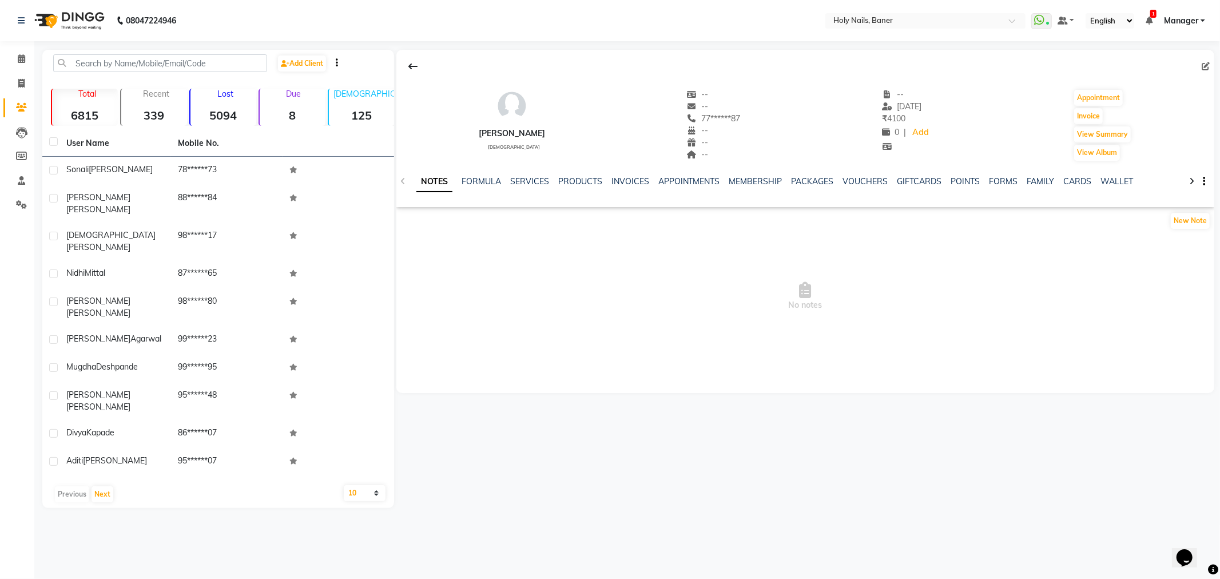
click at [528, 174] on div "NOTES FORMULA SERVICES PRODUCTS INVOICES APPOINTMENTS MEMBERSHIP PACKAGES VOUCH…" at bounding box center [805, 181] width 818 height 39
click at [527, 176] on link "SERVICES" at bounding box center [529, 181] width 39 height 10
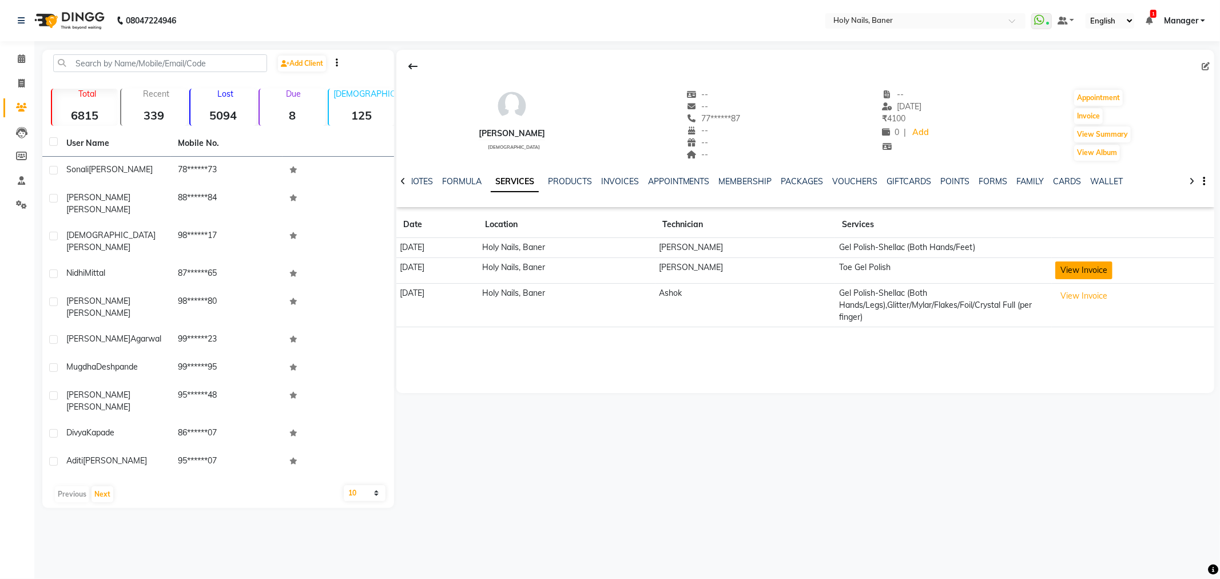
click at [1090, 273] on button "View Invoice" at bounding box center [1083, 270] width 57 height 18
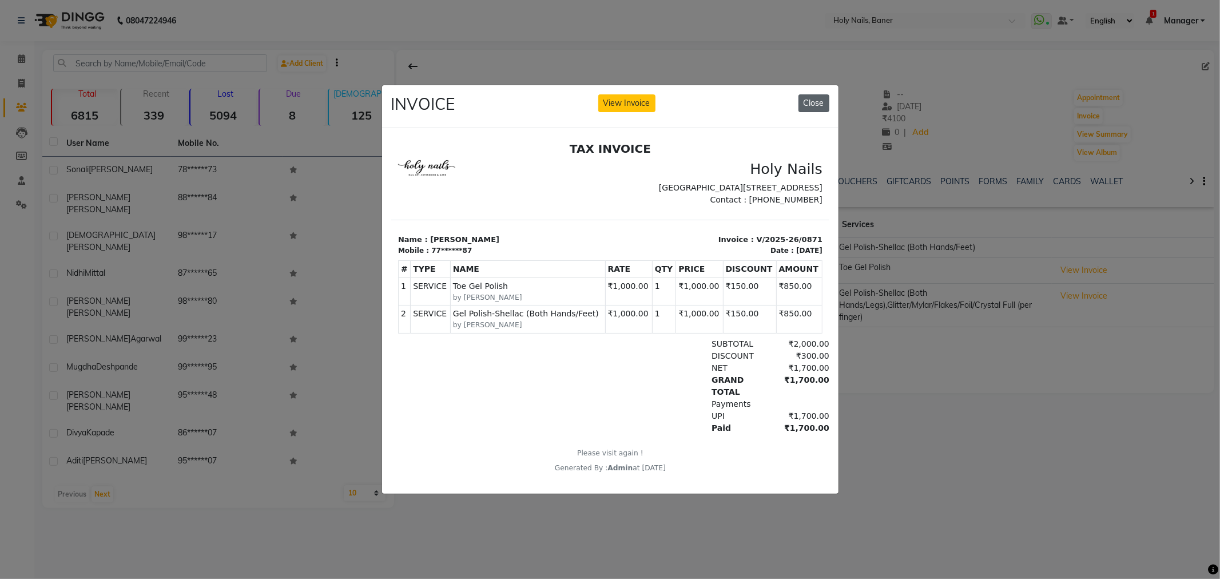
click at [819, 97] on button "Close" at bounding box center [814, 103] width 31 height 18
